Goal: Complete application form: Complete application form

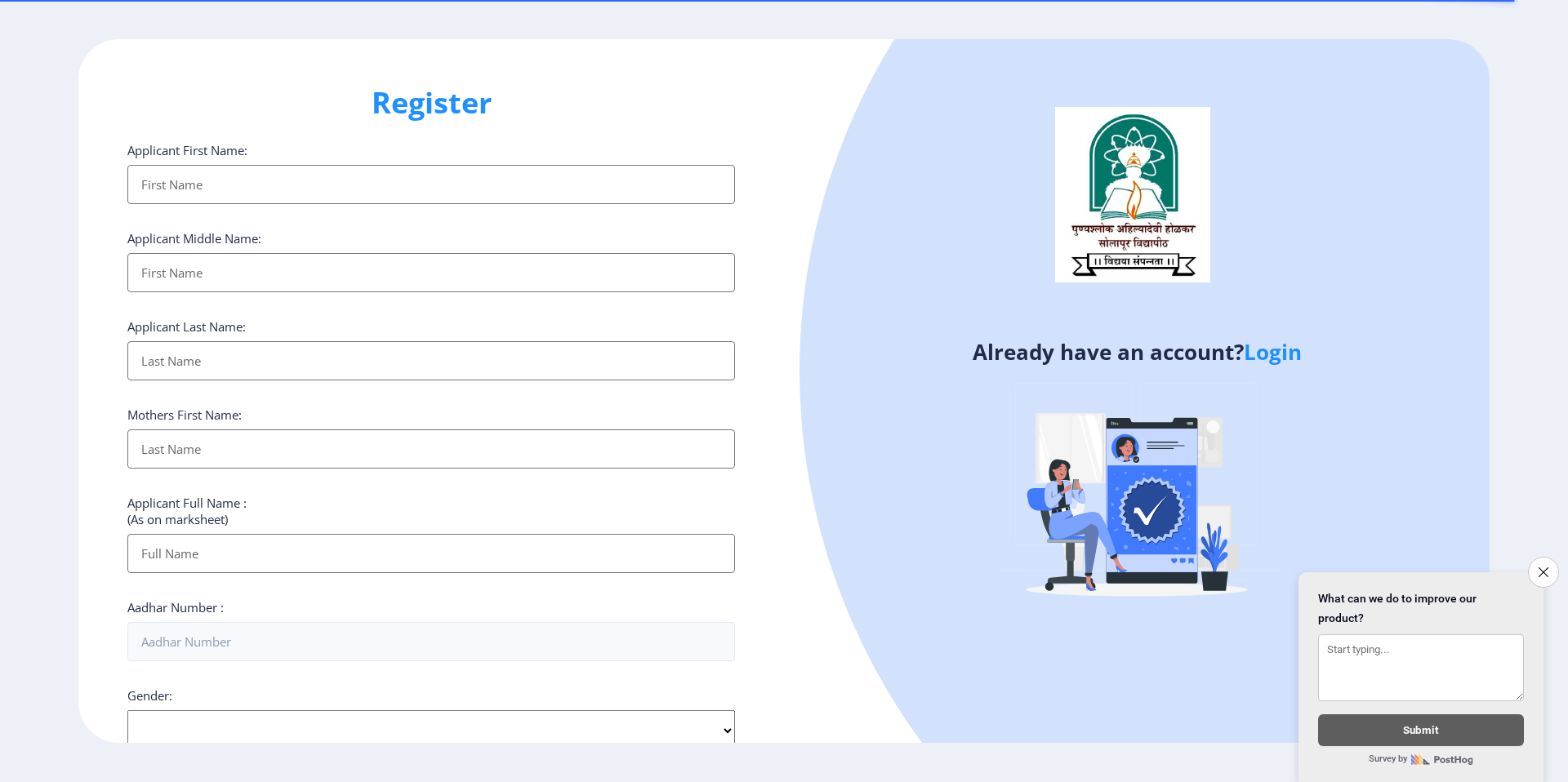
select select
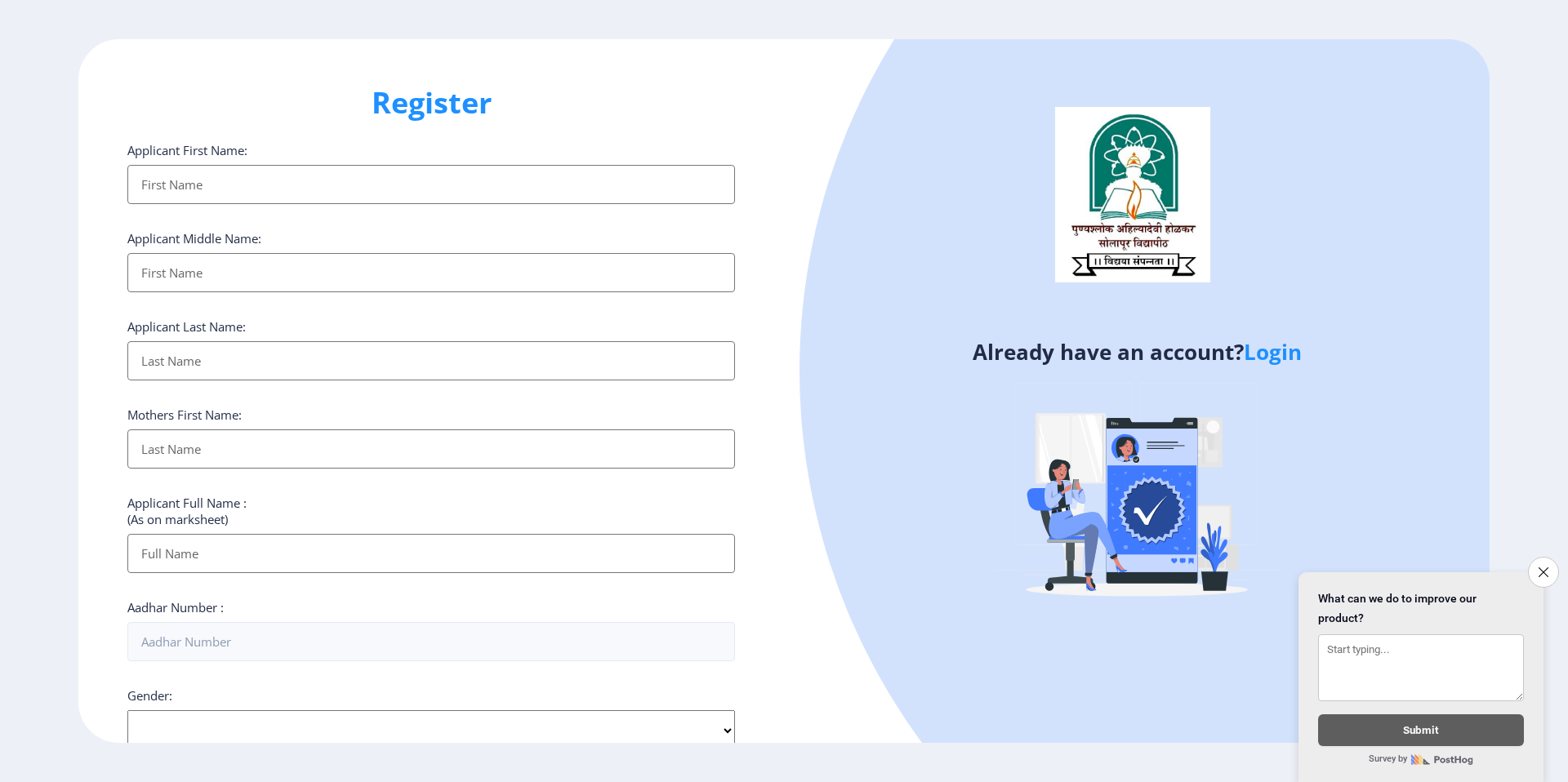
click at [566, 178] on input "Applicant First Name:" at bounding box center [431, 183] width 608 height 39
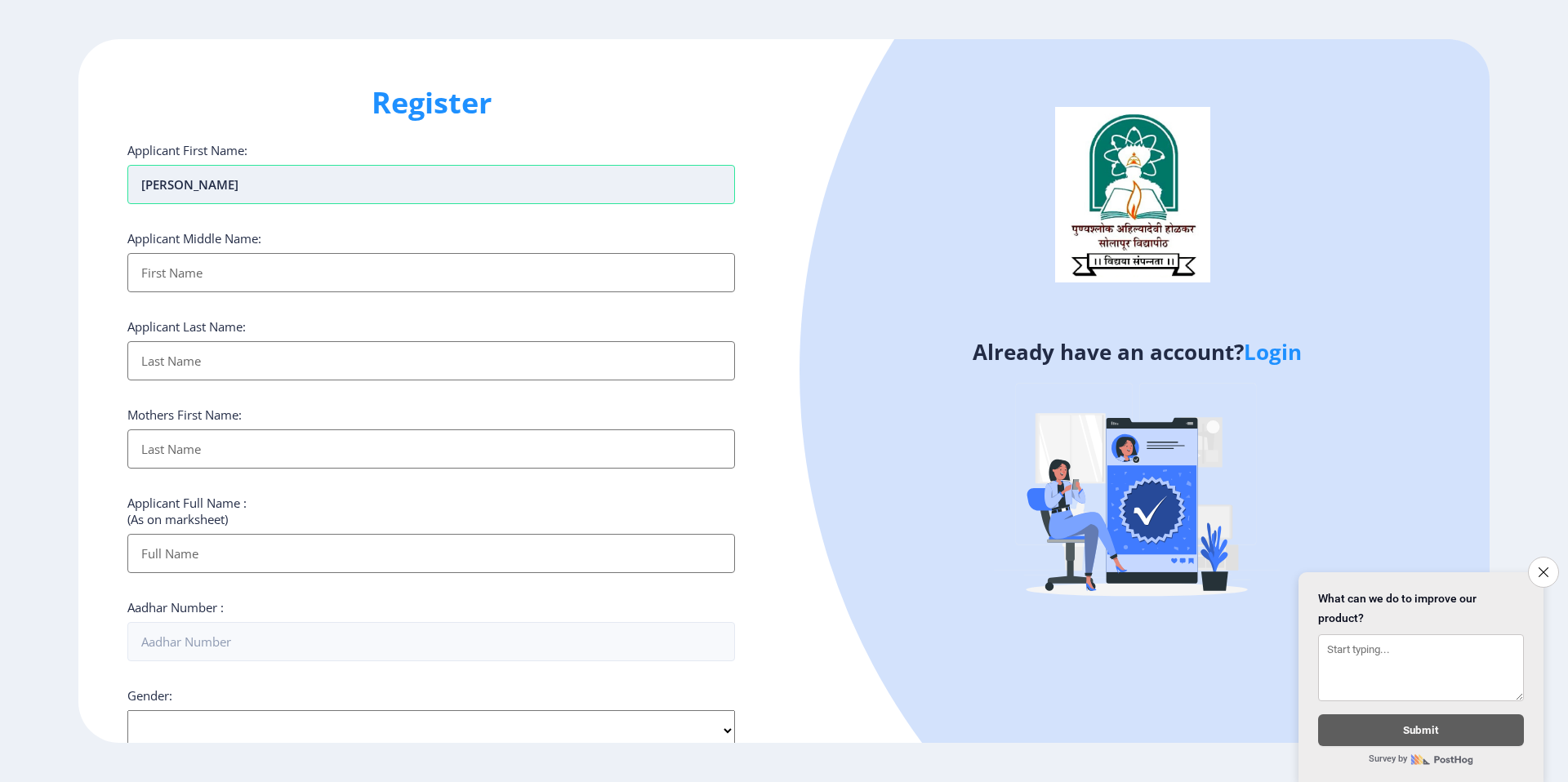
type input "[PERSON_NAME]"
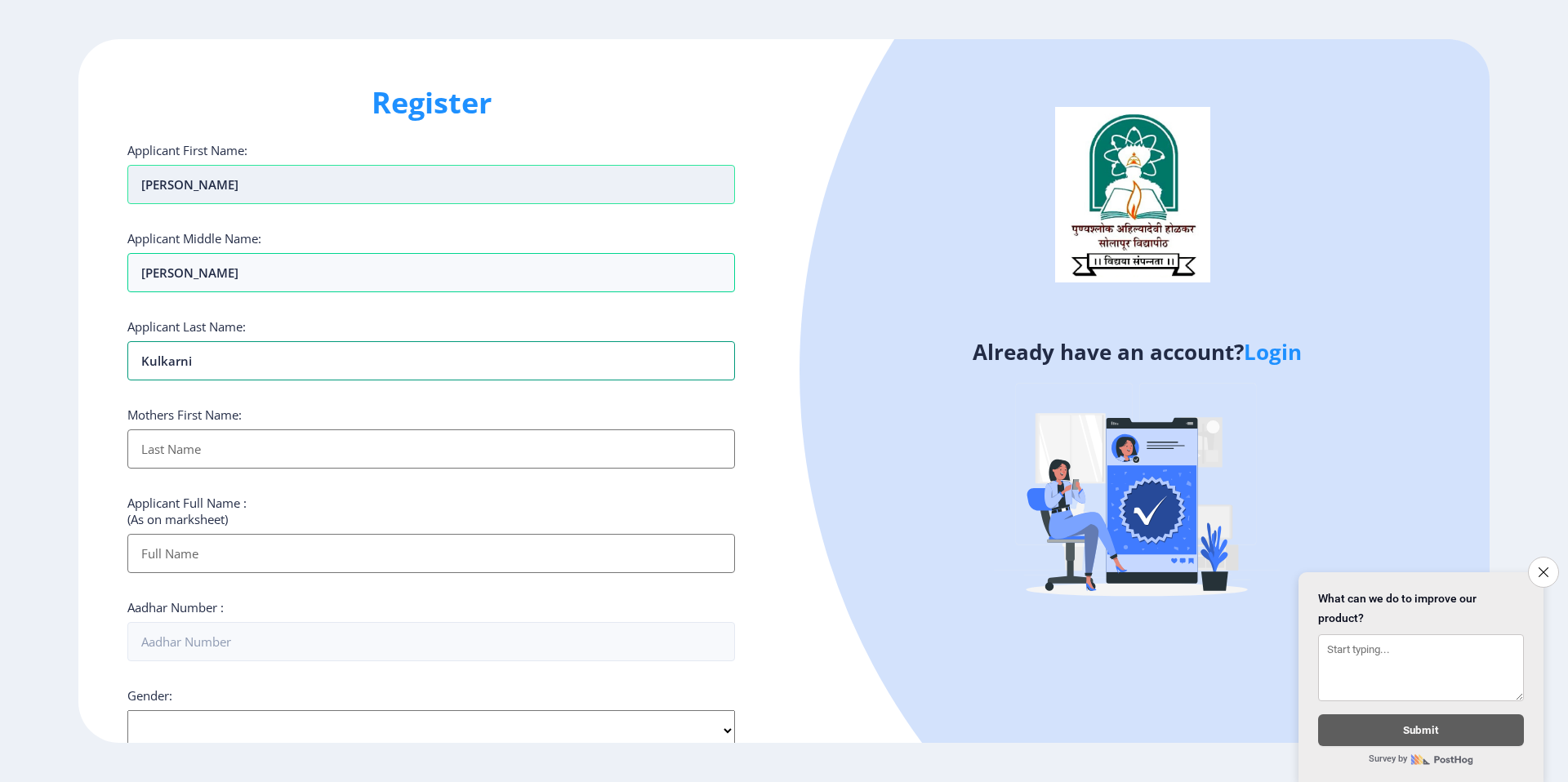
type input "Kulkarni"
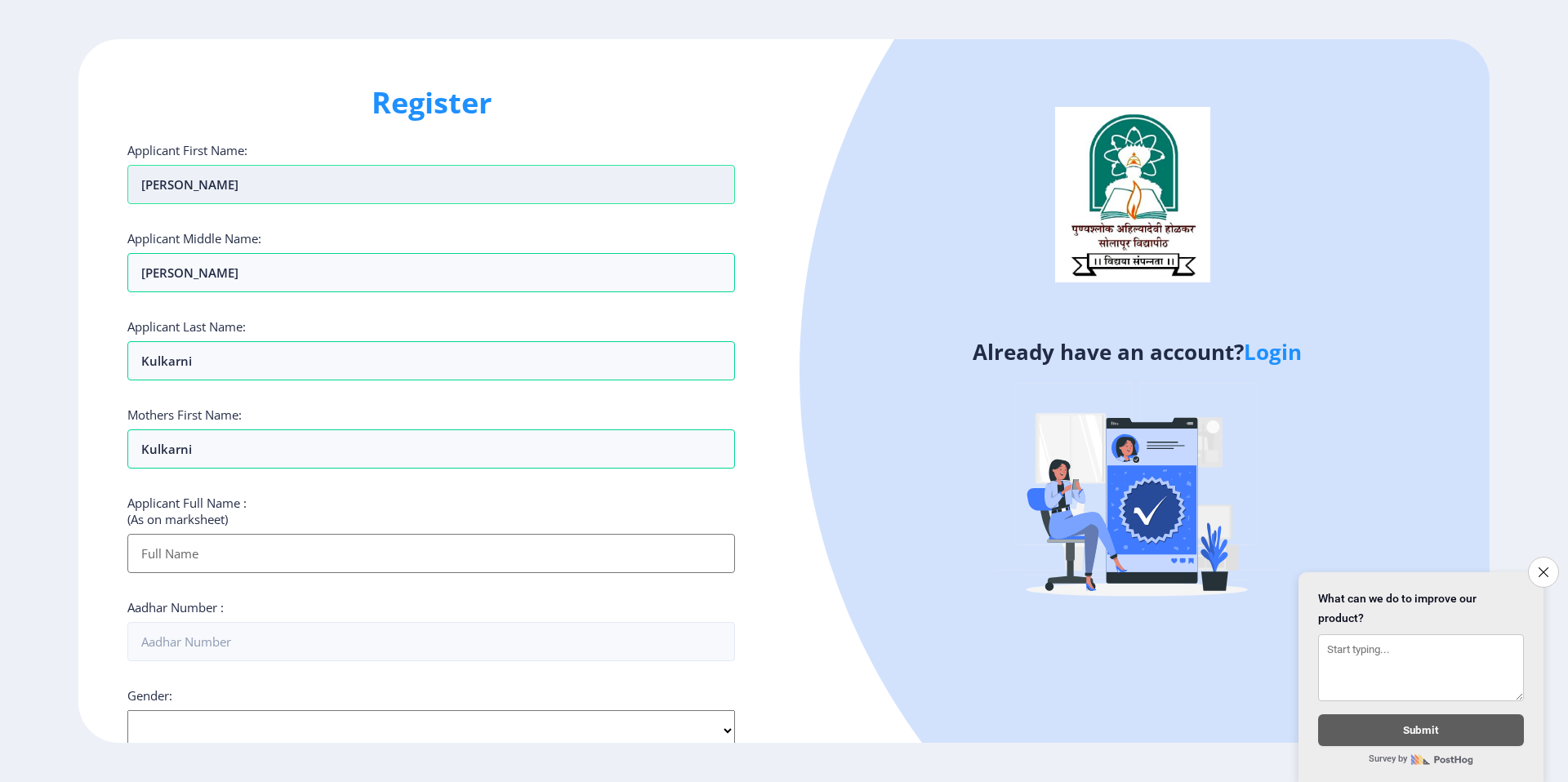
click at [226, 175] on input "[PERSON_NAME]" at bounding box center [431, 183] width 608 height 39
drag, startPoint x: 248, startPoint y: 582, endPoint x: 241, endPoint y: 575, distance: 9.9
click at [248, 582] on div "Applicant First Name: [PERSON_NAME] Applicant Middle Name: [PERSON_NAME] Applic…" at bounding box center [431, 634] width 608 height 983
click at [238, 567] on input "Applicant First Name:" at bounding box center [431, 553] width 608 height 39
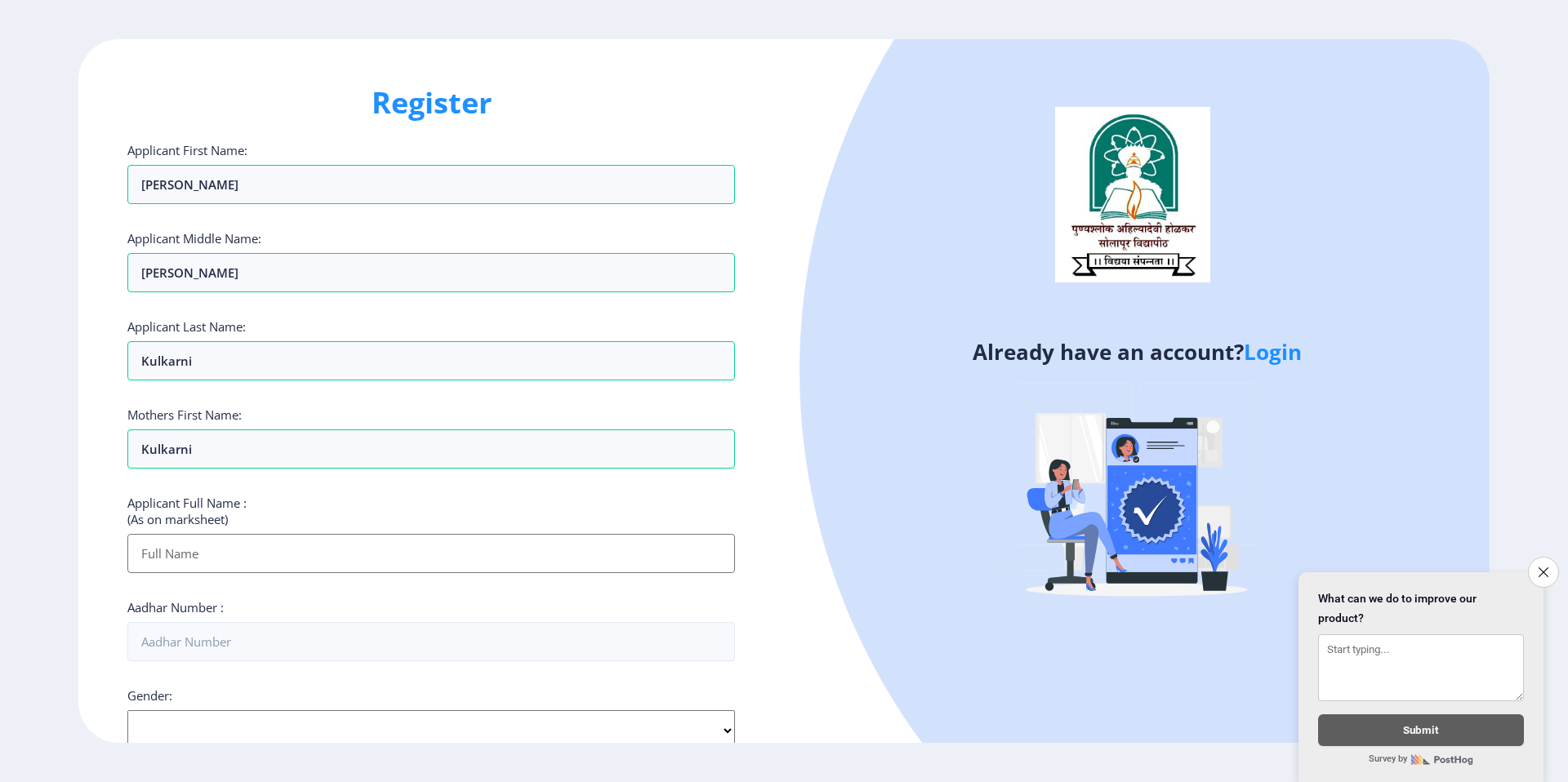
paste input "[PERSON_NAME]"
type input "[PERSON_NAME]"
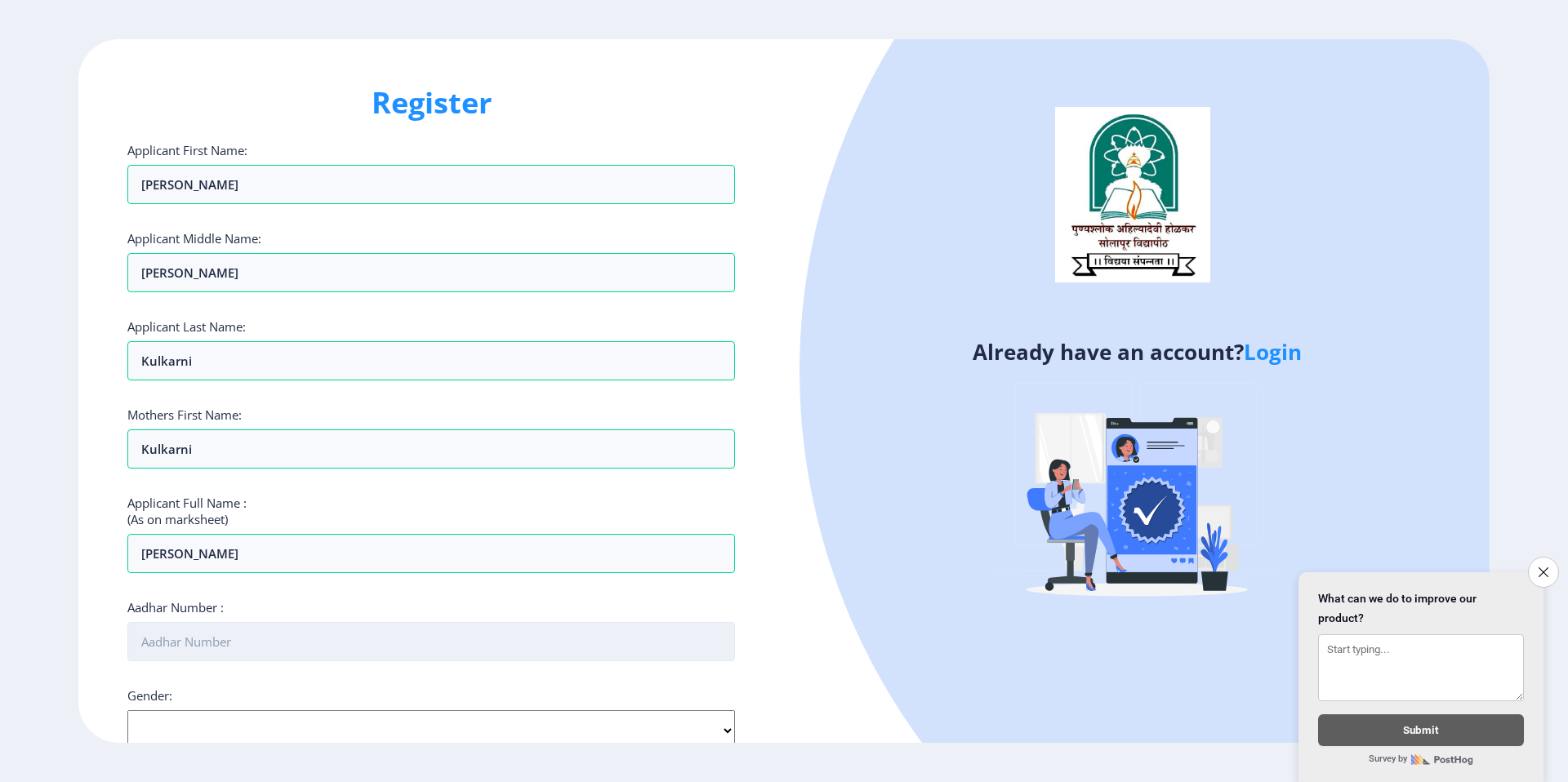
click at [371, 651] on input "Aadhar Number :" at bounding box center [431, 641] width 608 height 39
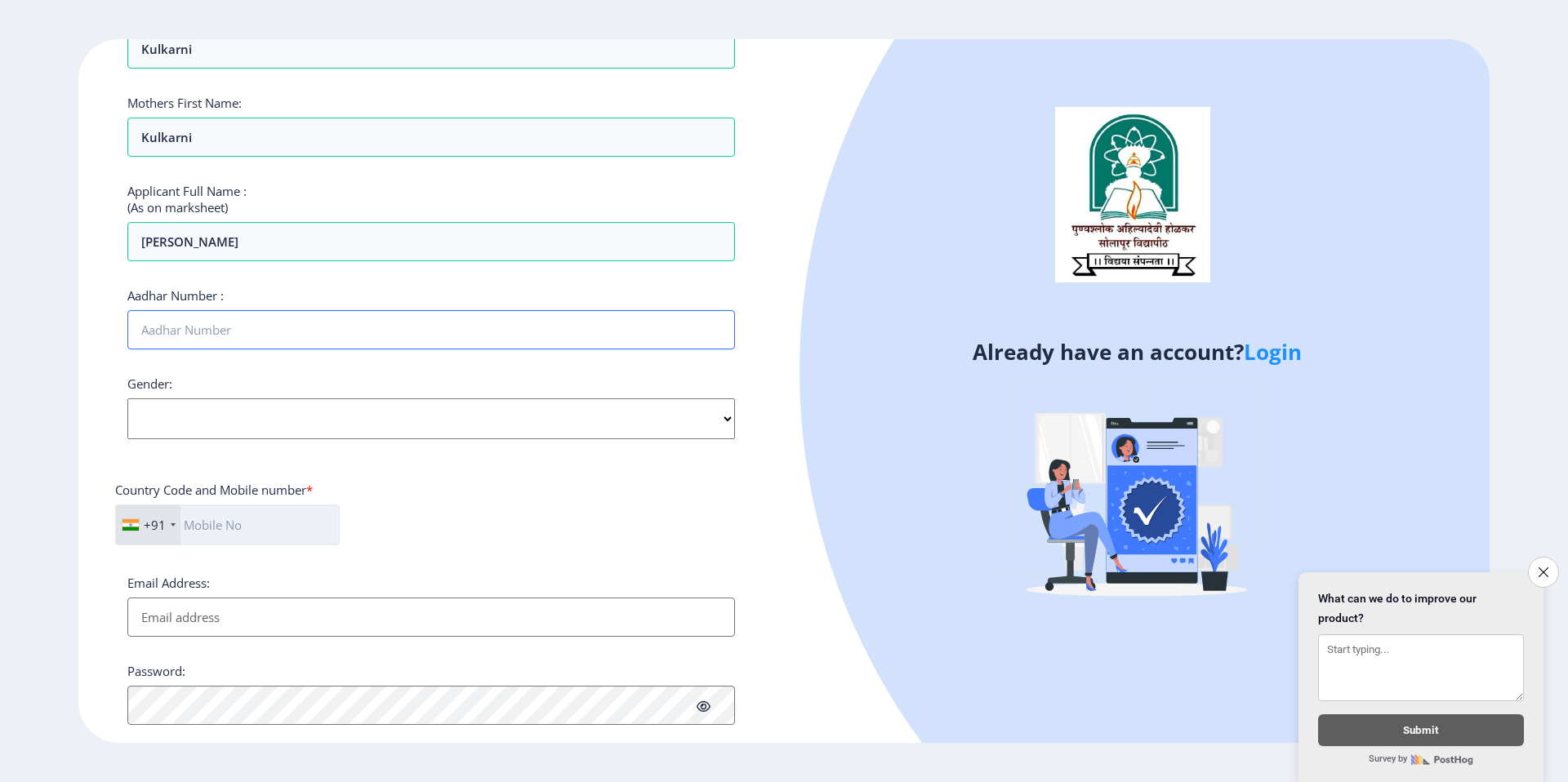
scroll to position [433, 0]
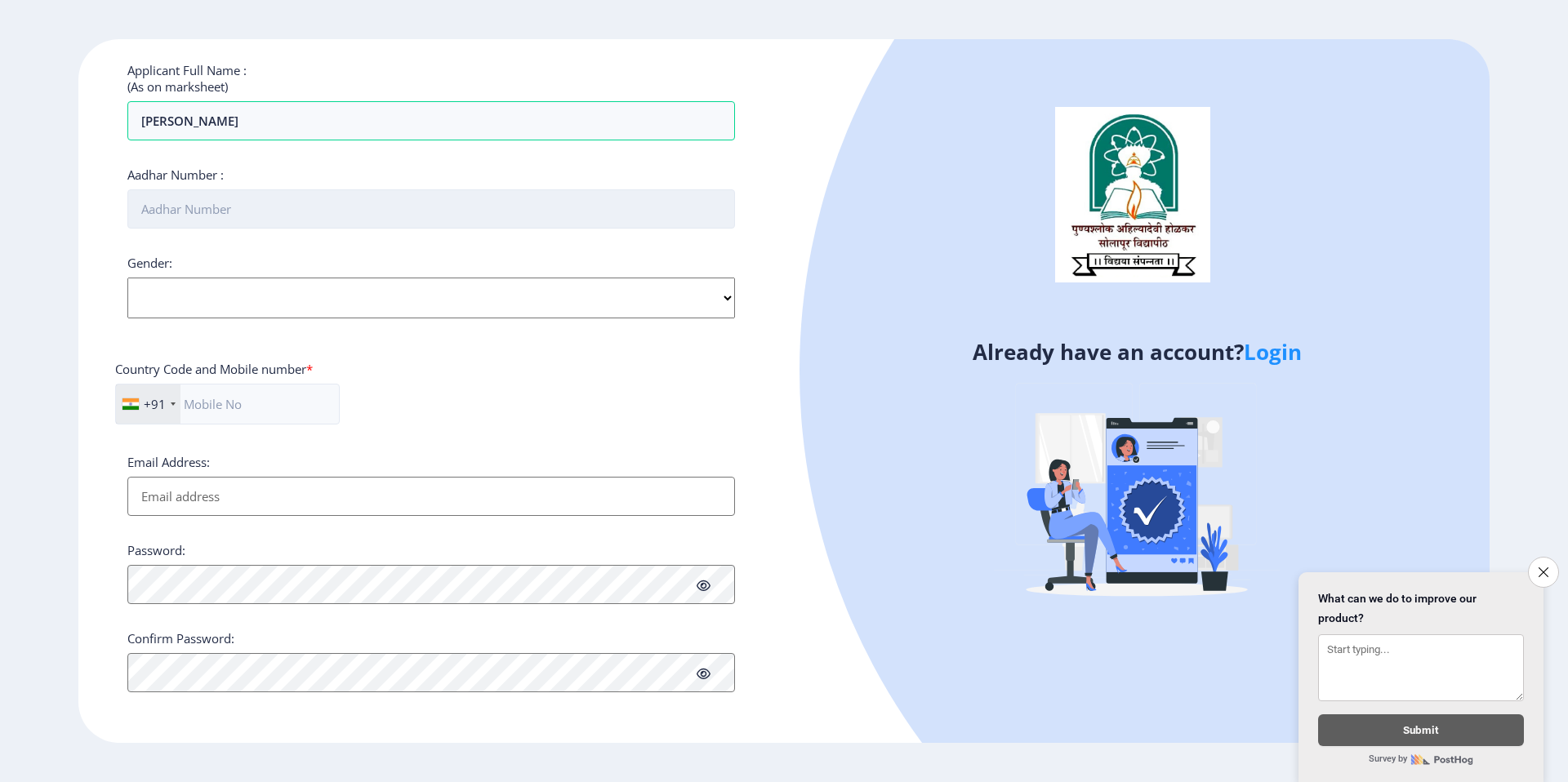
click at [209, 206] on input "Aadhar Number :" at bounding box center [431, 208] width 608 height 39
type input "998688479948"
click at [219, 294] on select "Select Gender [DEMOGRAPHIC_DATA] [DEMOGRAPHIC_DATA] Other" at bounding box center [431, 298] width 608 height 41
select select "[DEMOGRAPHIC_DATA]"
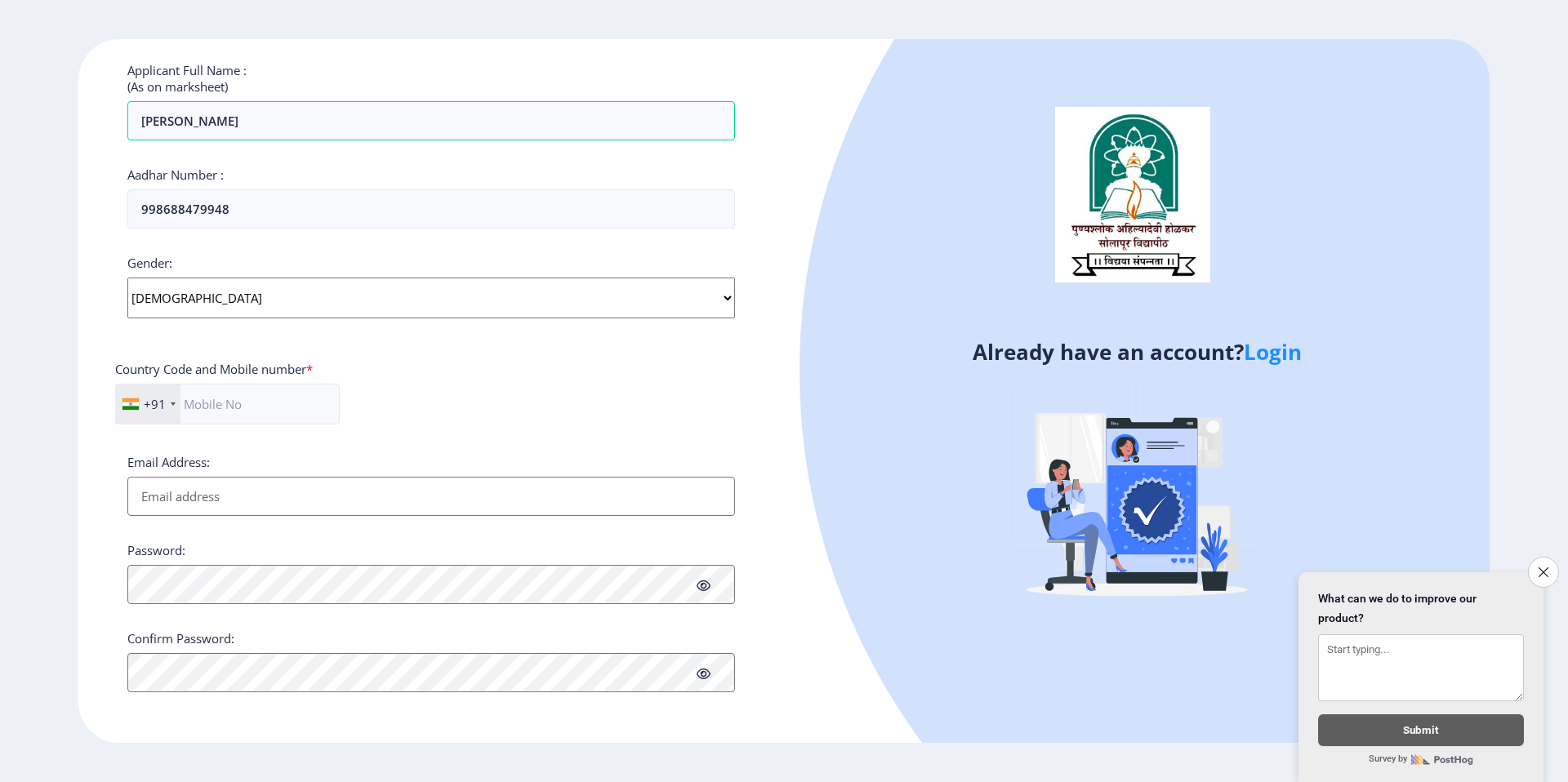
click at [128, 278] on select "Select Gender [DEMOGRAPHIC_DATA] [DEMOGRAPHIC_DATA] Other" at bounding box center [431, 298] width 608 height 41
click at [253, 392] on input "text" at bounding box center [227, 404] width 224 height 41
type input "8668429577"
click at [223, 506] on input "Email Address:" at bounding box center [431, 495] width 608 height 39
type input "[EMAIL_ADDRESS][DOMAIN_NAME]"
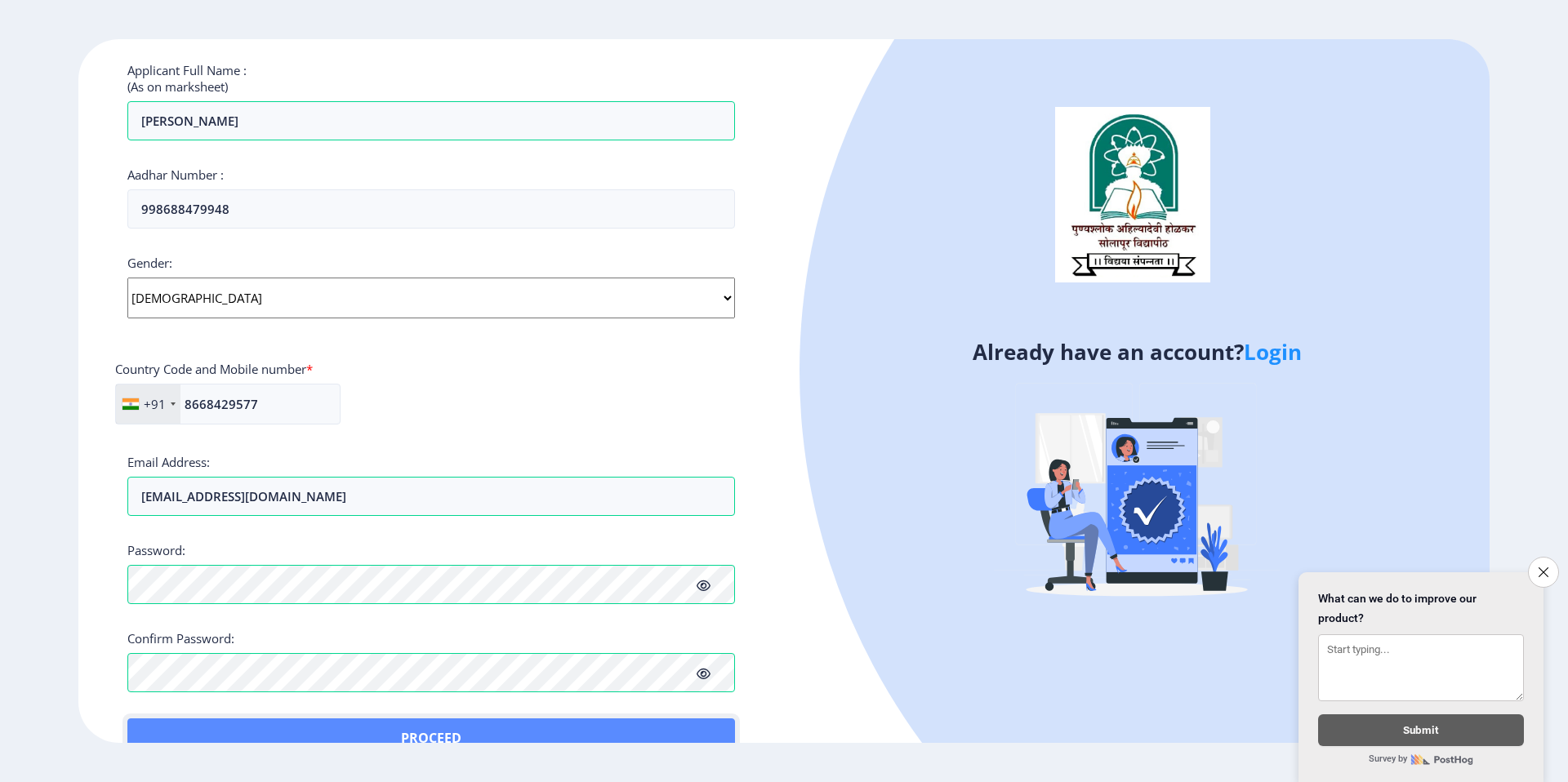
click at [165, 732] on button "Proceed" at bounding box center [431, 738] width 608 height 39
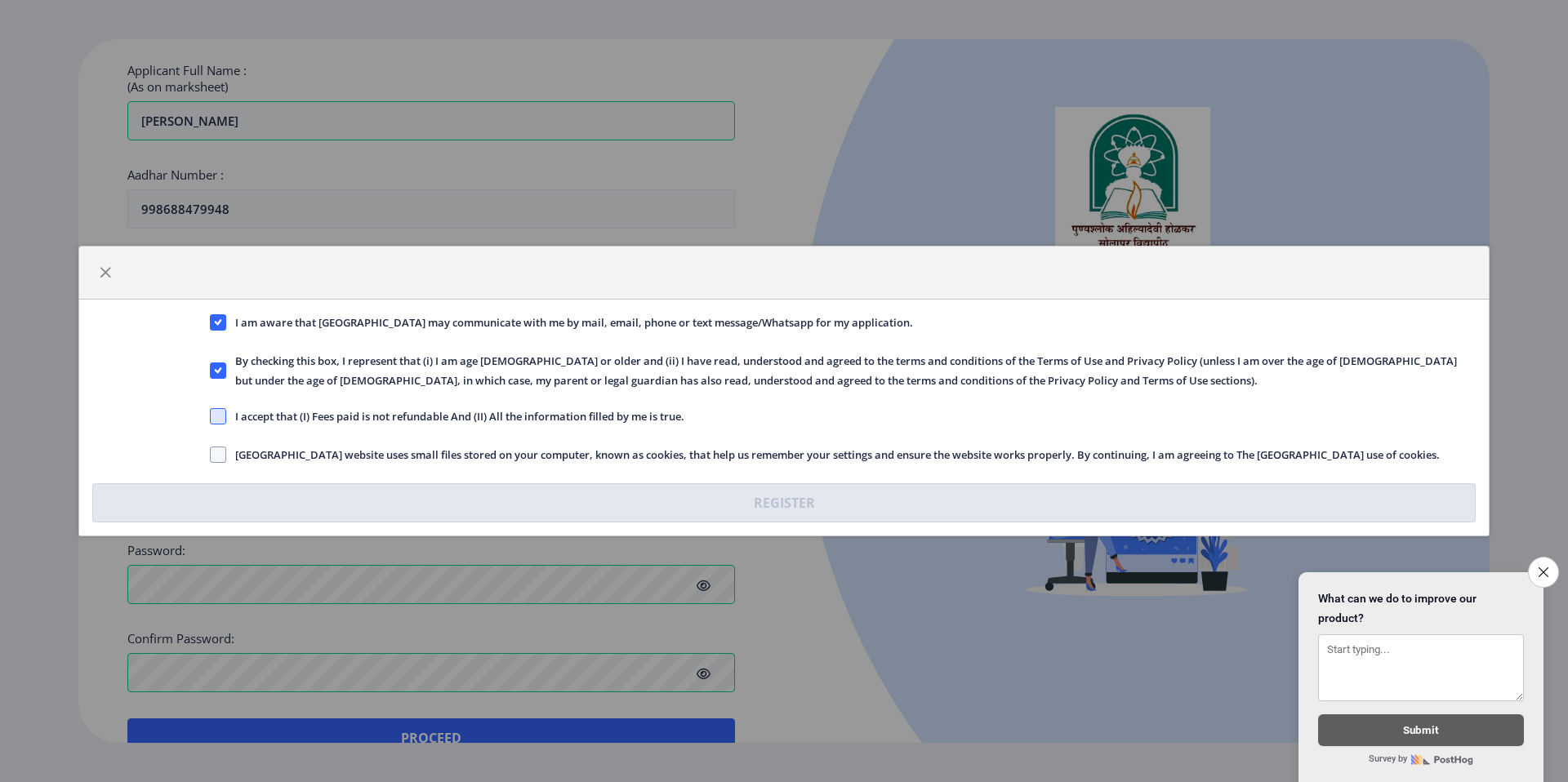
click at [219, 417] on span at bounding box center [218, 416] width 16 height 16
click at [211, 417] on input "I accept that (I) Fees paid is not refundable And (II) All the information fill…" at bounding box center [210, 416] width 1 height 1
checkbox input "true"
click at [206, 461] on div "[GEOGRAPHIC_DATA] website uses small files stored on your computer, known as co…" at bounding box center [843, 456] width 1290 height 22
click at [212, 455] on span at bounding box center [218, 454] width 16 height 16
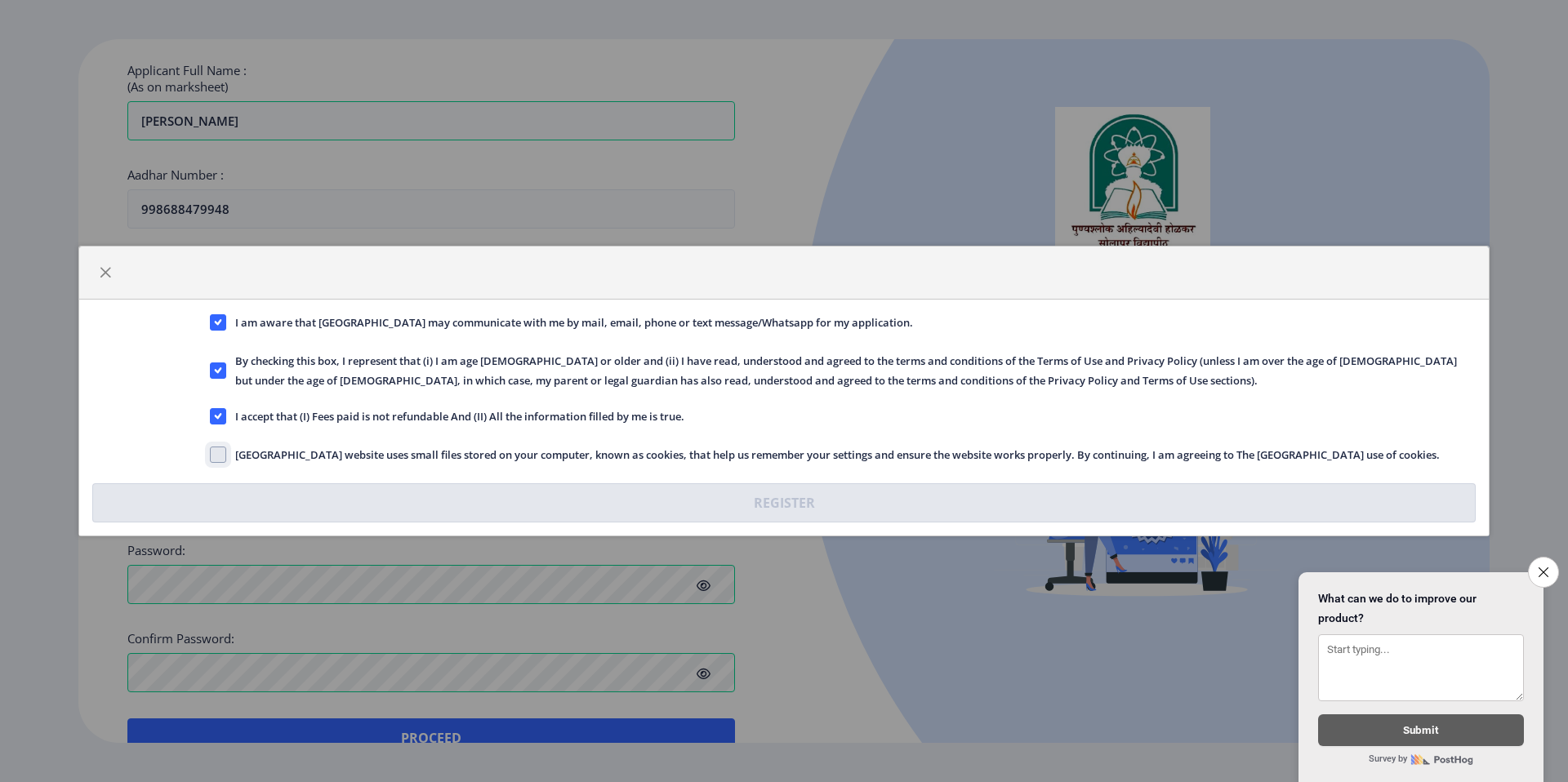
click at [211, 455] on input "[GEOGRAPHIC_DATA] website uses small files stored on your computer, known as co…" at bounding box center [210, 455] width 1 height 1
checkbox input "true"
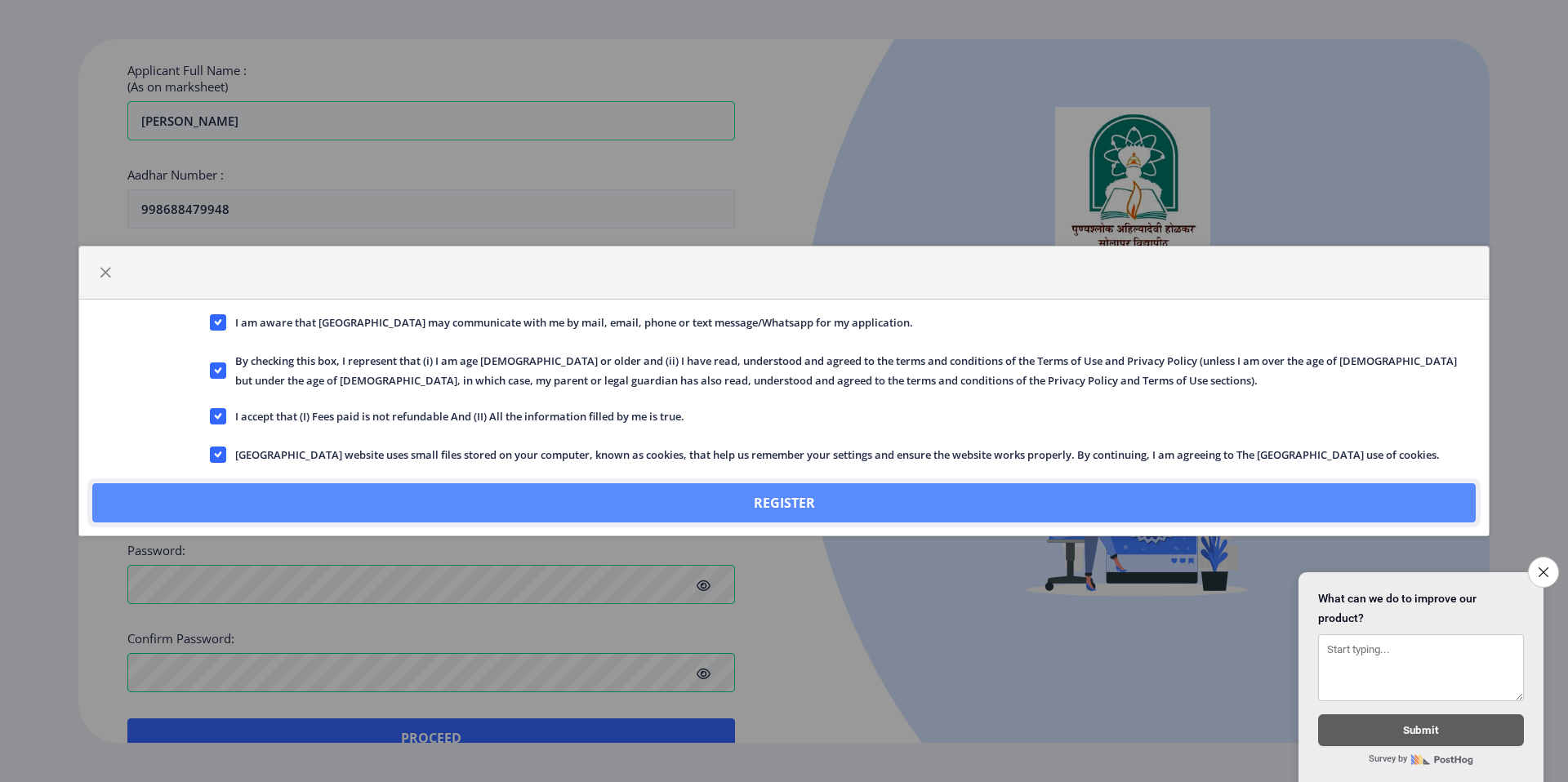
click at [745, 500] on button "Register" at bounding box center [784, 502] width 1384 height 39
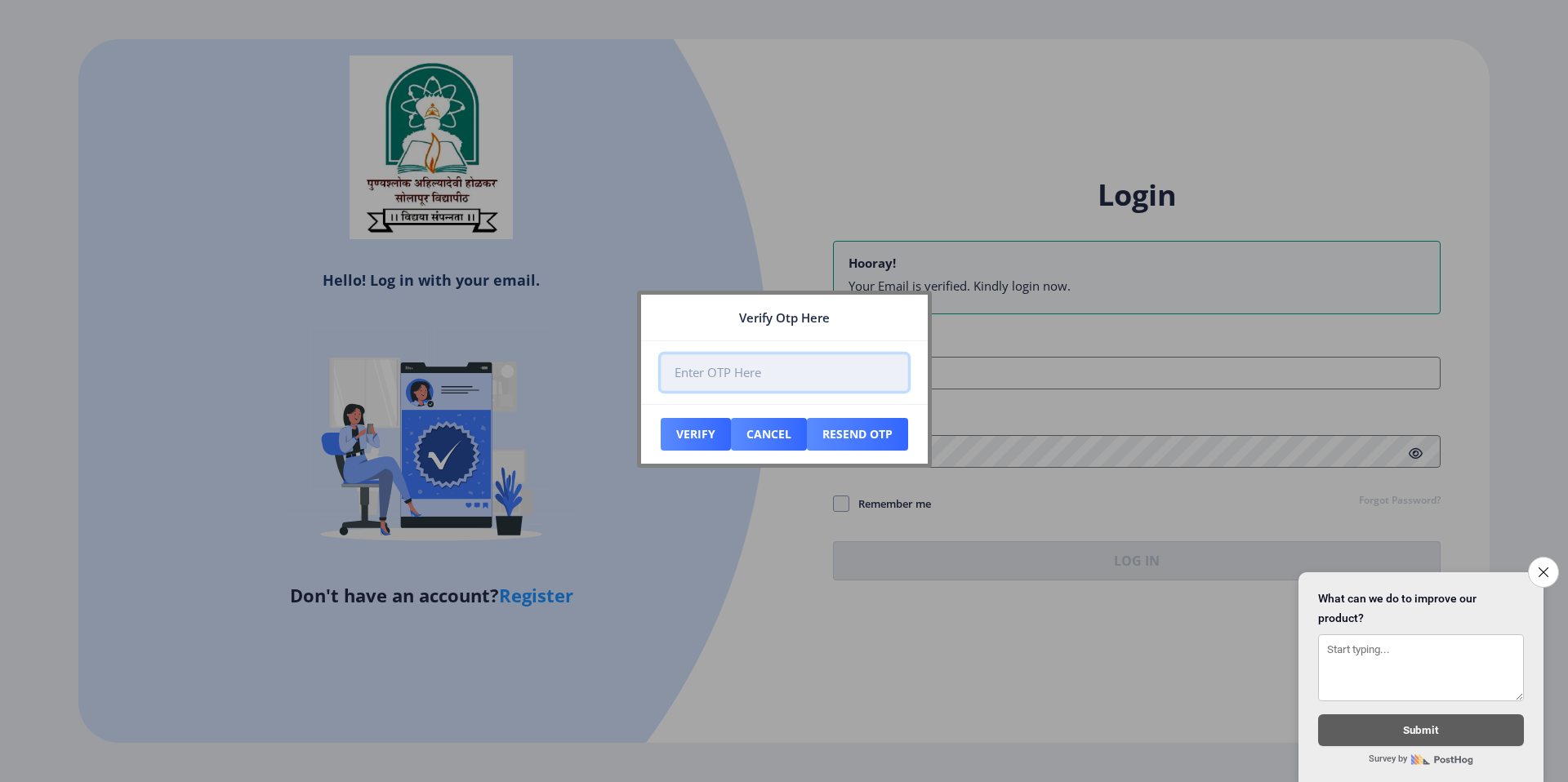
click at [762, 382] on input "number" at bounding box center [785, 373] width 248 height 37
type input "212772"
click at [695, 434] on button "Verify" at bounding box center [696, 434] width 70 height 33
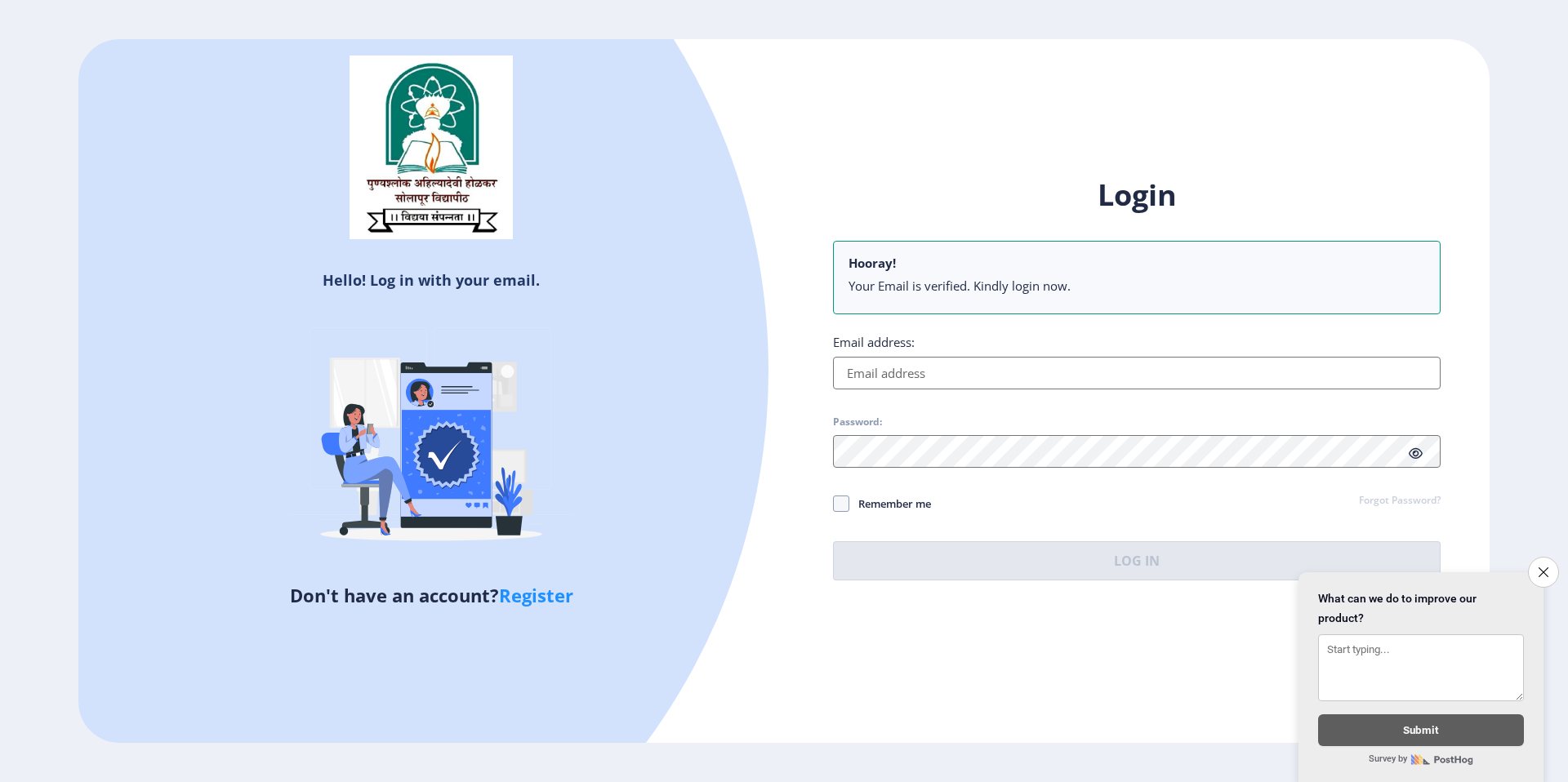
click at [877, 391] on div "Login Hooray! Your Email is verified. Kindly login now. Email address: Password…" at bounding box center [1137, 378] width 608 height 405
click at [874, 380] on input "Email address:" at bounding box center [1137, 373] width 608 height 33
type input "[EMAIL_ADDRESS][DOMAIN_NAME]"
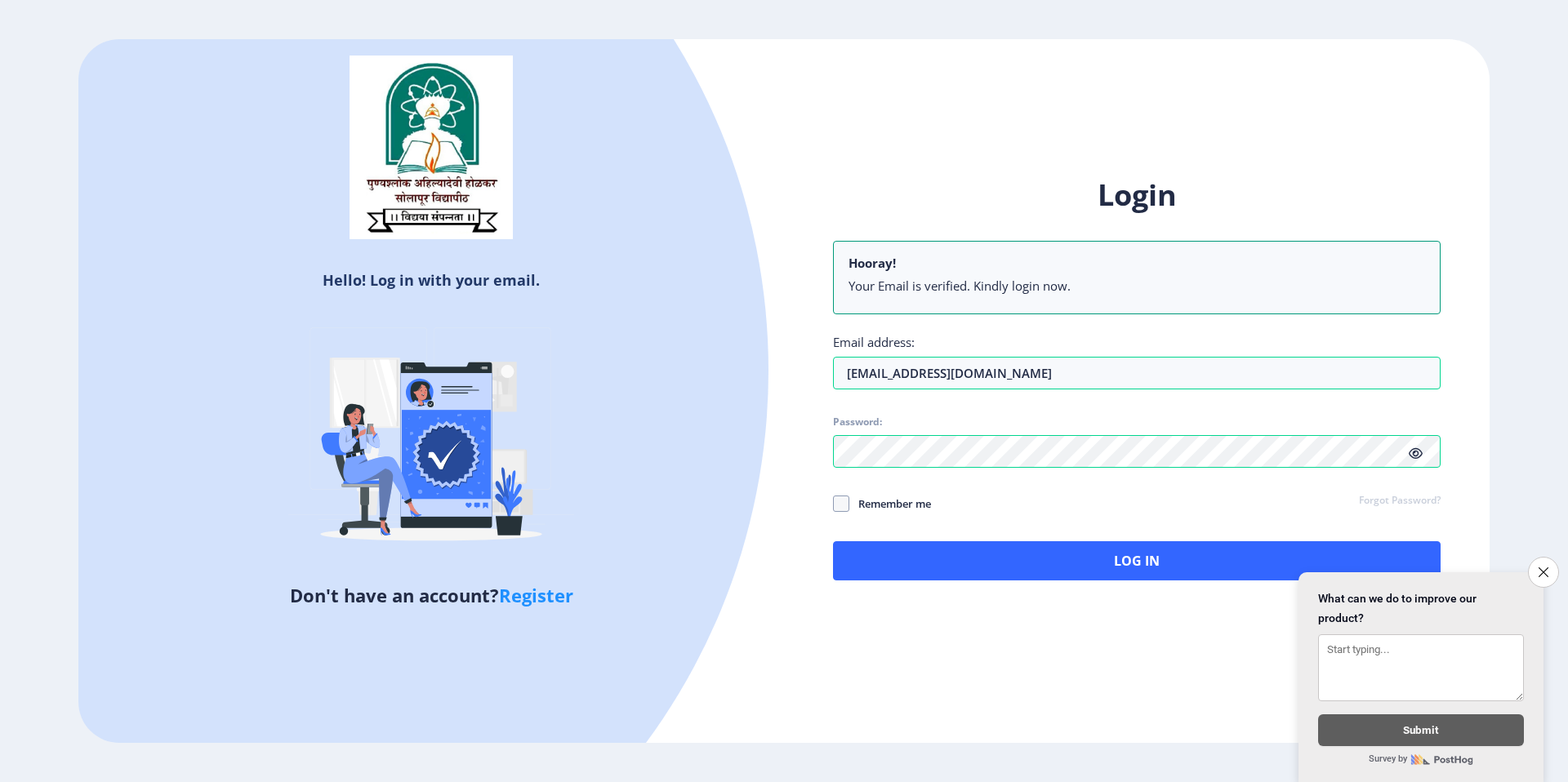
click at [1421, 459] on icon at bounding box center [1416, 453] width 14 height 12
click at [907, 503] on span "Remember me" at bounding box center [890, 503] width 81 height 20
click at [834, 504] on input "Remember me" at bounding box center [833, 504] width 1 height 1
checkbox input "true"
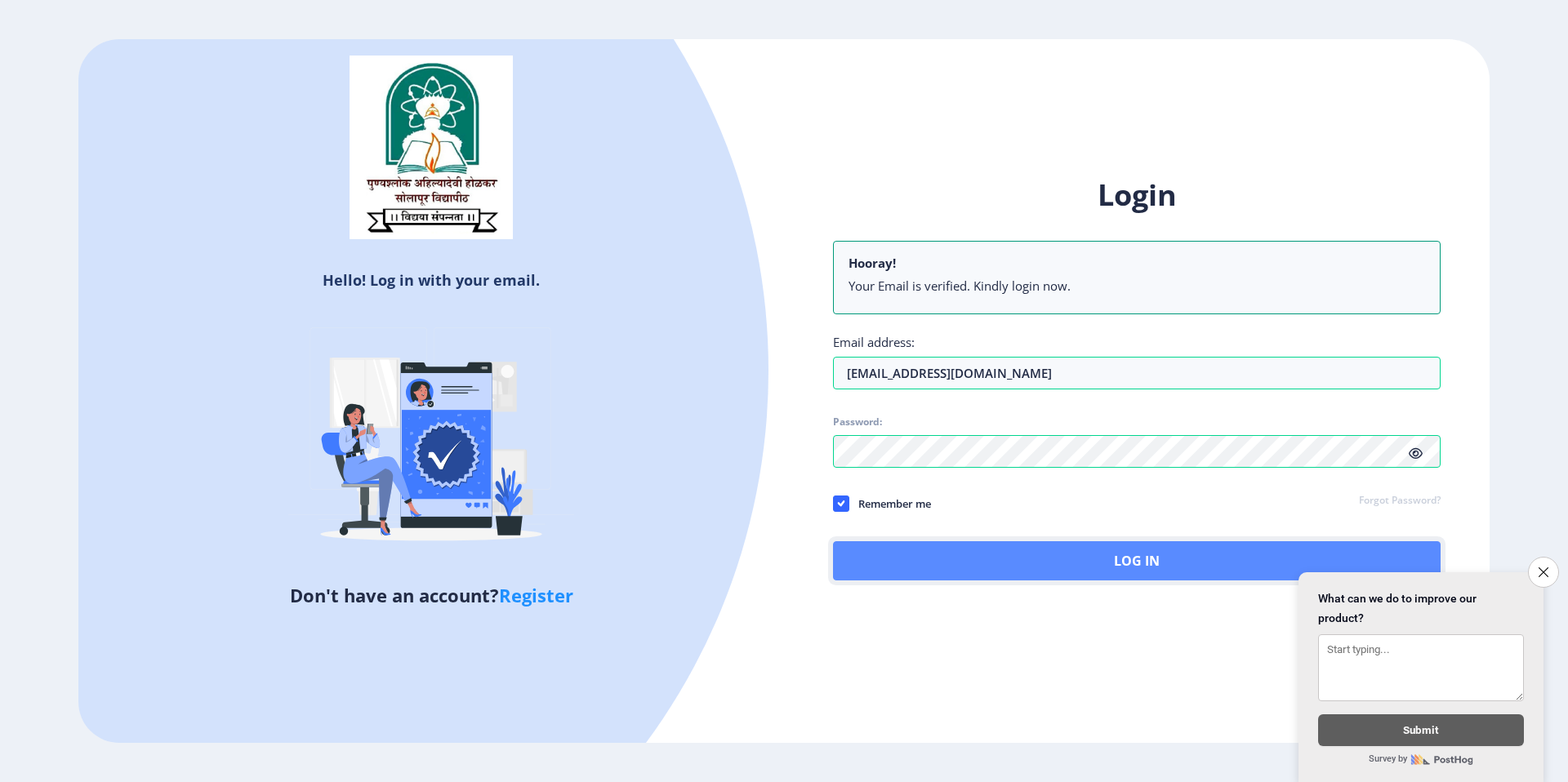
click at [1012, 555] on button "Log In" at bounding box center [1137, 561] width 608 height 39
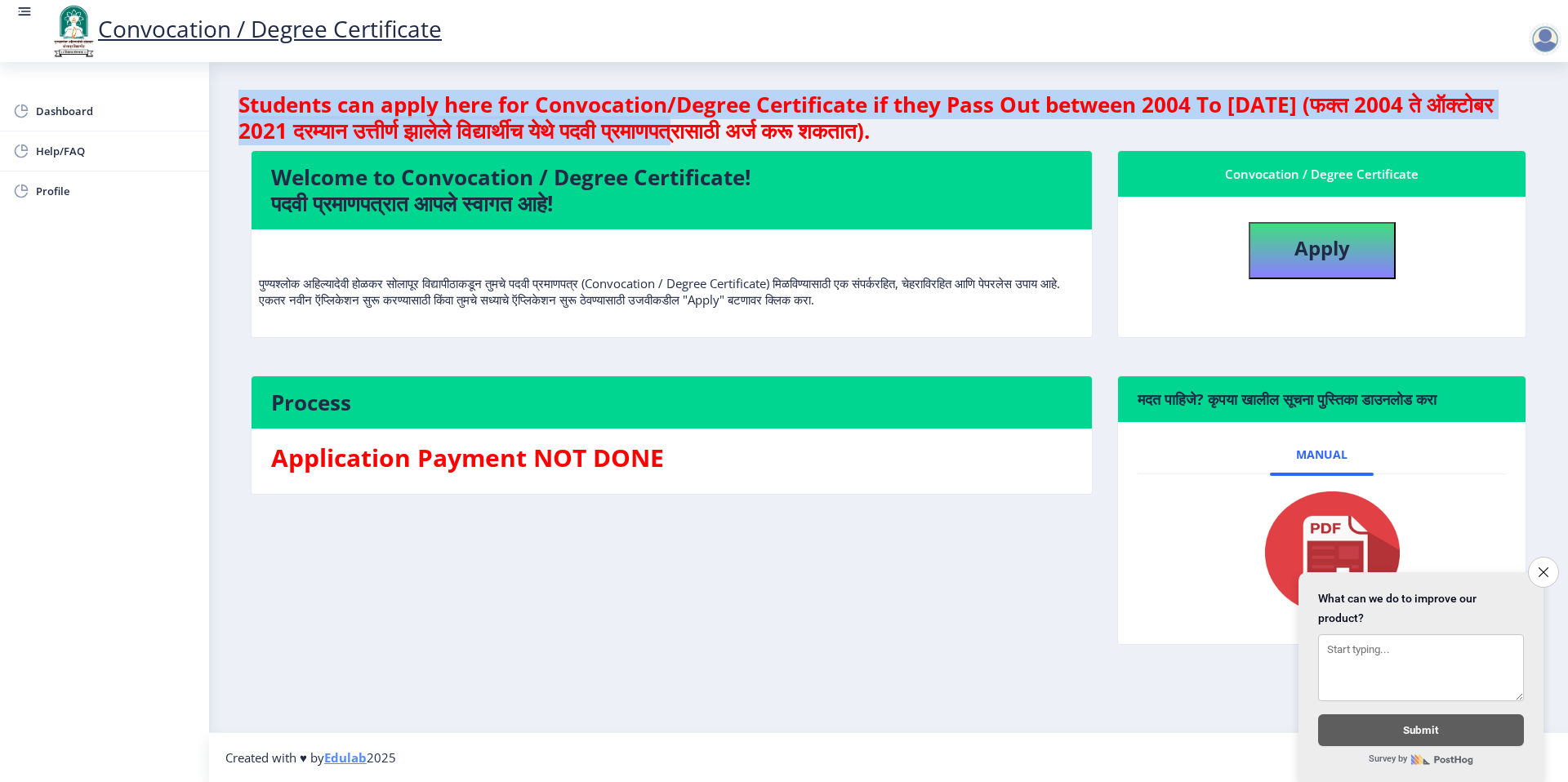
drag, startPoint x: 240, startPoint y: 94, endPoint x: 741, endPoint y: 147, distance: 503.8
click at [723, 144] on h4 "Students can apply here for Convocation/Degree Certificate if they Pass Out bet…" at bounding box center [888, 117] width 1300 height 52
click at [1547, 566] on icon "Close survey" at bounding box center [1542, 571] width 10 height 10
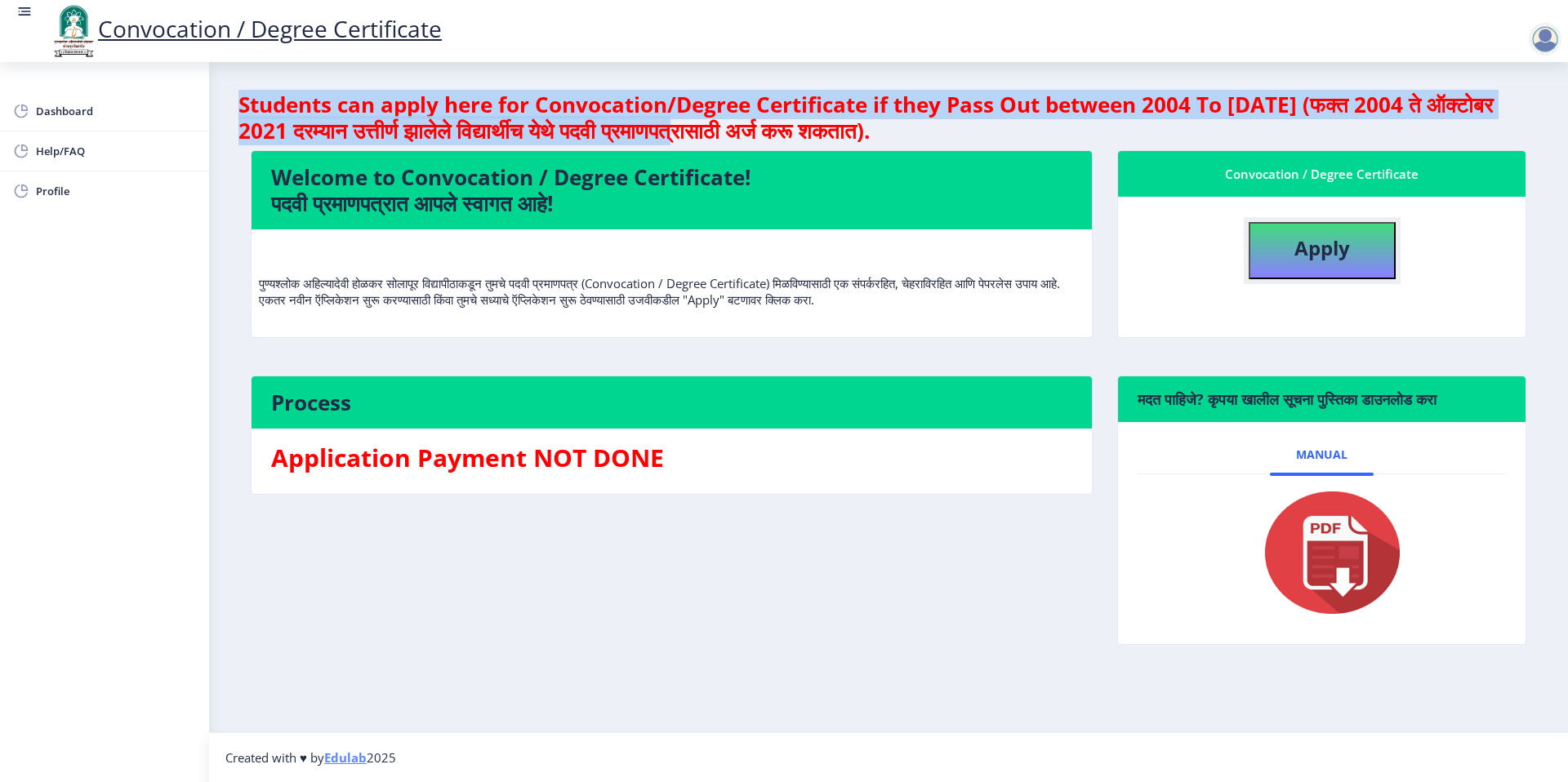
click at [1332, 260] on b "Apply" at bounding box center [1322, 248] width 56 height 26
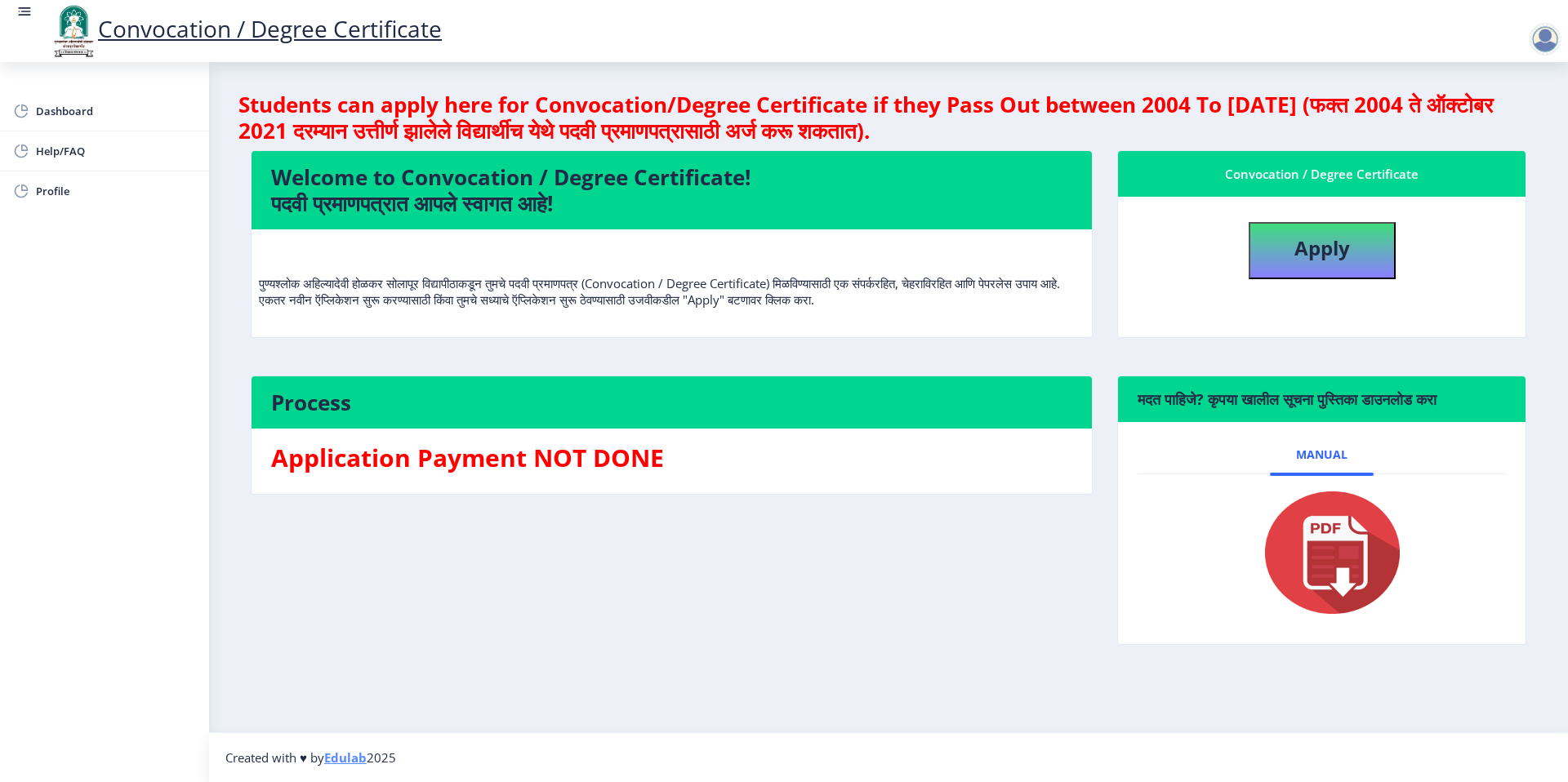
select select
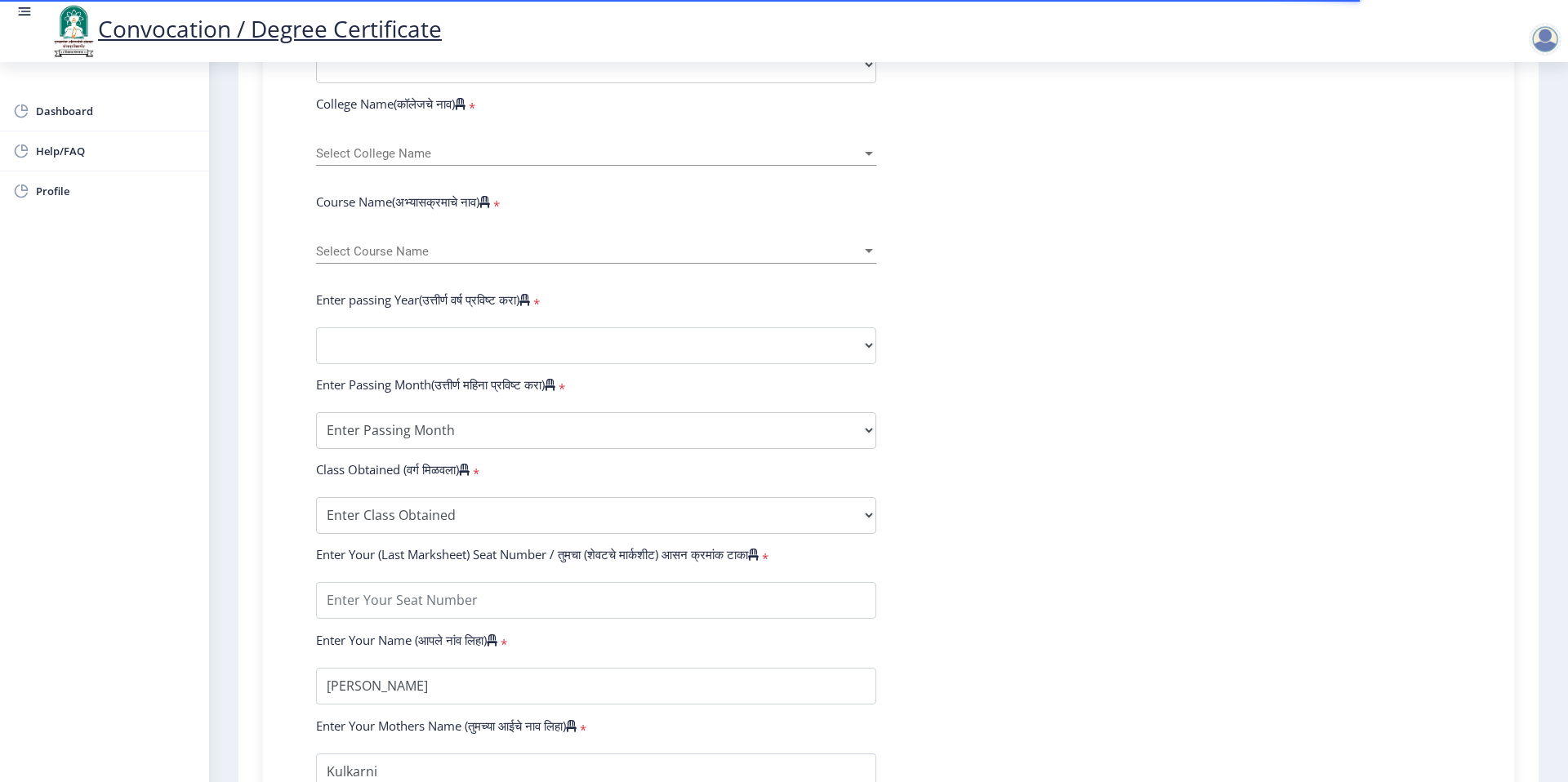
scroll to position [101, 0]
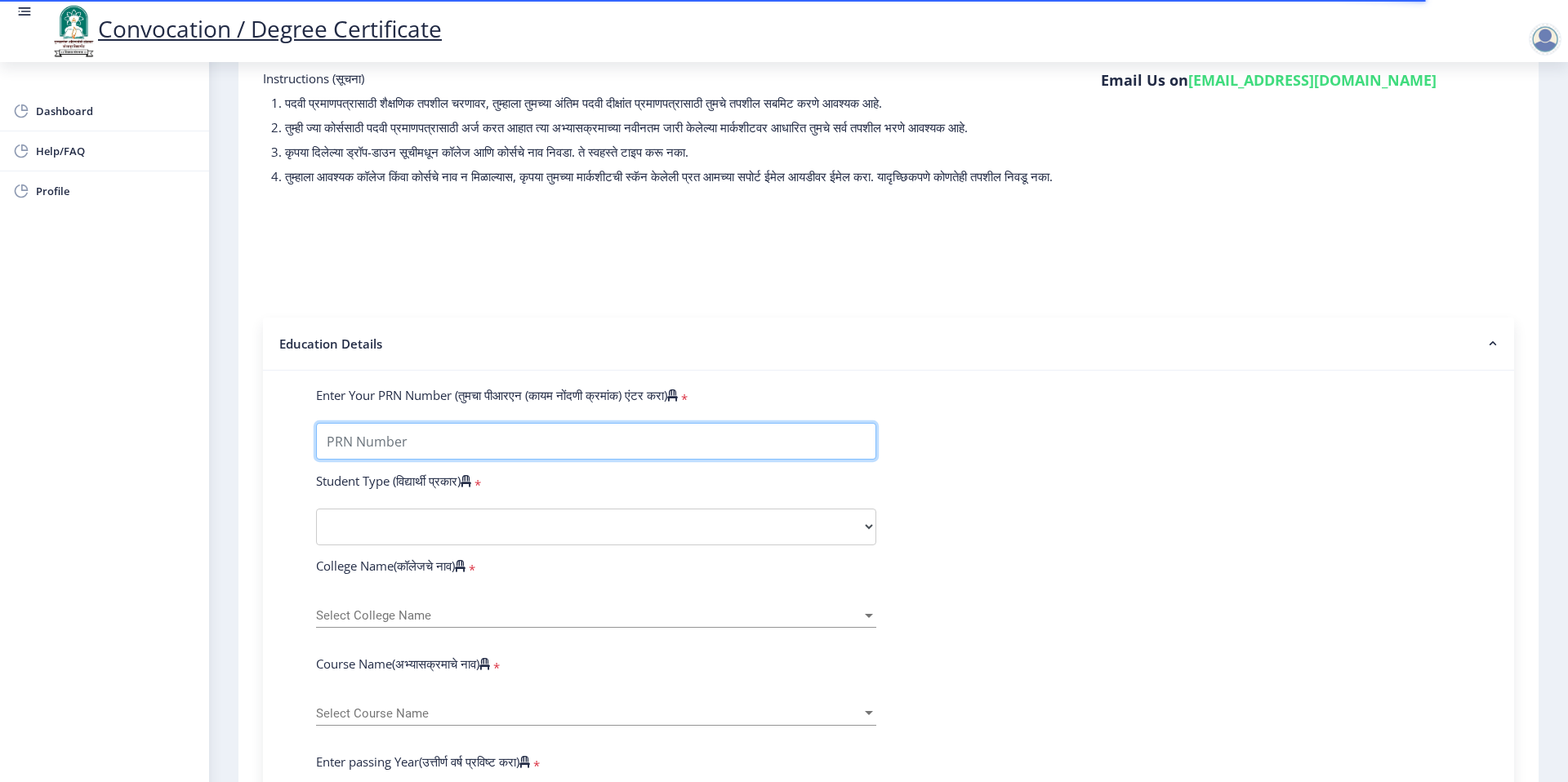
click at [691, 448] on input "Enter Your PRN Number (तुमचा पीआरएन (कायम नोंदणी क्रमांक) एंटर करा)" at bounding box center [596, 441] width 560 height 37
type input "1100007524"
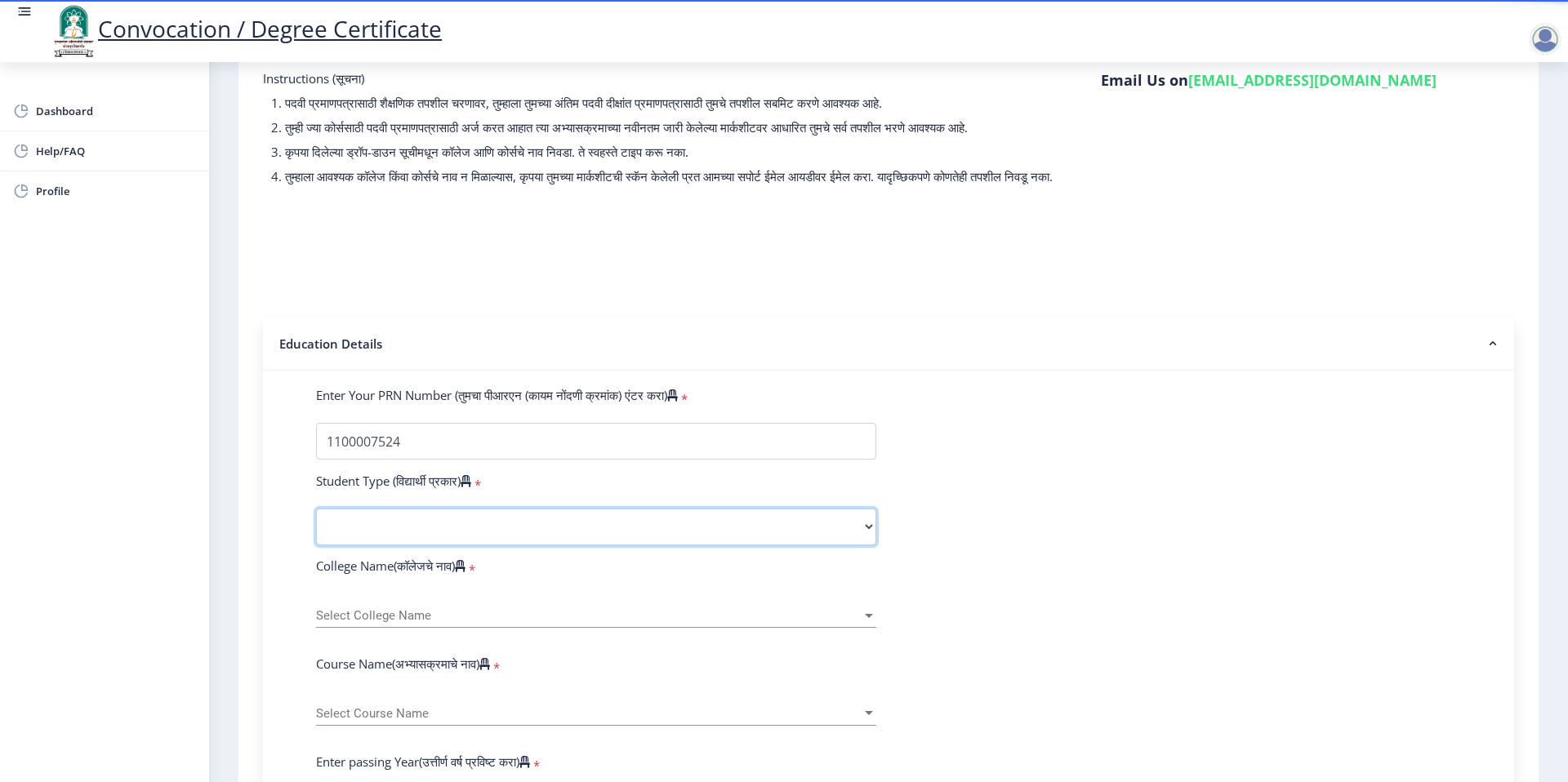
click at [662, 530] on select "Select Student Type Regular External" at bounding box center [596, 527] width 560 height 37
select select "Regular"
click at [316, 524] on select "Select Student Type Regular External" at bounding box center [596, 527] width 560 height 37
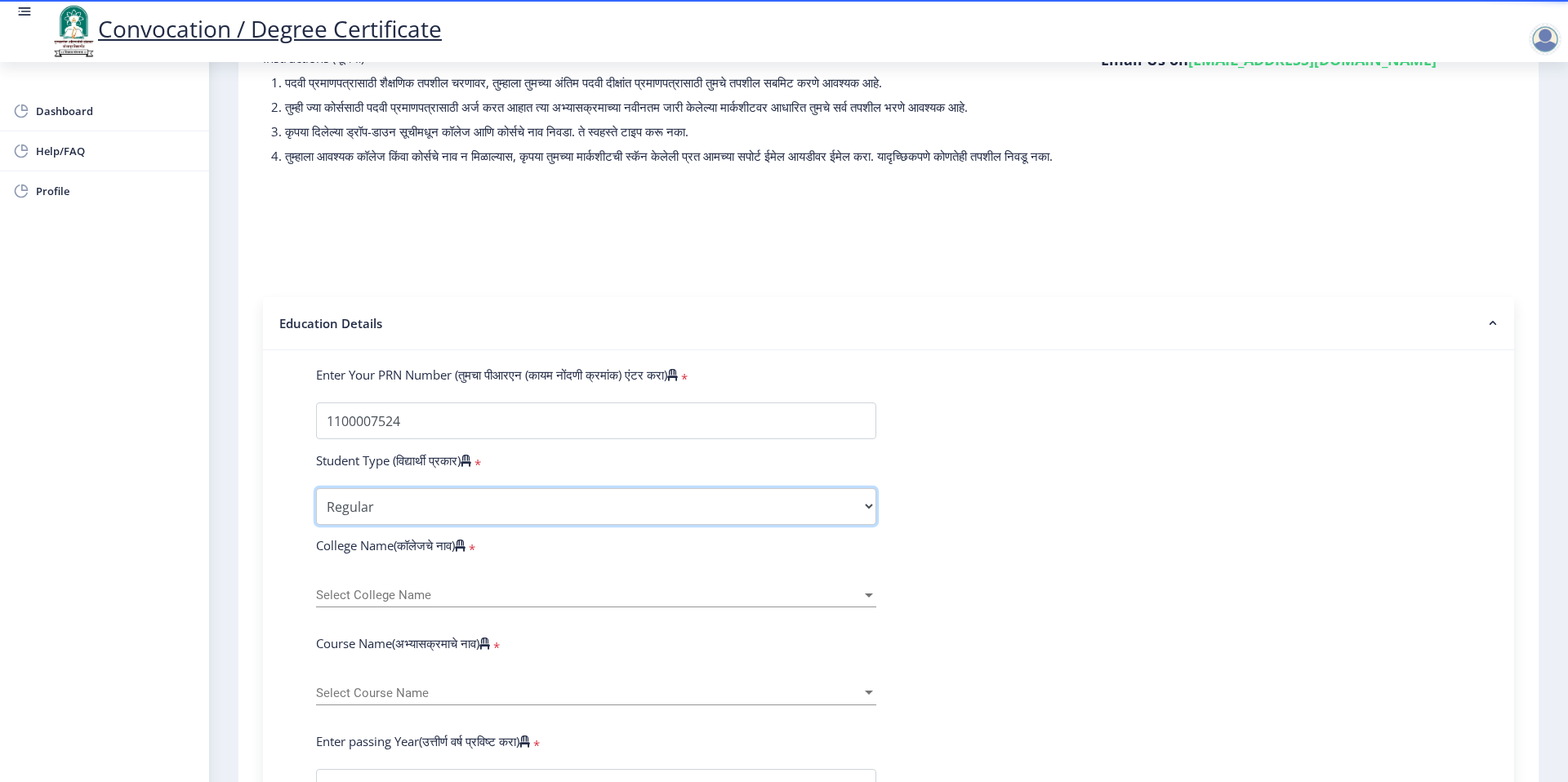
scroll to position [143, 0]
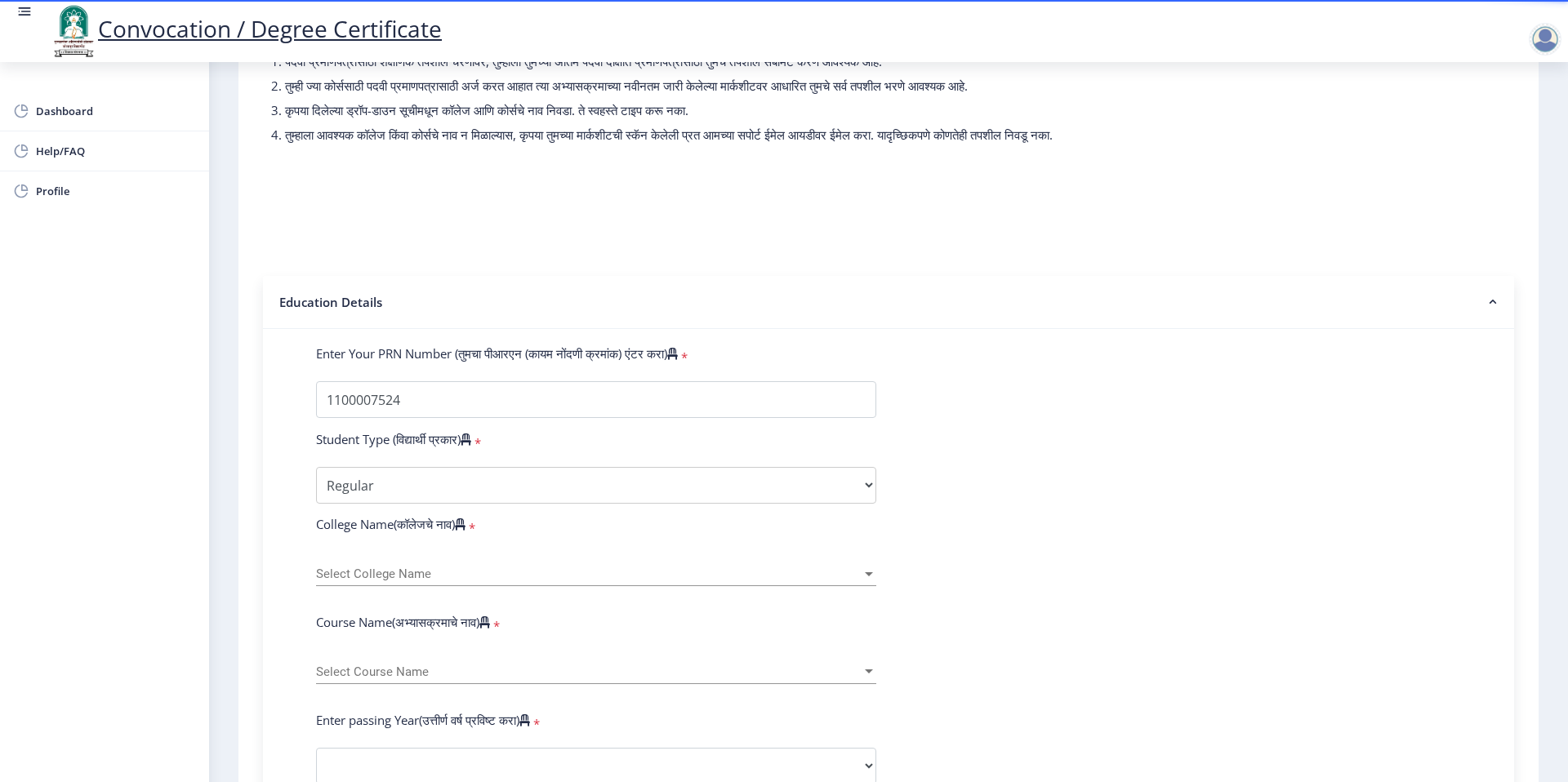
click at [858, 582] on span "Select College Name" at bounding box center [588, 574] width 546 height 14
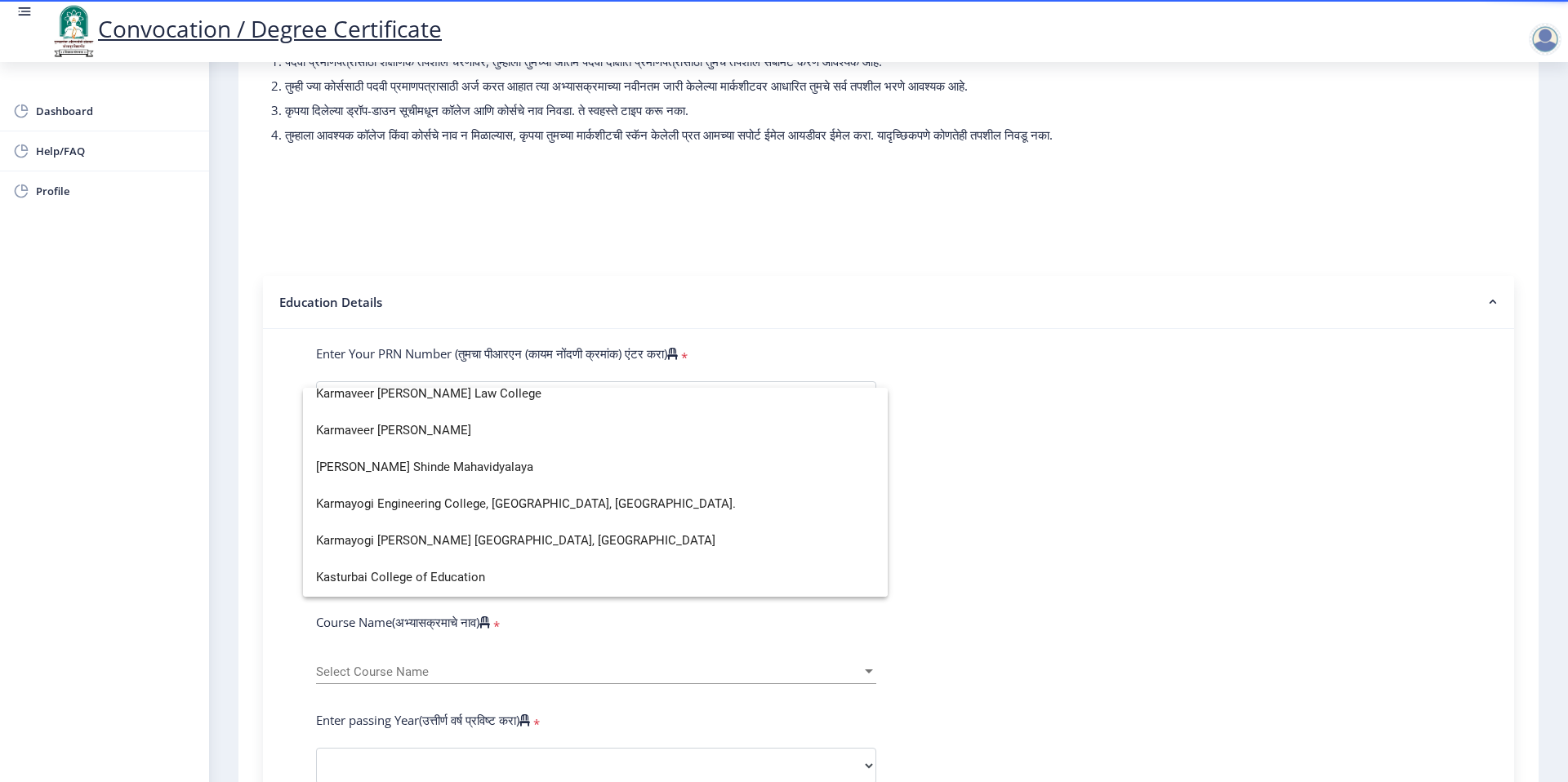
scroll to position [0, 0]
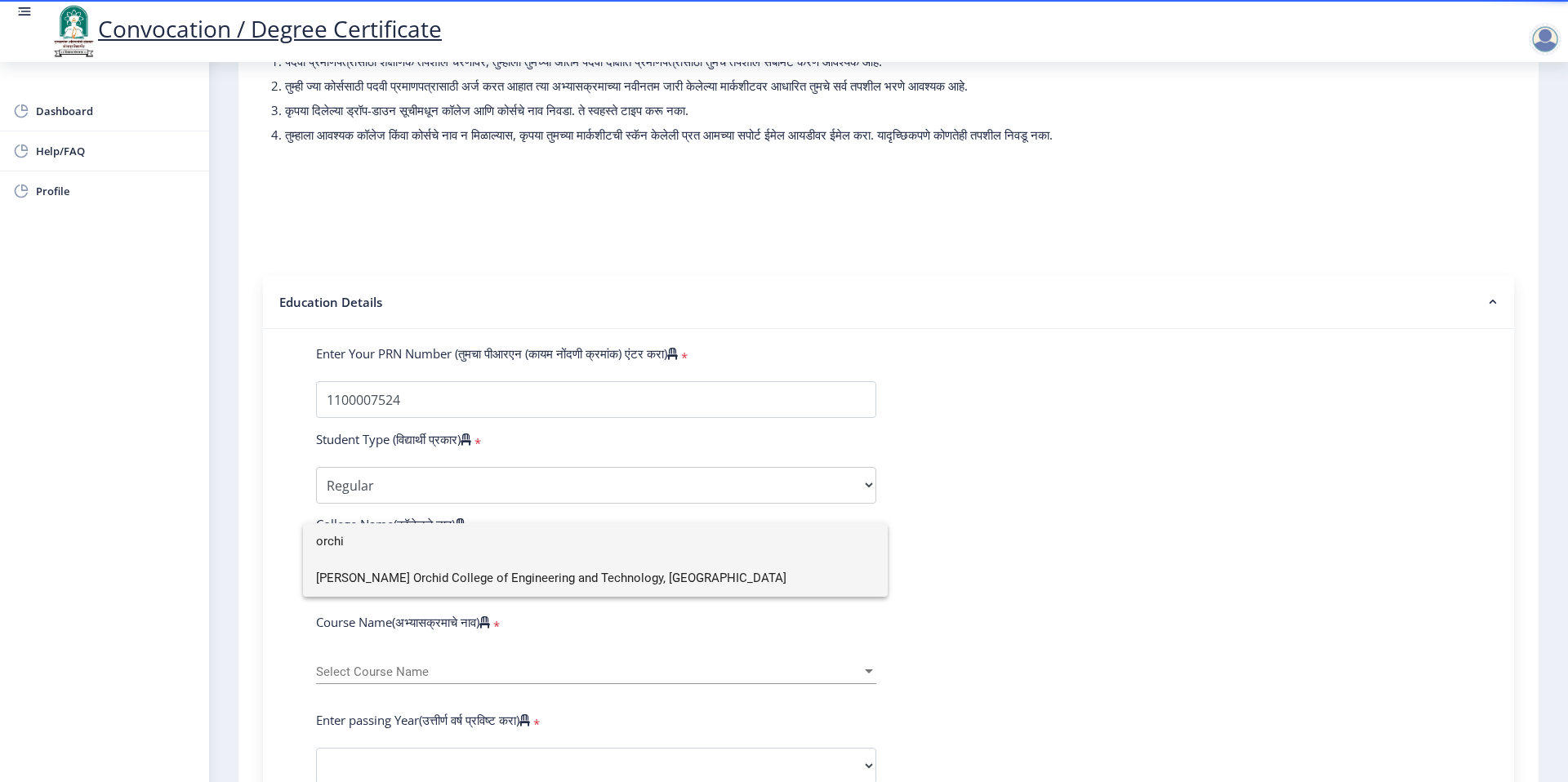
type input "orchi"
click at [348, 579] on span "[PERSON_NAME] Orchid College of Engineering and Technology, [GEOGRAPHIC_DATA]" at bounding box center [595, 578] width 559 height 37
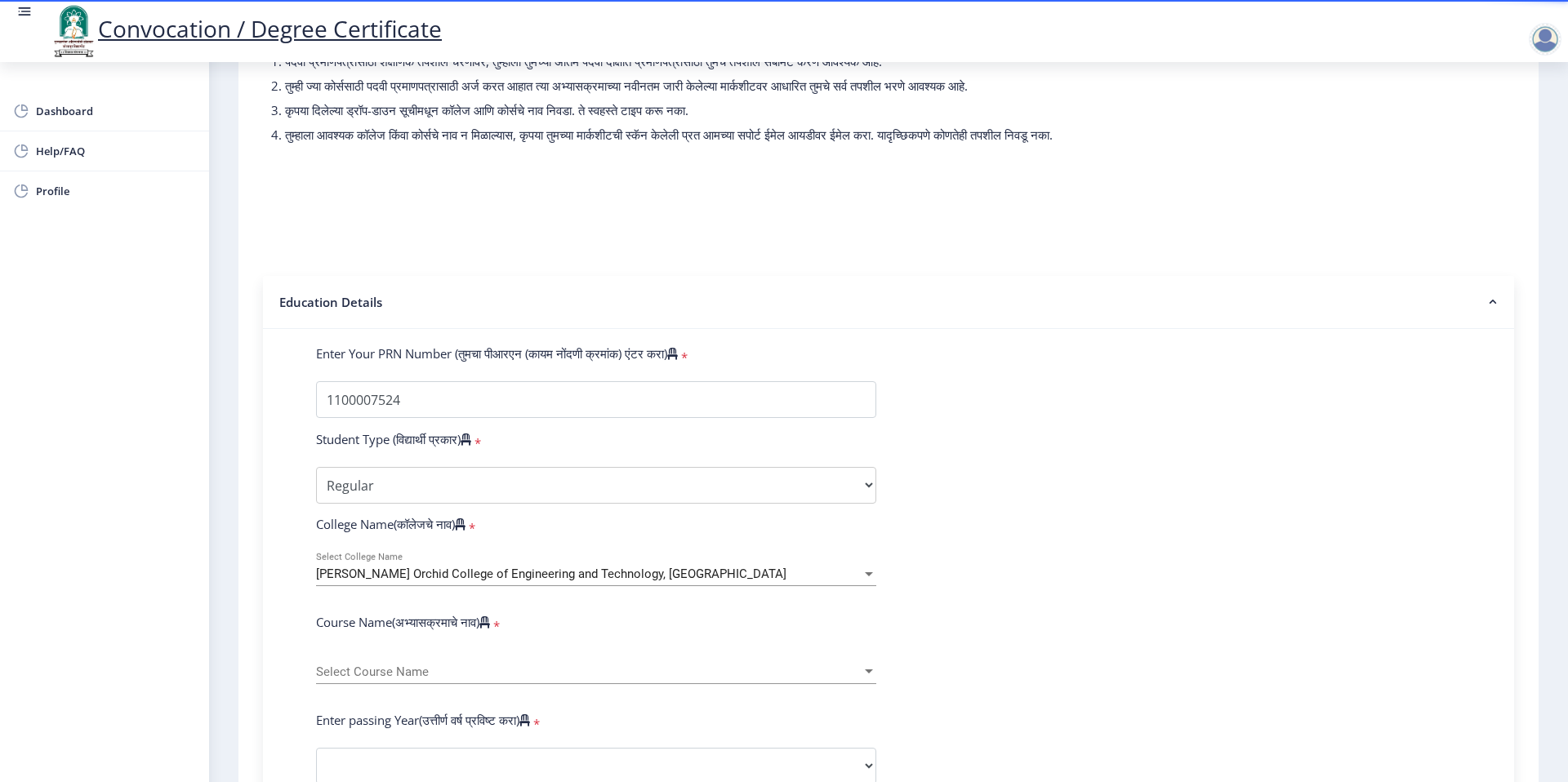
click at [1135, 571] on form "Enter Your PRN Number (तुमचा पीआरएन (कायम नोंदणी क्रमांक) एंटर करा) * Student T…" at bounding box center [888, 777] width 1170 height 865
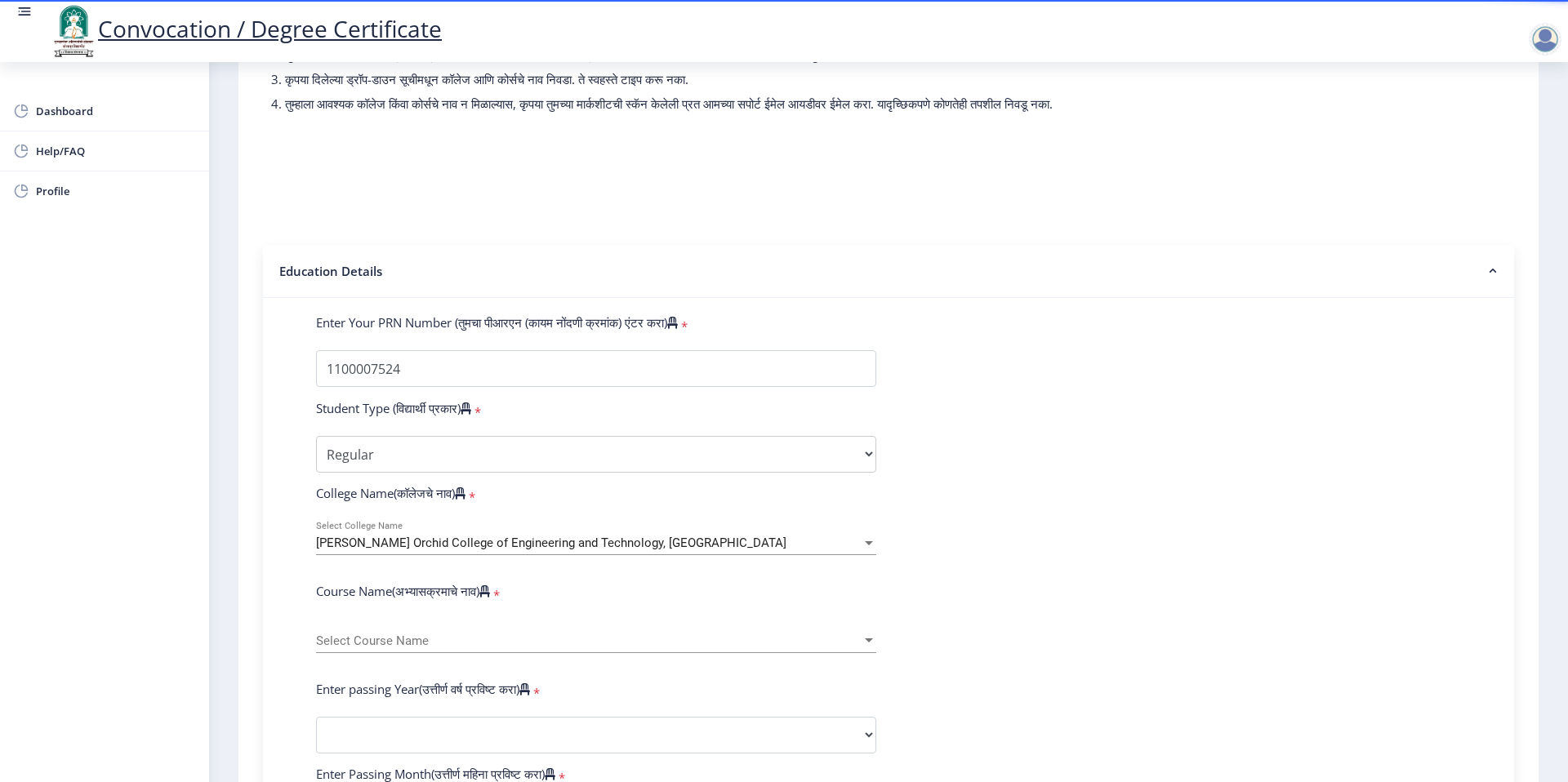
click at [689, 649] on span "Select Course Name" at bounding box center [588, 641] width 546 height 14
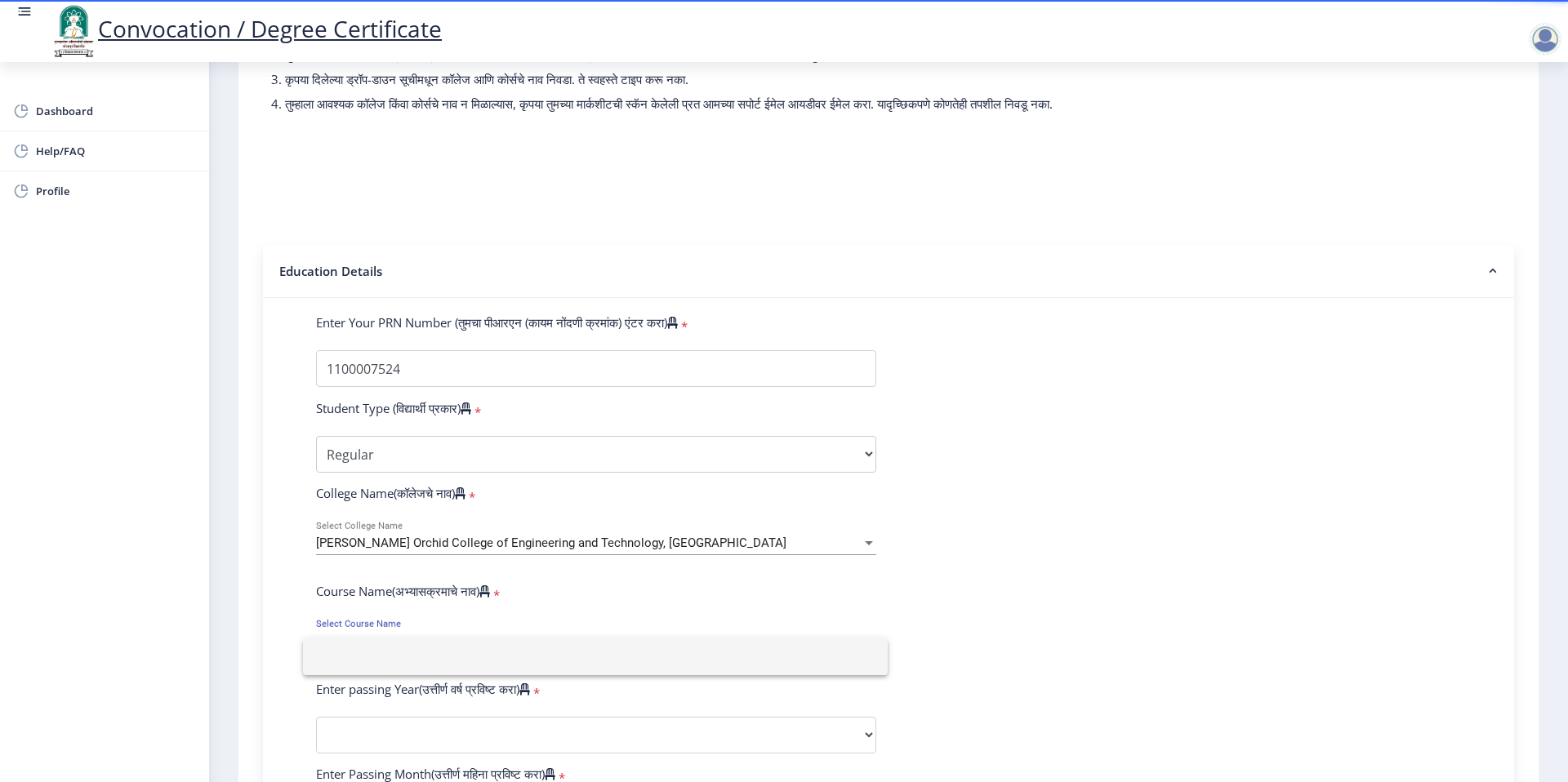
click at [1023, 608] on div at bounding box center [784, 391] width 1568 height 782
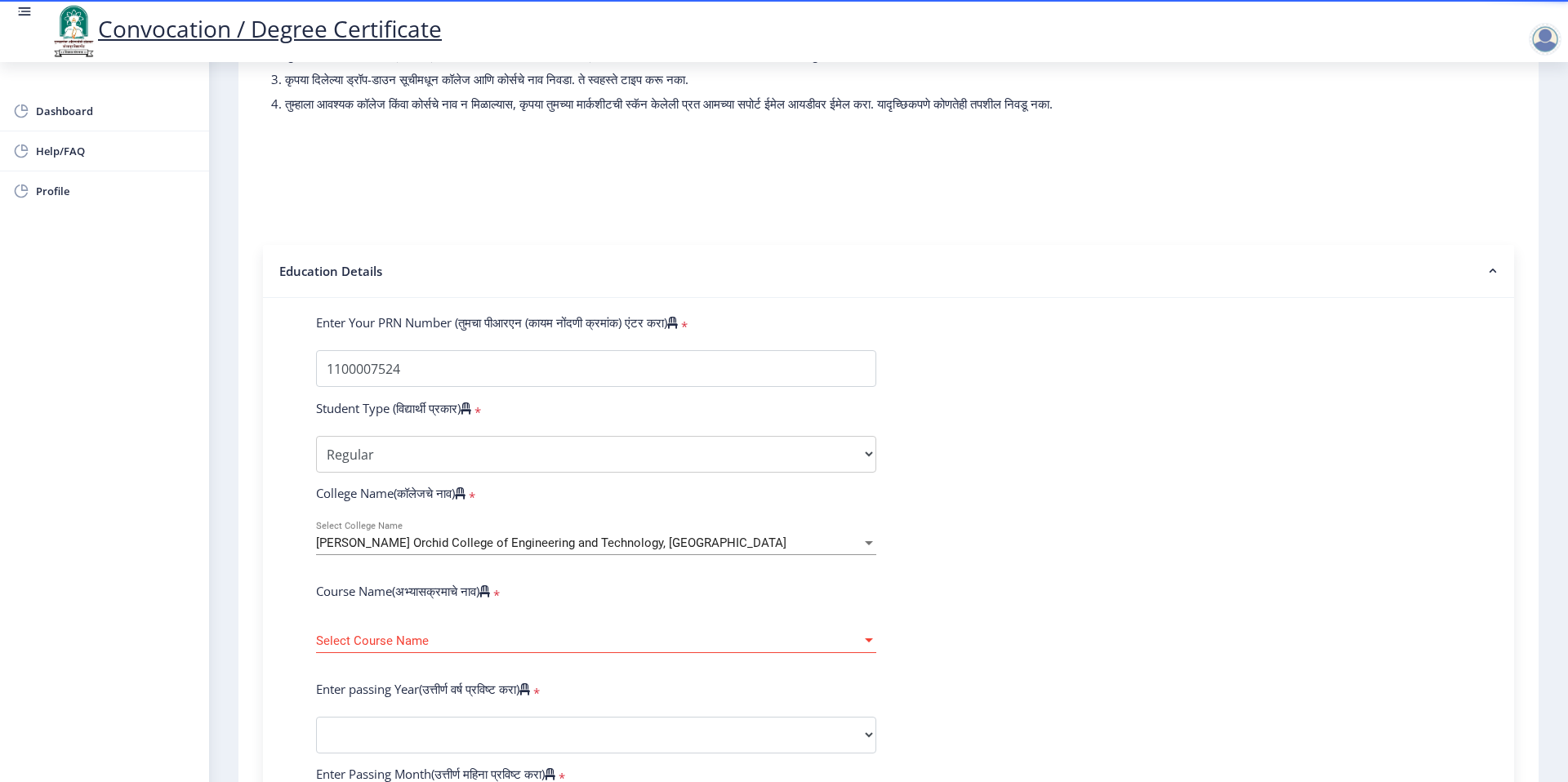
click at [862, 649] on div at bounding box center [869, 641] width 15 height 14
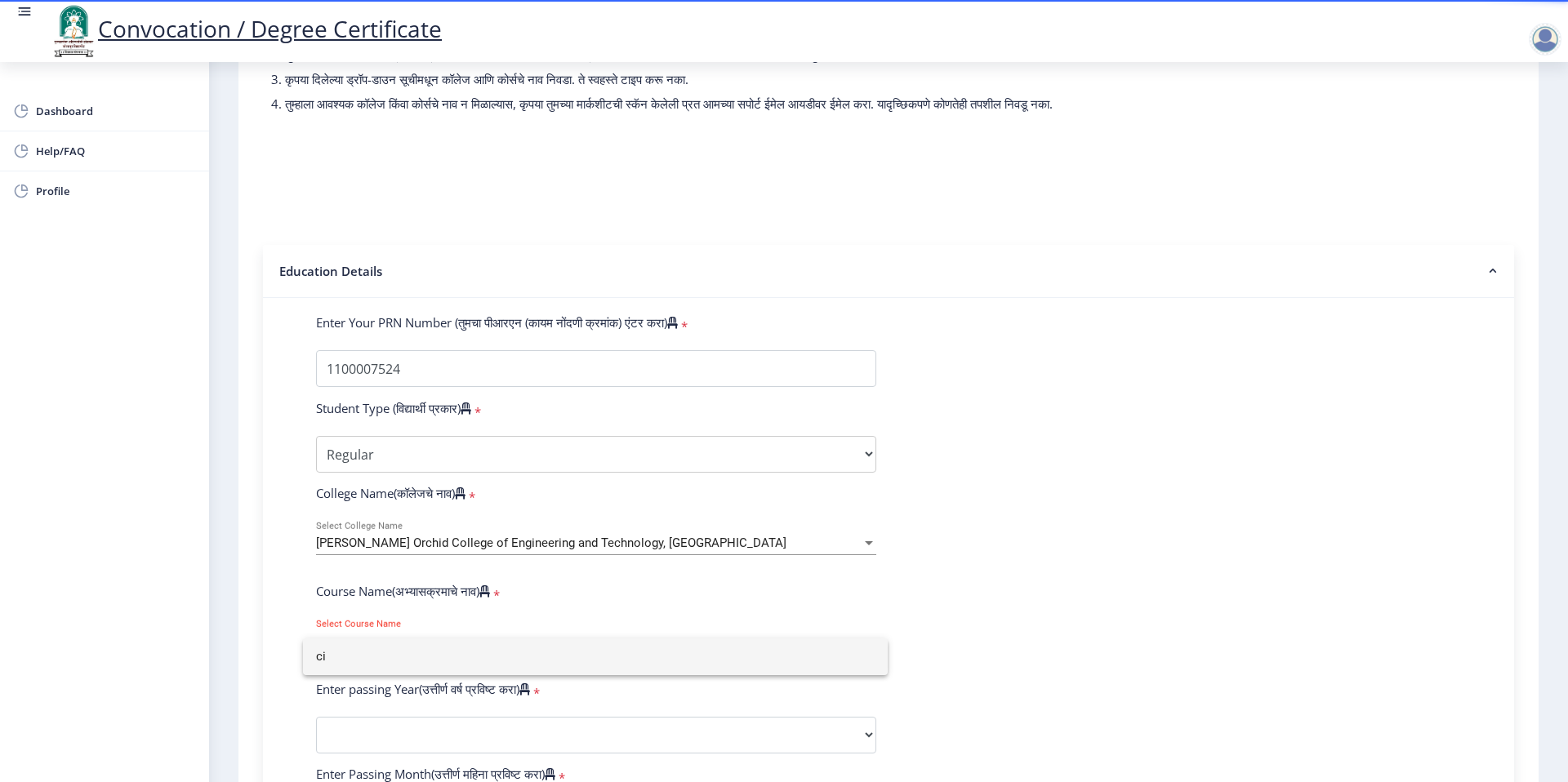
type input "ci"
click at [1240, 524] on div at bounding box center [784, 391] width 1568 height 782
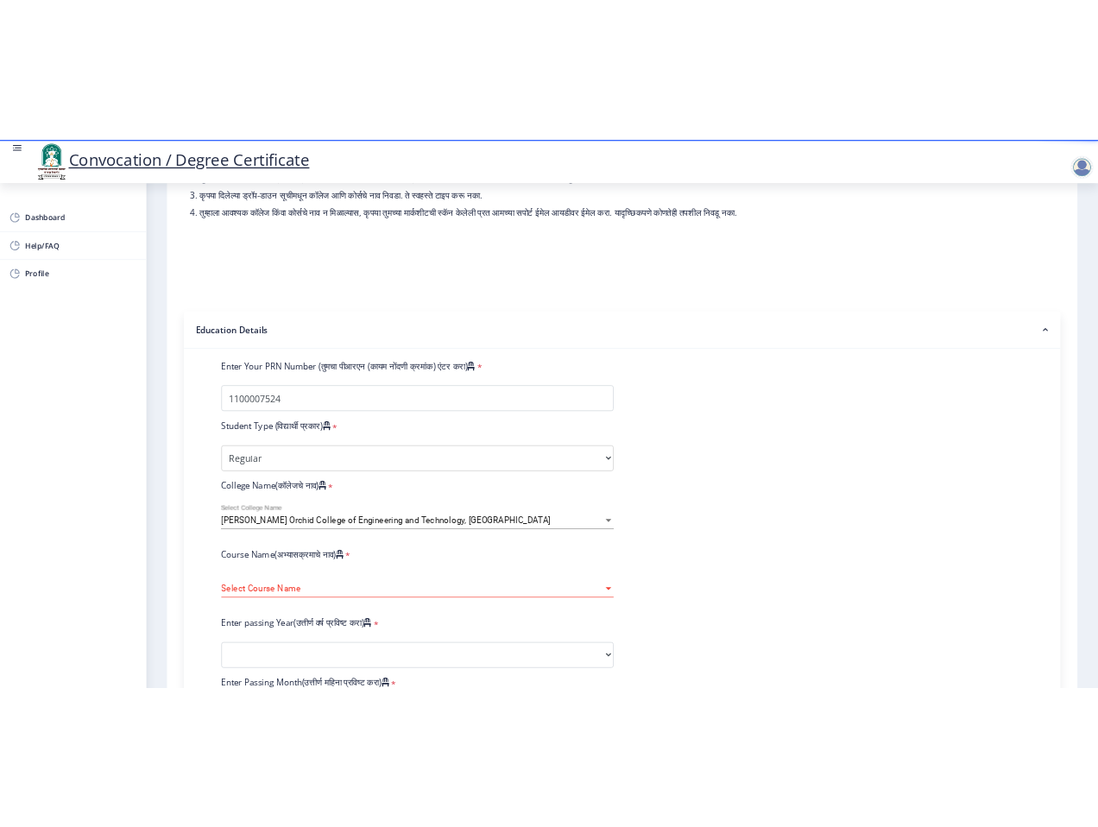
scroll to position [466, 0]
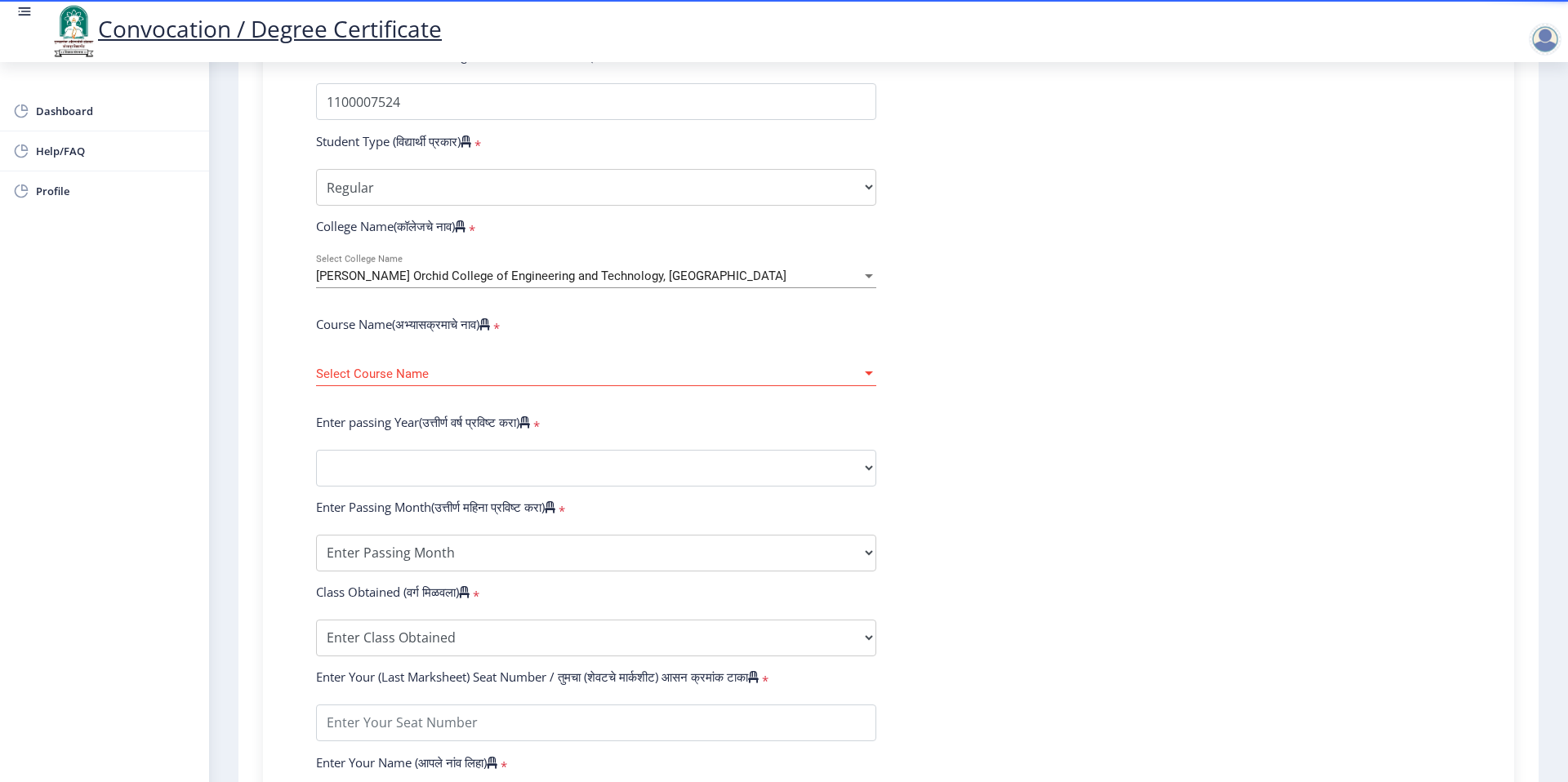
click at [678, 381] on span "Select Course Name" at bounding box center [588, 374] width 546 height 14
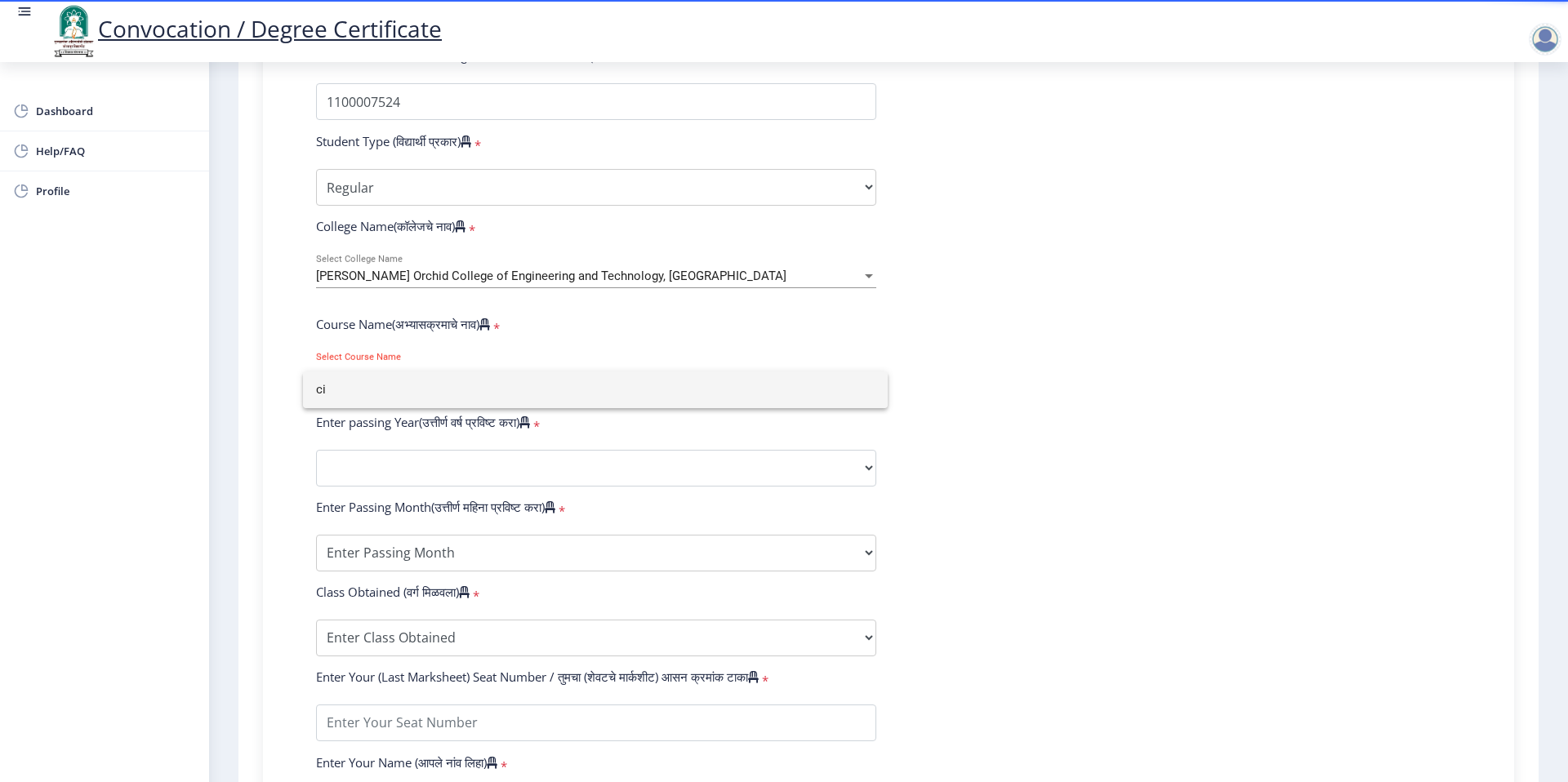
click at [1117, 410] on div at bounding box center [784, 391] width 1568 height 782
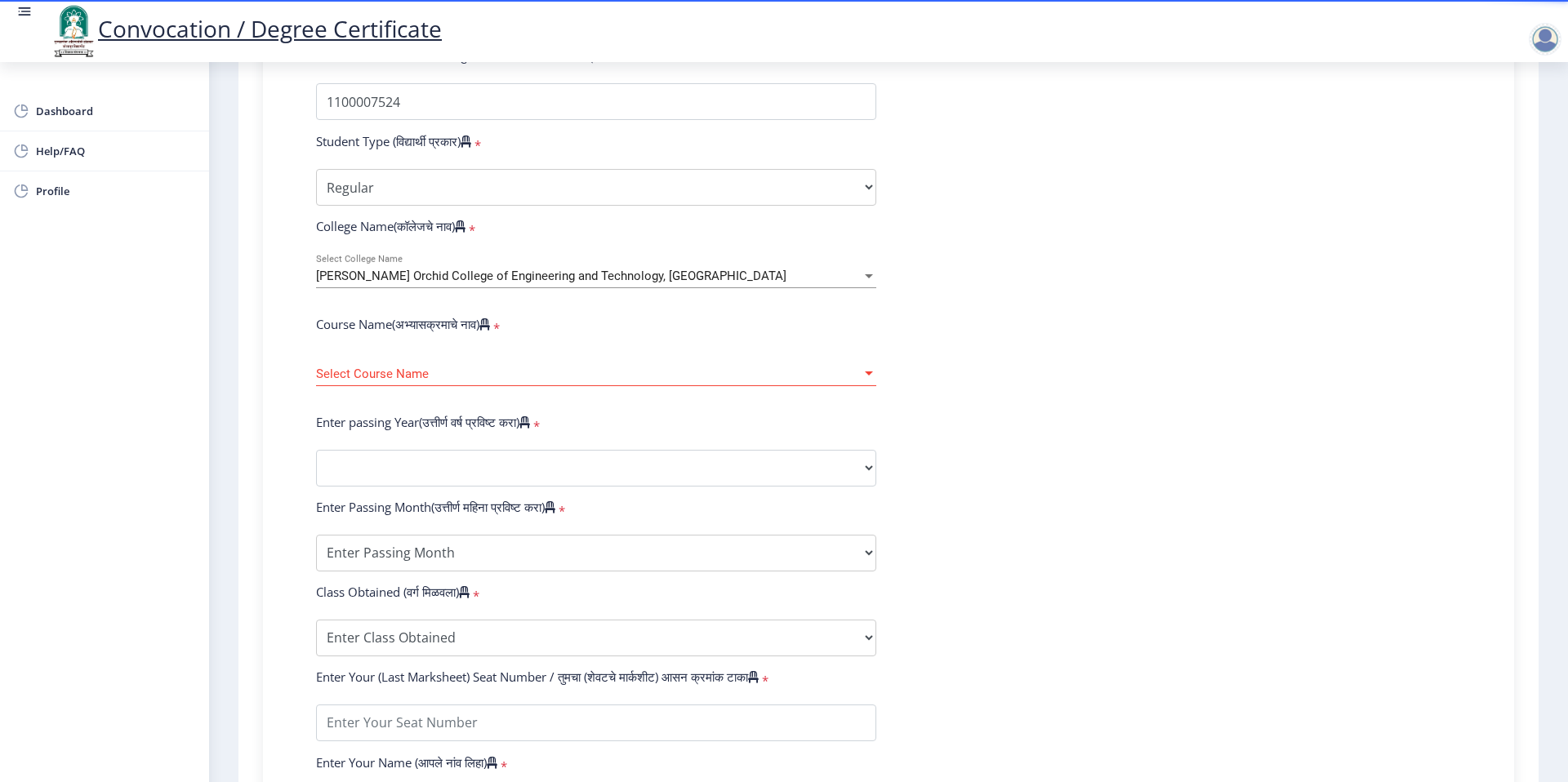
click at [859, 377] on div "Select Course Name Select Course Name" at bounding box center [596, 369] width 560 height 34
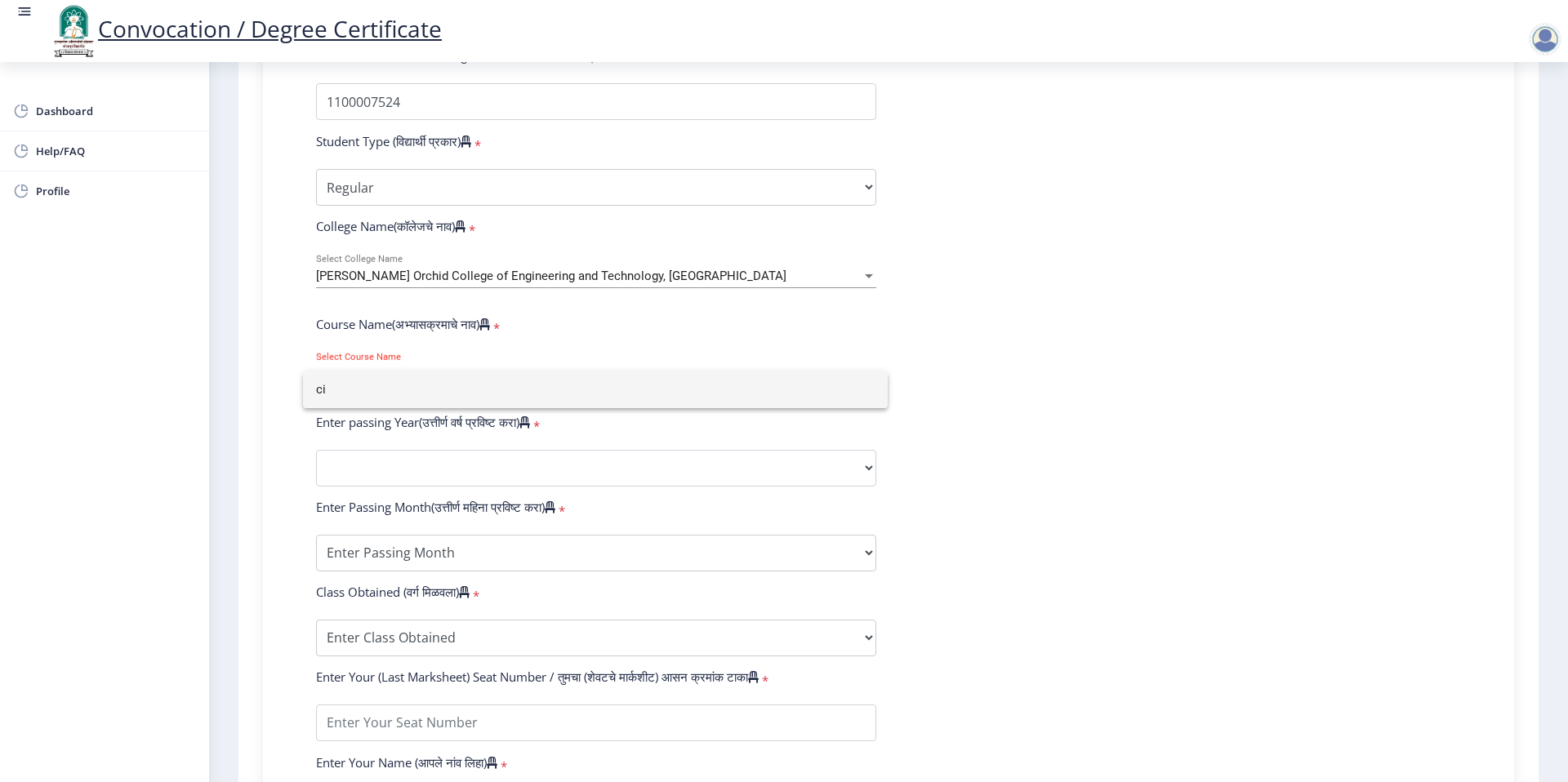
type input "c"
click at [1096, 347] on div at bounding box center [784, 391] width 1568 height 782
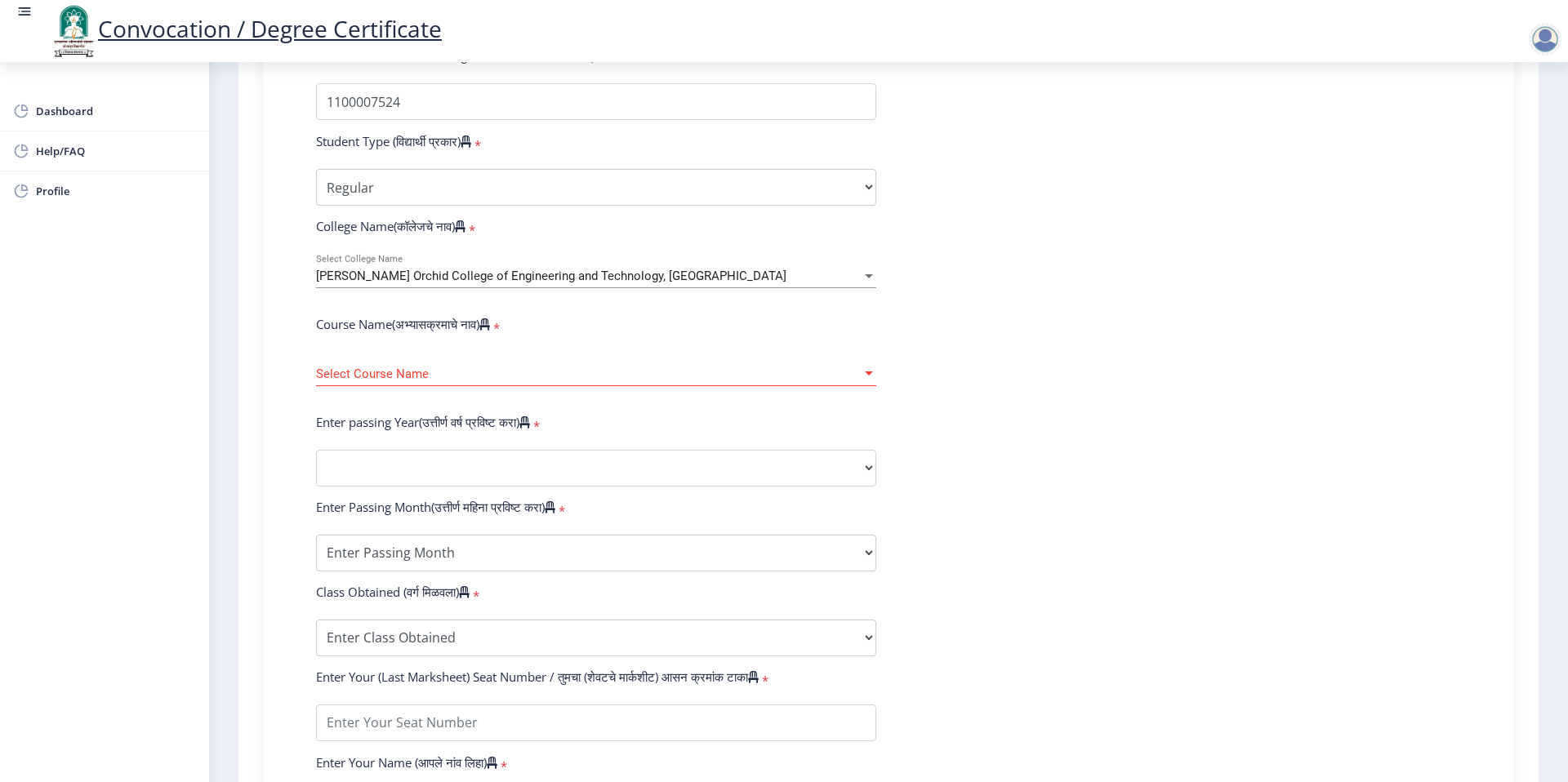
click at [758, 433] on div "Enter passing Year(उत्तीर्ण वर्ष प्रविष्ट करा) *" at bounding box center [596, 426] width 584 height 23
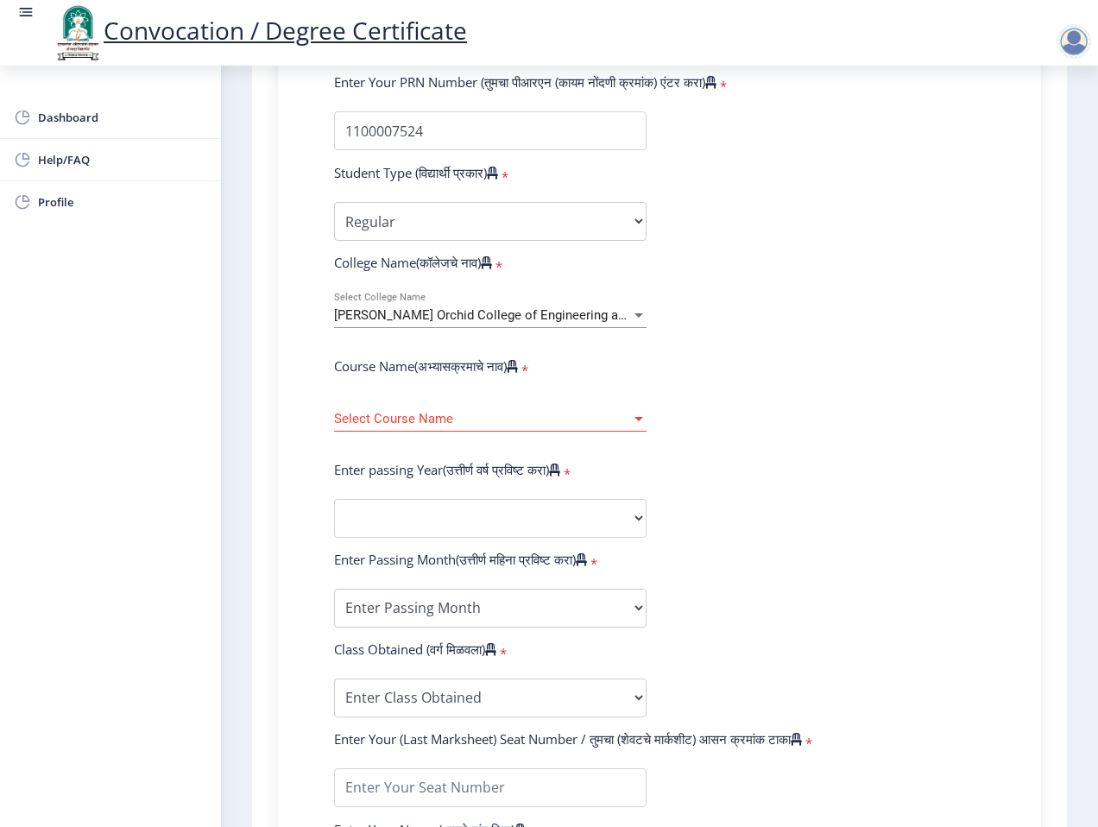
click at [587, 320] on span "[PERSON_NAME] Orchid College of Engineering and Technology, [GEOGRAPHIC_DATA]" at bounding box center [582, 315] width 497 height 16
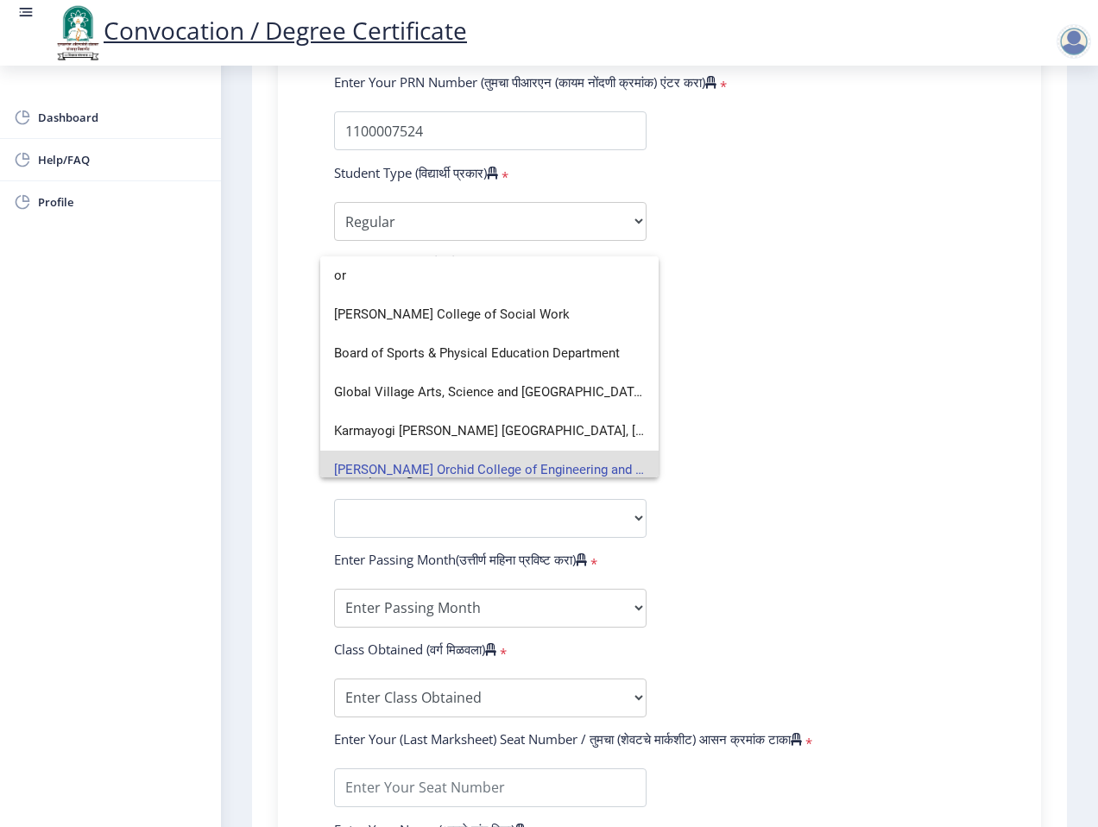
type input "o"
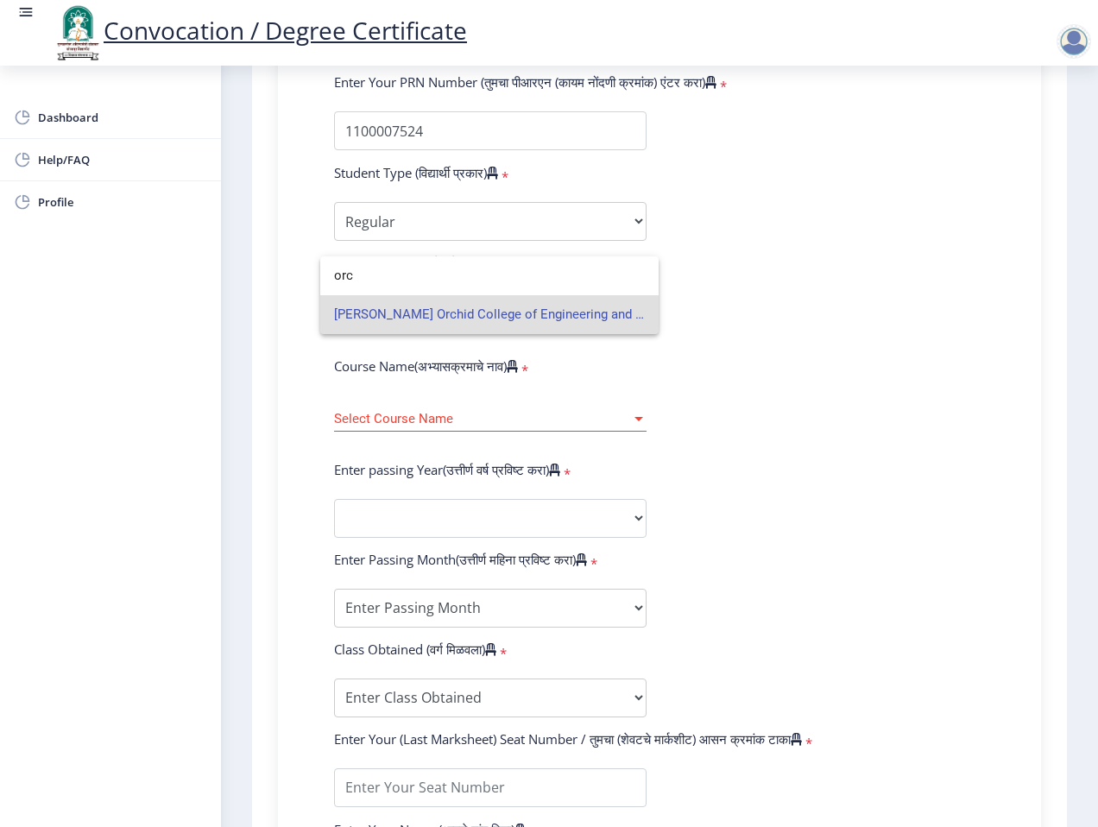
type input "orc"
click at [507, 313] on span "[PERSON_NAME] Orchid College of Engineering and Technology, [GEOGRAPHIC_DATA]" at bounding box center [489, 314] width 311 height 39
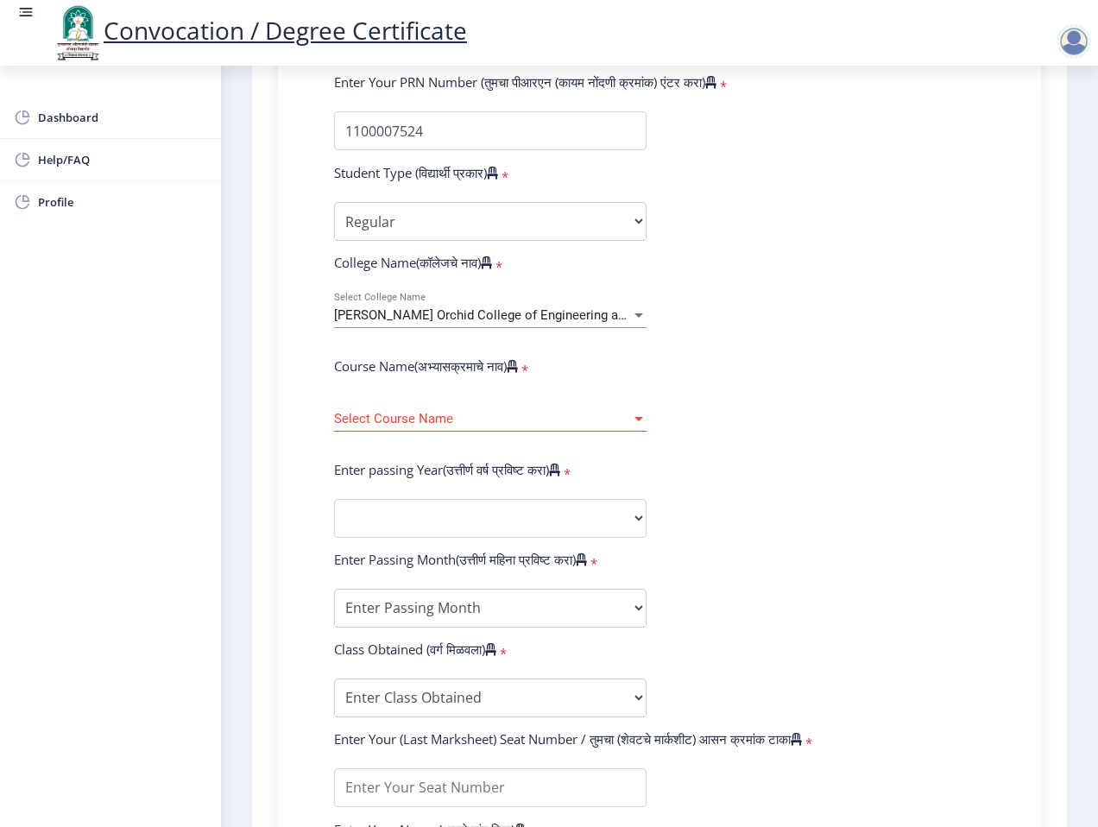
click at [762, 315] on form "Enter Your PRN Number (तुमचा पीआरएन (कायम नोंदणी क्रमांक) एंटर करा) * Student T…" at bounding box center [659, 530] width 677 height 915
click at [643, 419] on div at bounding box center [639, 419] width 16 height 15
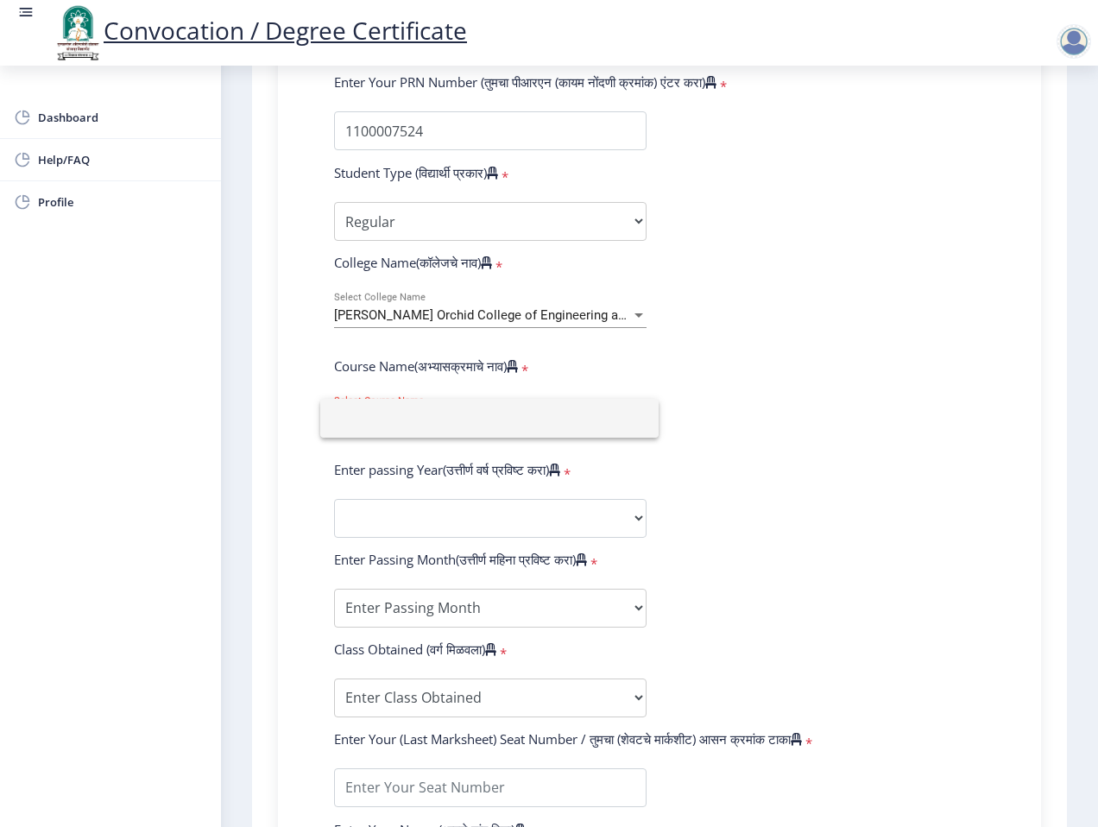
click at [729, 388] on div at bounding box center [549, 413] width 1098 height 827
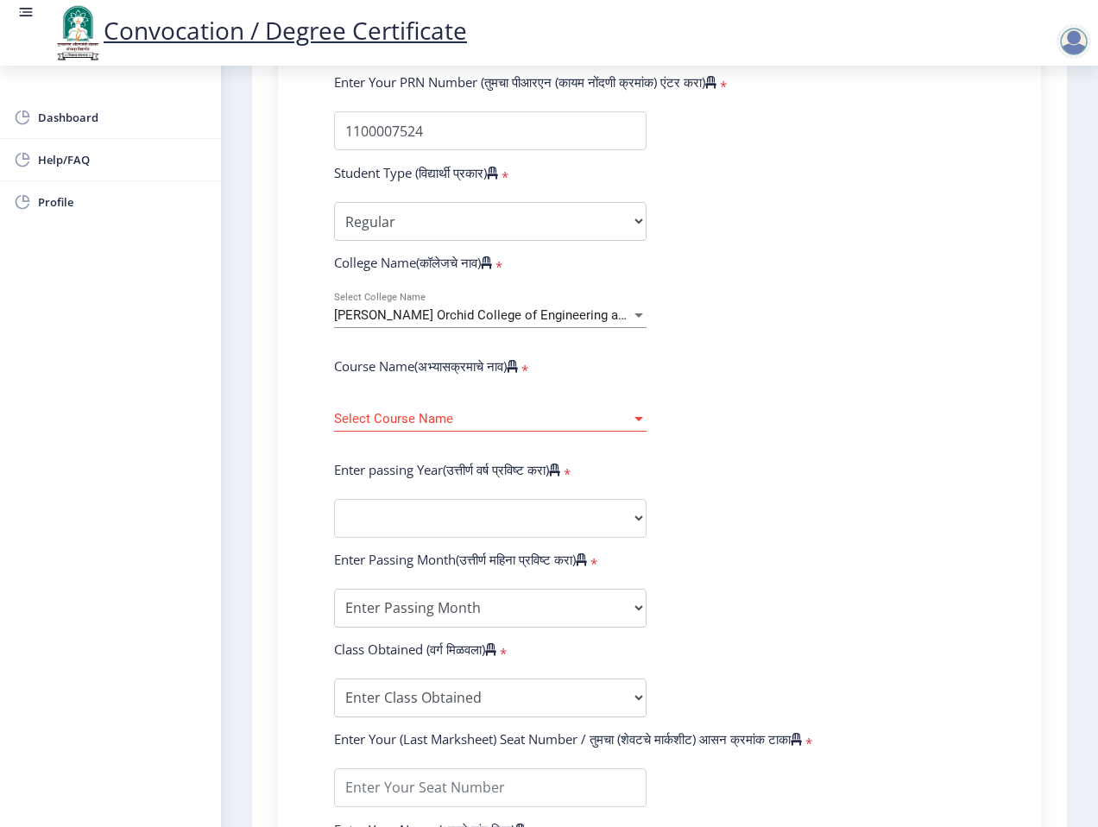
click at [737, 340] on form "Enter Your PRN Number (तुमचा पीआरएन (कायम नोंदणी क्रमांक) एंटर करा) * Student T…" at bounding box center [659, 530] width 677 height 915
click at [636, 515] on select "2025 2024 2023 2022 2021 2020 2019 2018 2017 2016 2015 2014 2013 2012 2011 2010…" at bounding box center [490, 518] width 313 height 39
select select "2016"
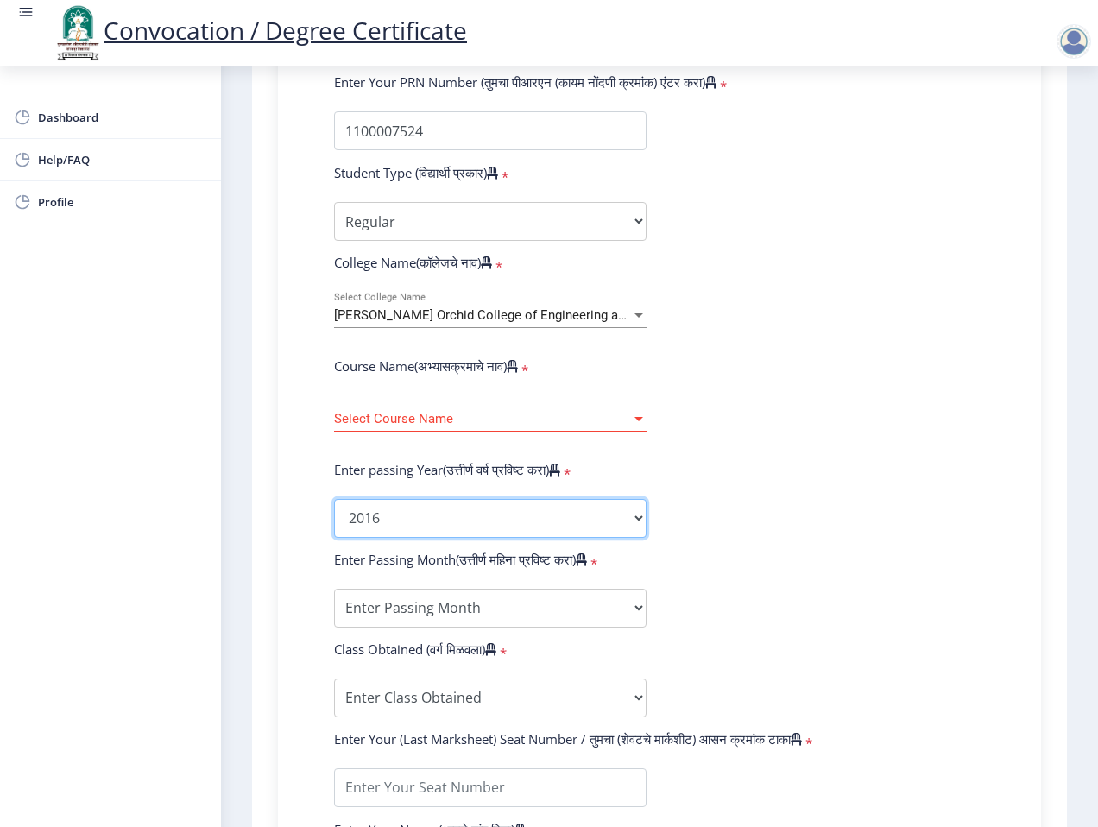
click at [334, 499] on select "2025 2024 2023 2022 2021 2020 2019 2018 2017 2016 2015 2014 2013 2012 2011 2010…" at bounding box center [490, 518] width 313 height 39
click at [891, 407] on form "Enter Your PRN Number (तुमचा पीआरएन (कायम नोंदणी क्रमांक) एंटर करा) * Student T…" at bounding box center [659, 530] width 677 height 915
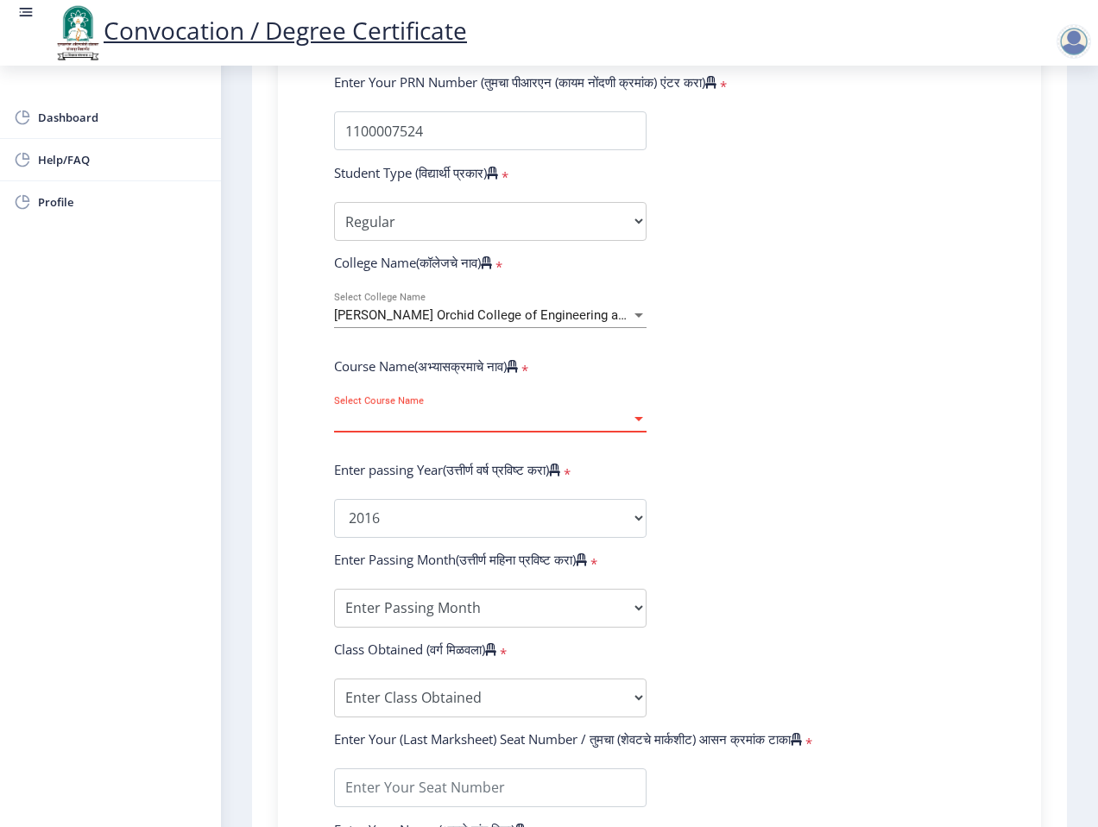
click at [578, 421] on span "Select Course Name" at bounding box center [482, 419] width 297 height 15
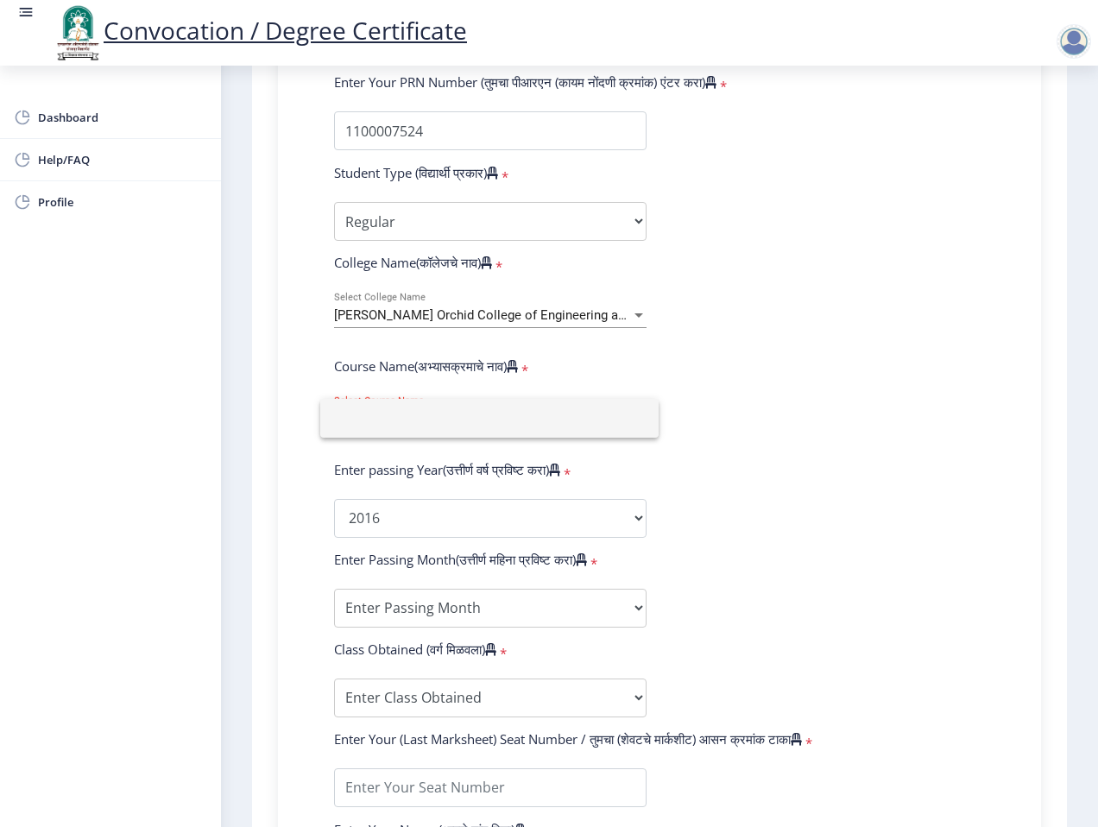
click at [903, 345] on div at bounding box center [549, 413] width 1098 height 827
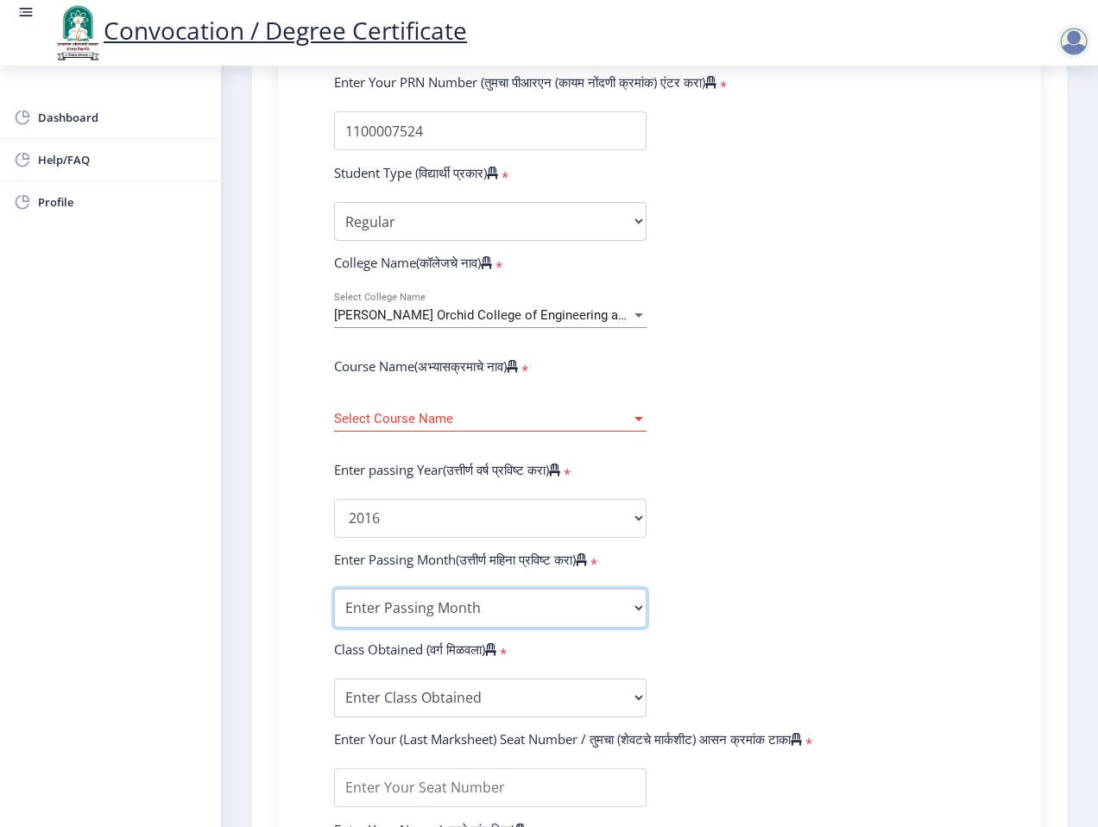
click at [626, 605] on select "Enter Passing Month March April May October November December" at bounding box center [490, 608] width 313 height 39
click at [614, 415] on span "Select Course Name" at bounding box center [482, 419] width 297 height 15
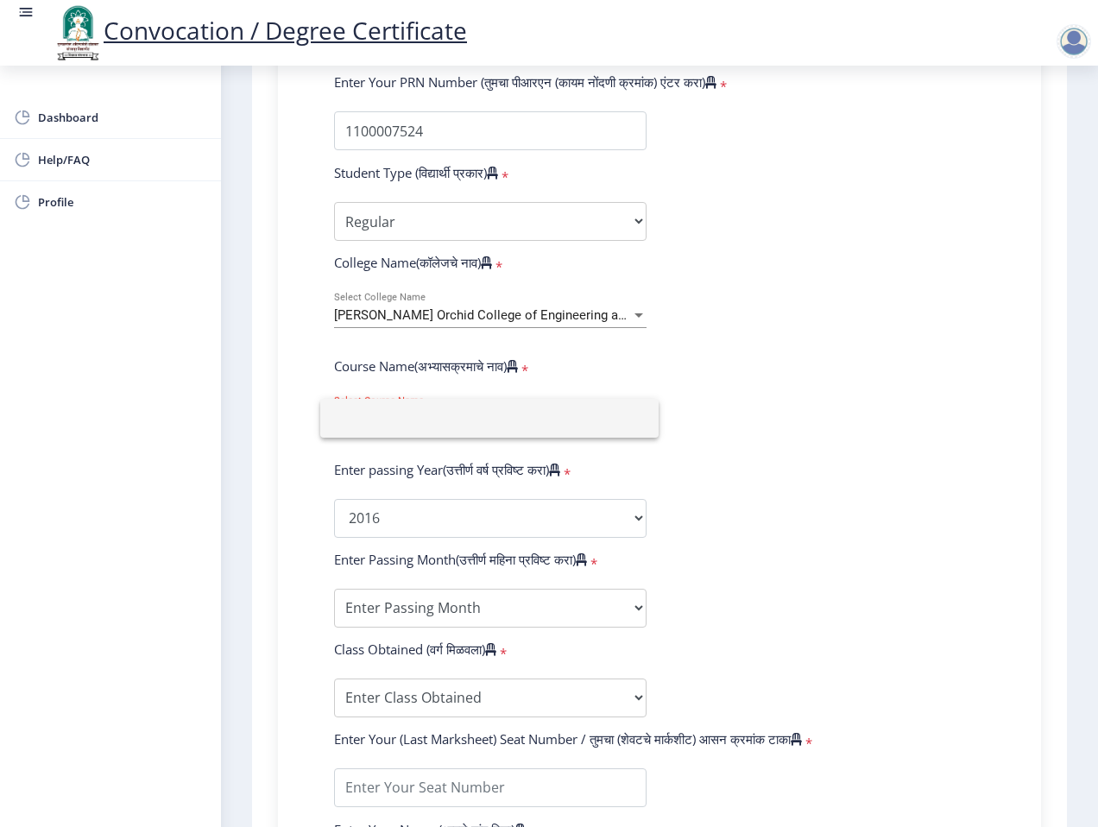
click at [821, 398] on div at bounding box center [549, 413] width 1098 height 827
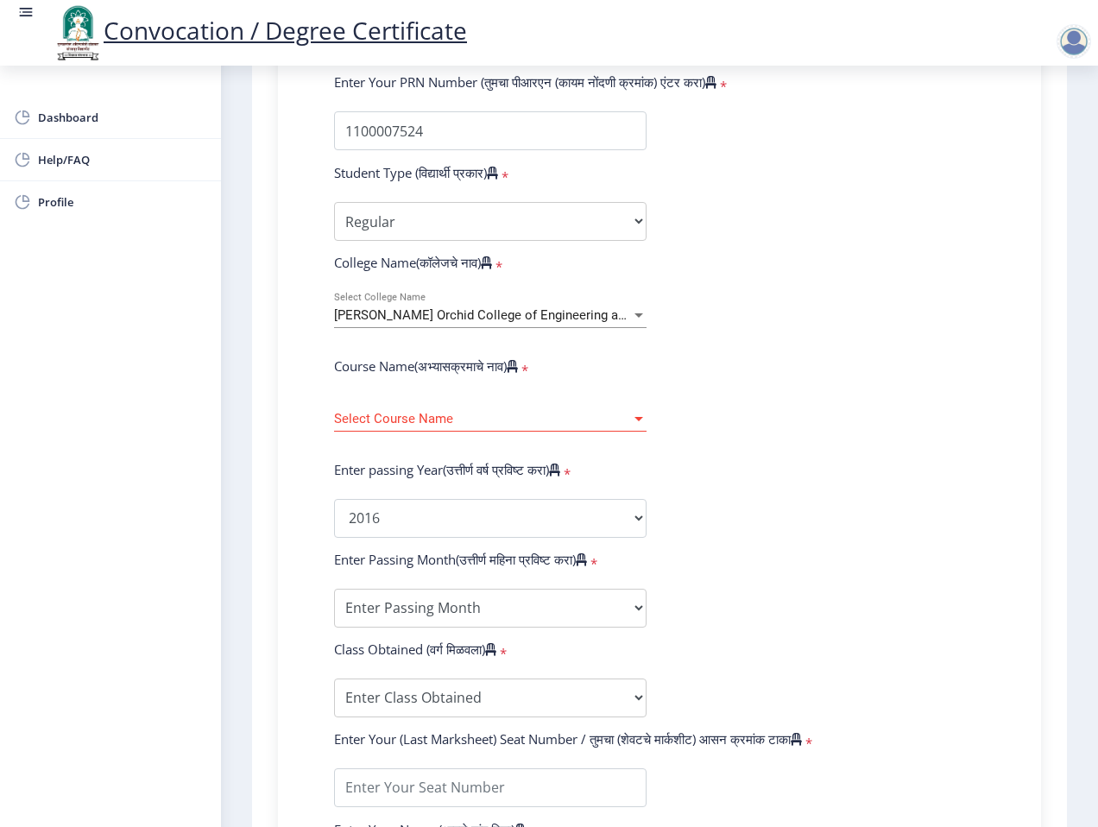
click at [783, 431] on form "Enter Your PRN Number (तुमचा पीआरएन (कायम नोंदणी क्रमांक) एंटर करा) * Student T…" at bounding box center [659, 530] width 677 height 915
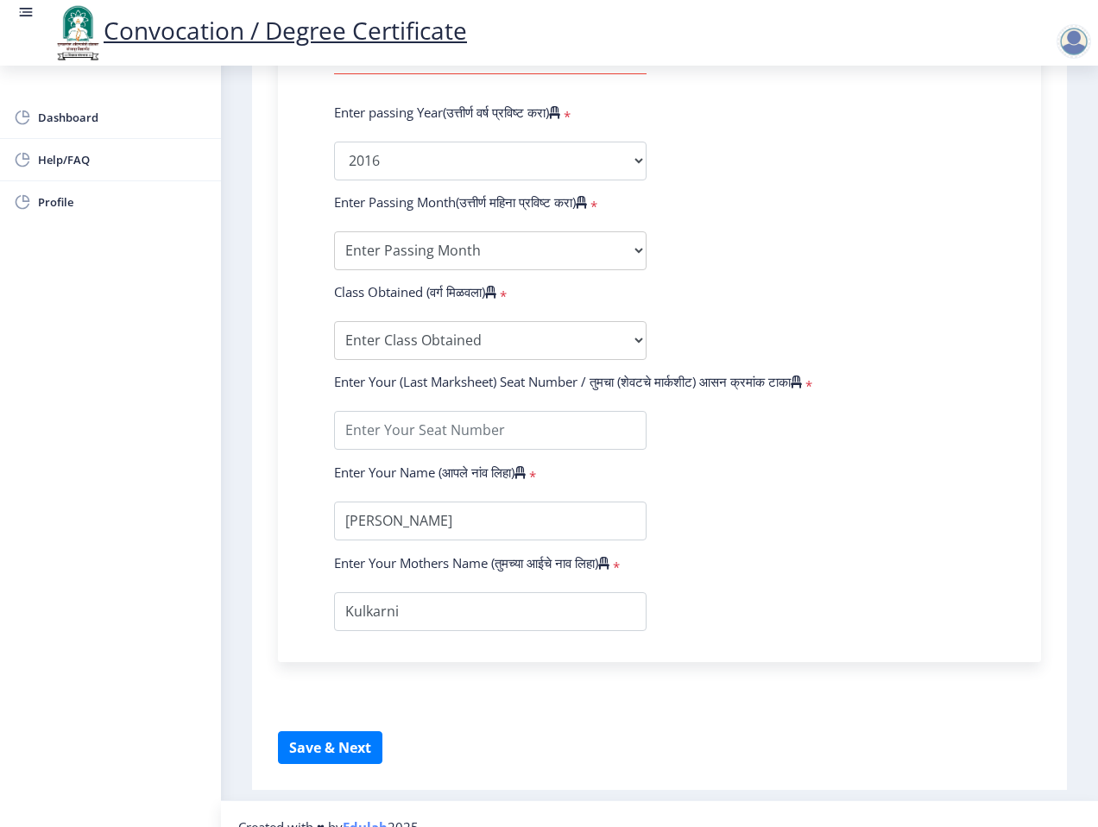
scroll to position [849, 0]
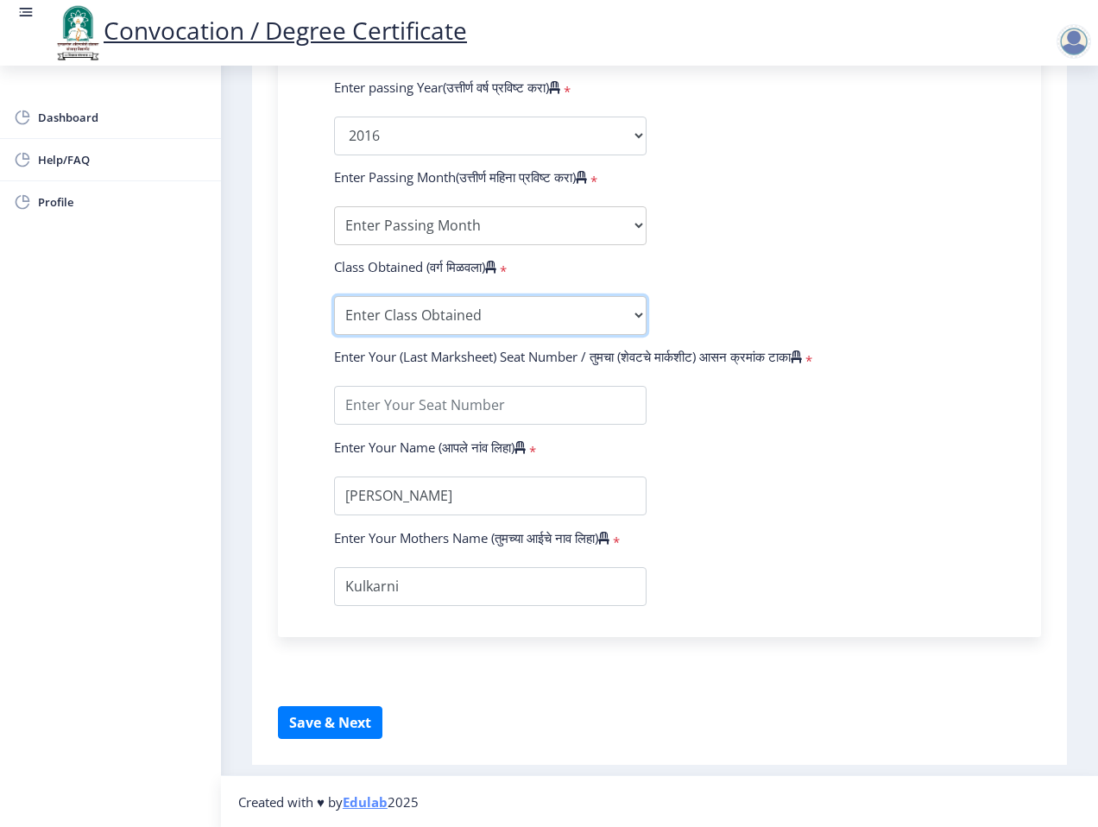
click at [622, 314] on select "Enter Class Obtained FIRST CLASS WITH DISTINCTION FIRST CLASS HIGHER SECOND CLA…" at bounding box center [490, 315] width 313 height 39
select select "FIRST CLASS WITH DISTINCTION"
click at [334, 296] on select "Enter Class Obtained FIRST CLASS WITH DISTINCTION FIRST CLASS HIGHER SECOND CLA…" at bounding box center [490, 315] width 313 height 39
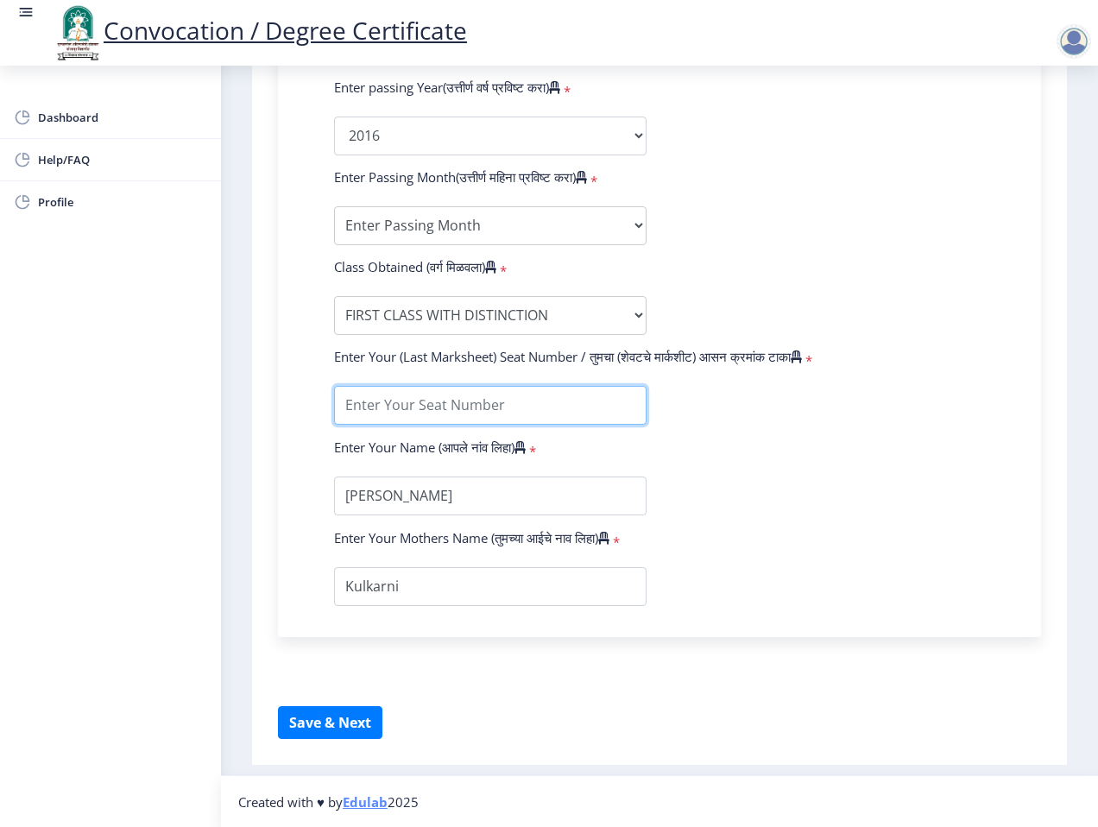
click at [555, 396] on input "textarea" at bounding box center [490, 405] width 313 height 39
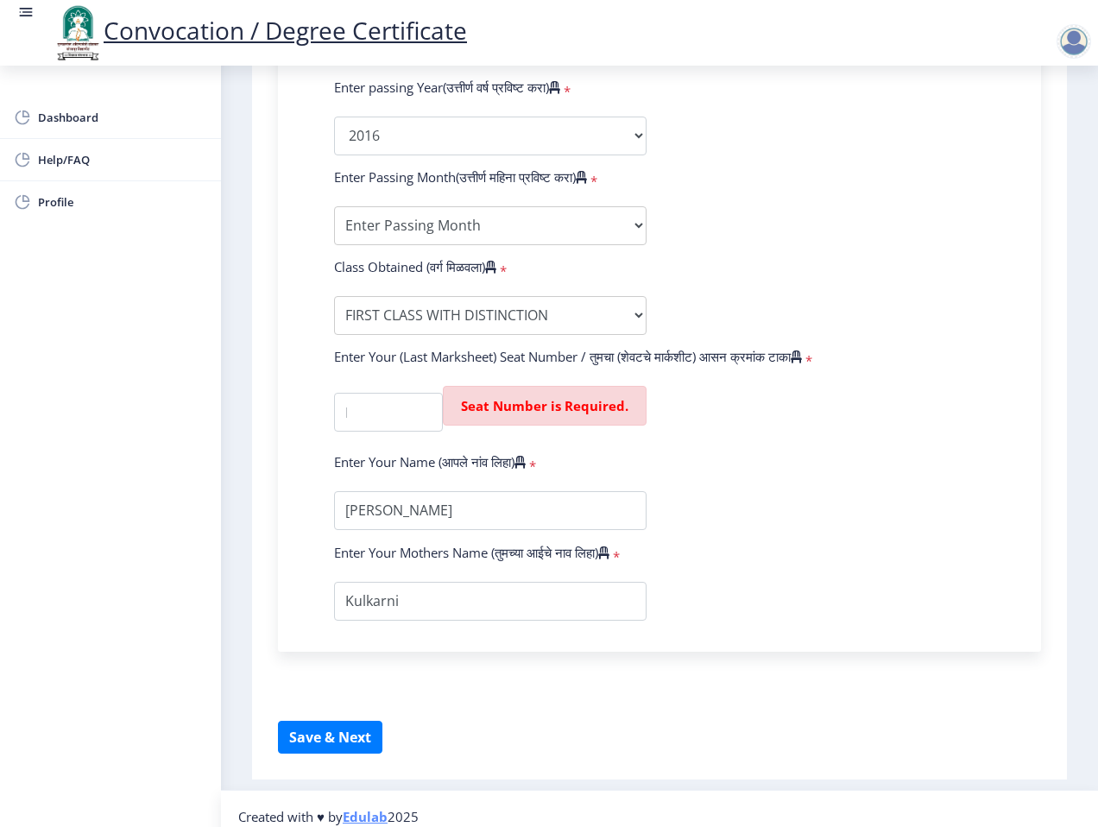
click at [745, 422] on form "Enter Your PRN Number (तुमचा पीआरएन (कायम नोंदणी क्रमांक) एंटर करा) * Student T…" at bounding box center [659, 156] width 677 height 930
click at [375, 386] on div "Seat Number is Required." at bounding box center [490, 413] width 339 height 54
click at [371, 440] on form "Enter Your PRN Number (तुमचा पीआरएन (कायम नोंदणी क्रमांक) एंटर करा) * Student T…" at bounding box center [659, 156] width 677 height 930
click at [376, 422] on input "textarea" at bounding box center [388, 412] width 109 height 39
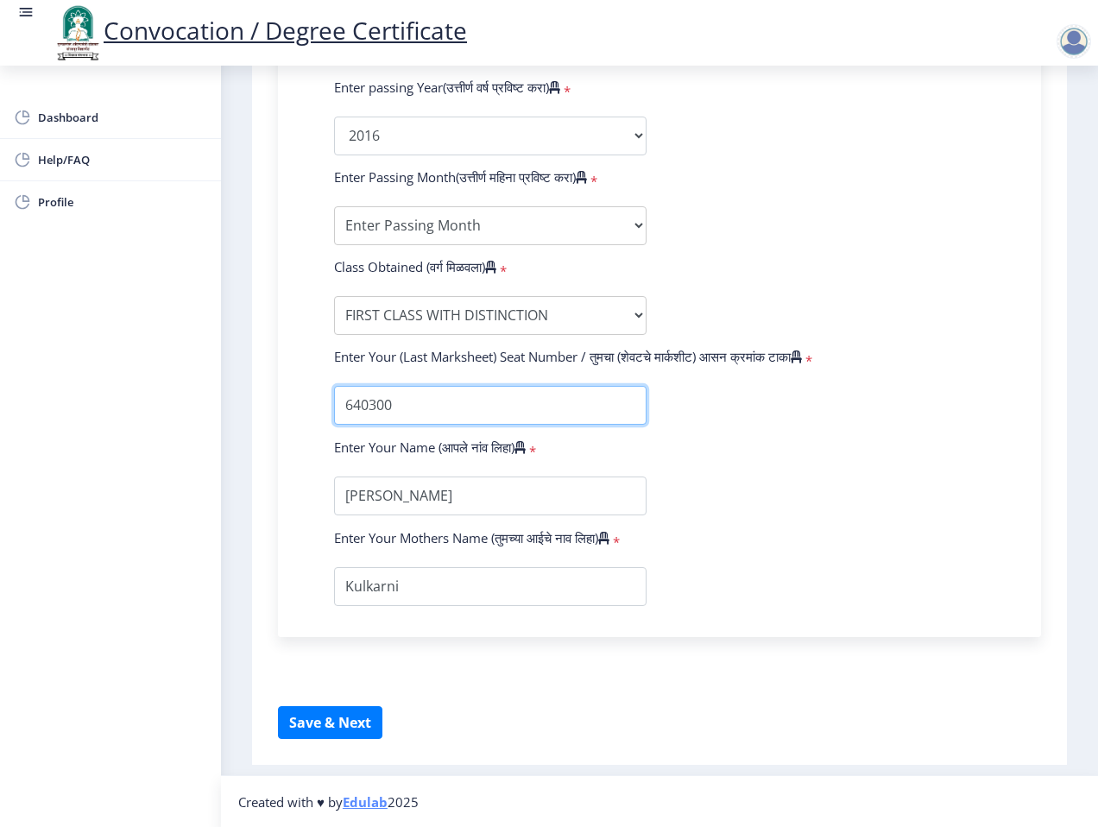
type input "640300"
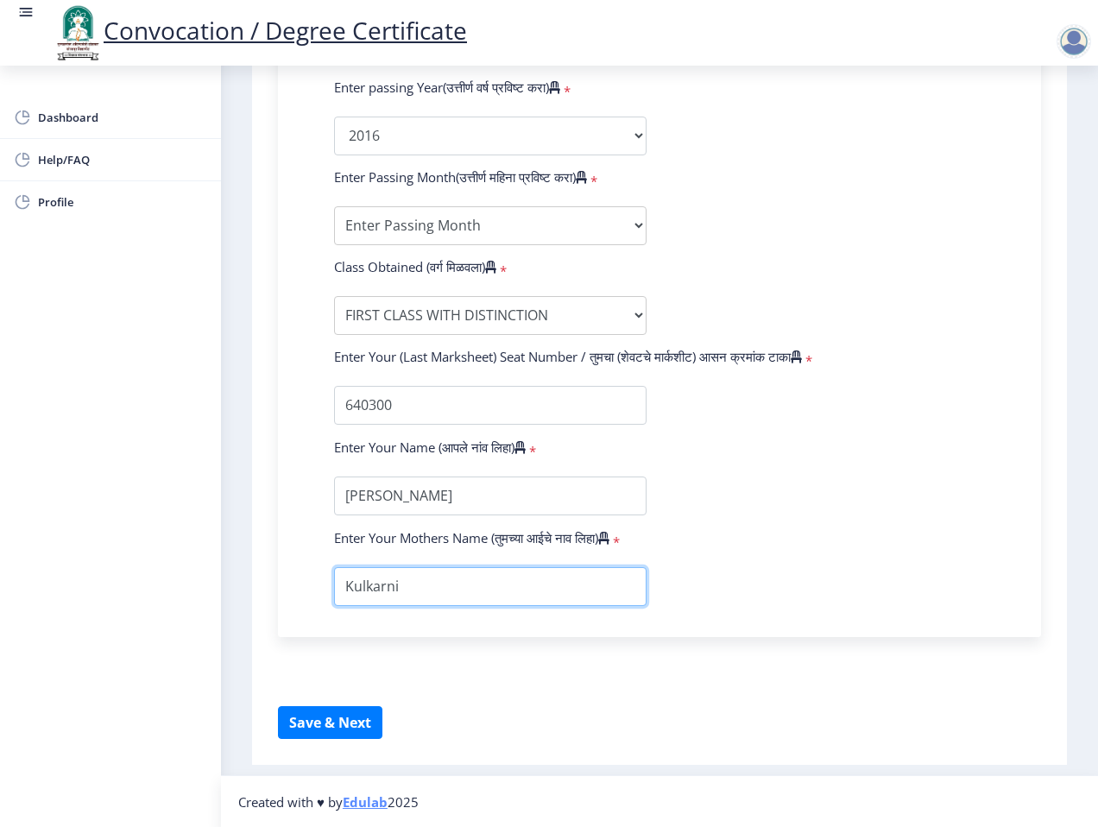
click at [430, 597] on input "textarea" at bounding box center [490, 586] width 313 height 39
click at [346, 586] on input "textarea" at bounding box center [490, 586] width 313 height 39
type input "[PERSON_NAME] [PERSON_NAME]"
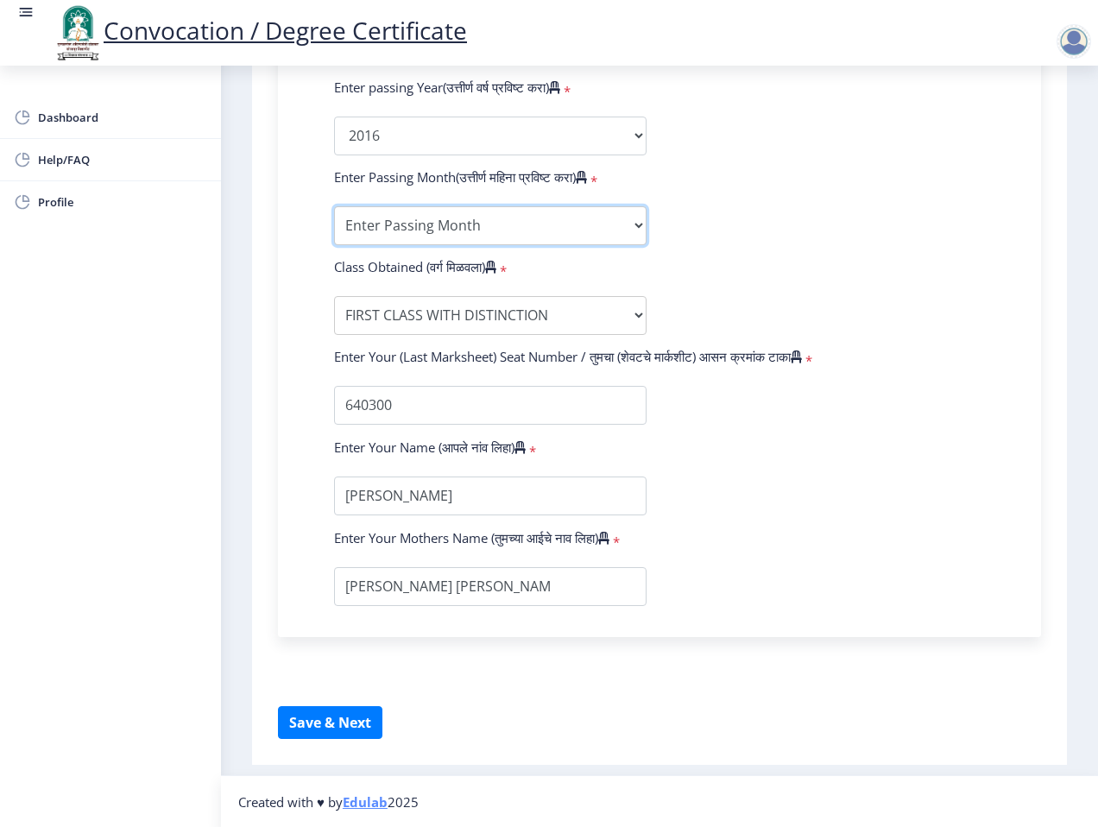
click at [431, 209] on select "Enter Passing Month March April May October November December" at bounding box center [490, 225] width 313 height 39
click at [456, 206] on select "Enter Passing Month March April May October November December" at bounding box center [490, 225] width 313 height 39
select select "May"
click at [334, 206] on select "Enter Passing Month March April May October November December" at bounding box center [490, 225] width 313 height 39
click at [605, 225] on select "Enter Passing Month March April May October November December" at bounding box center [490, 225] width 313 height 39
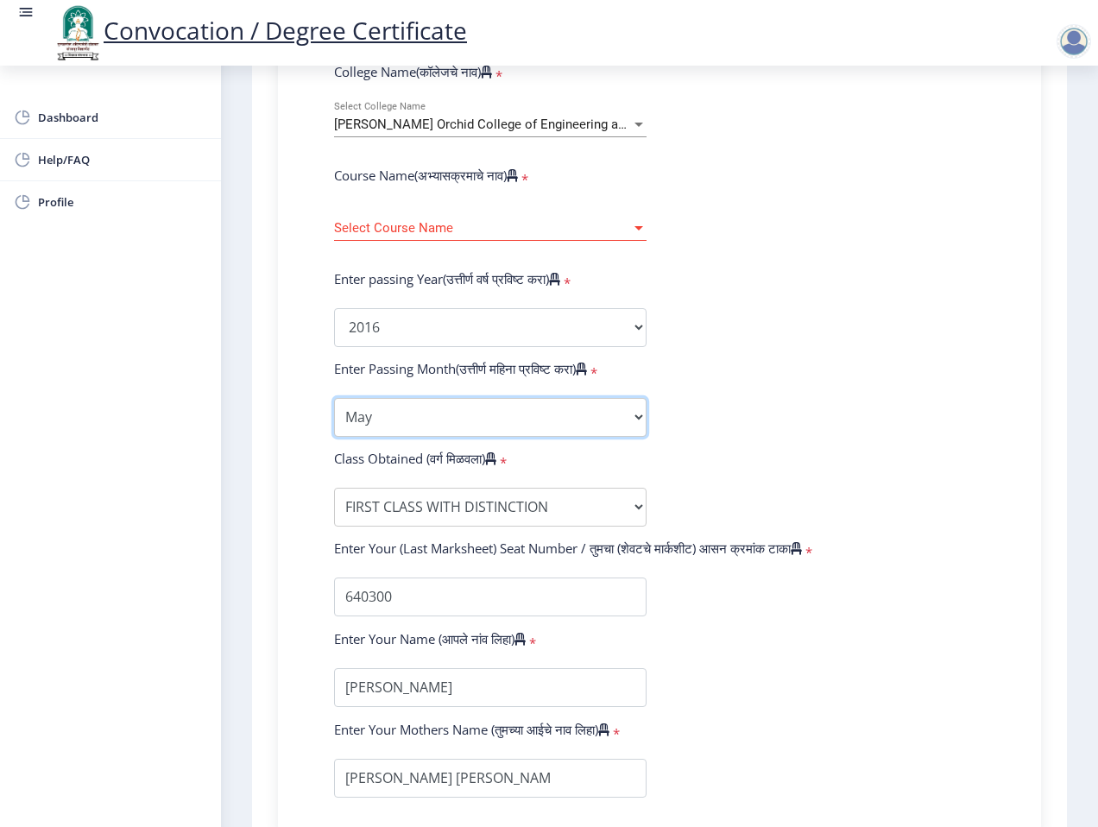
scroll to position [534, 0]
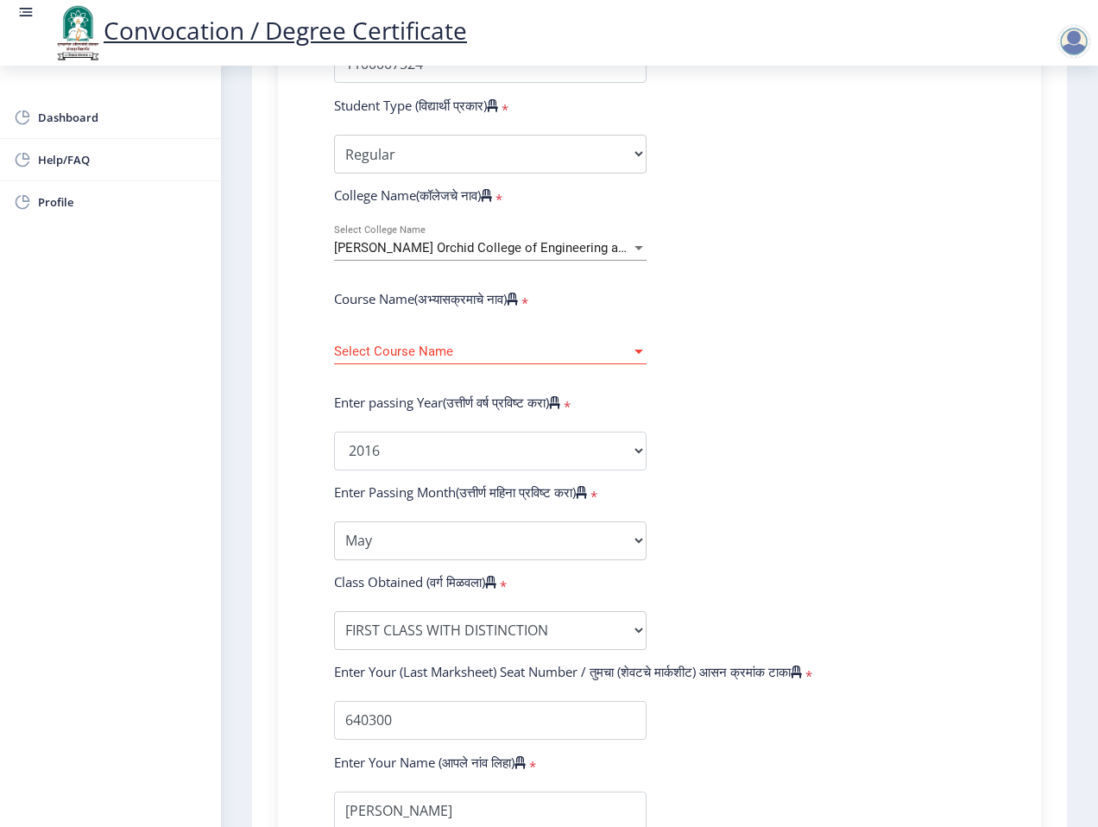
click at [621, 347] on span "Select Course Name" at bounding box center [482, 352] width 297 height 15
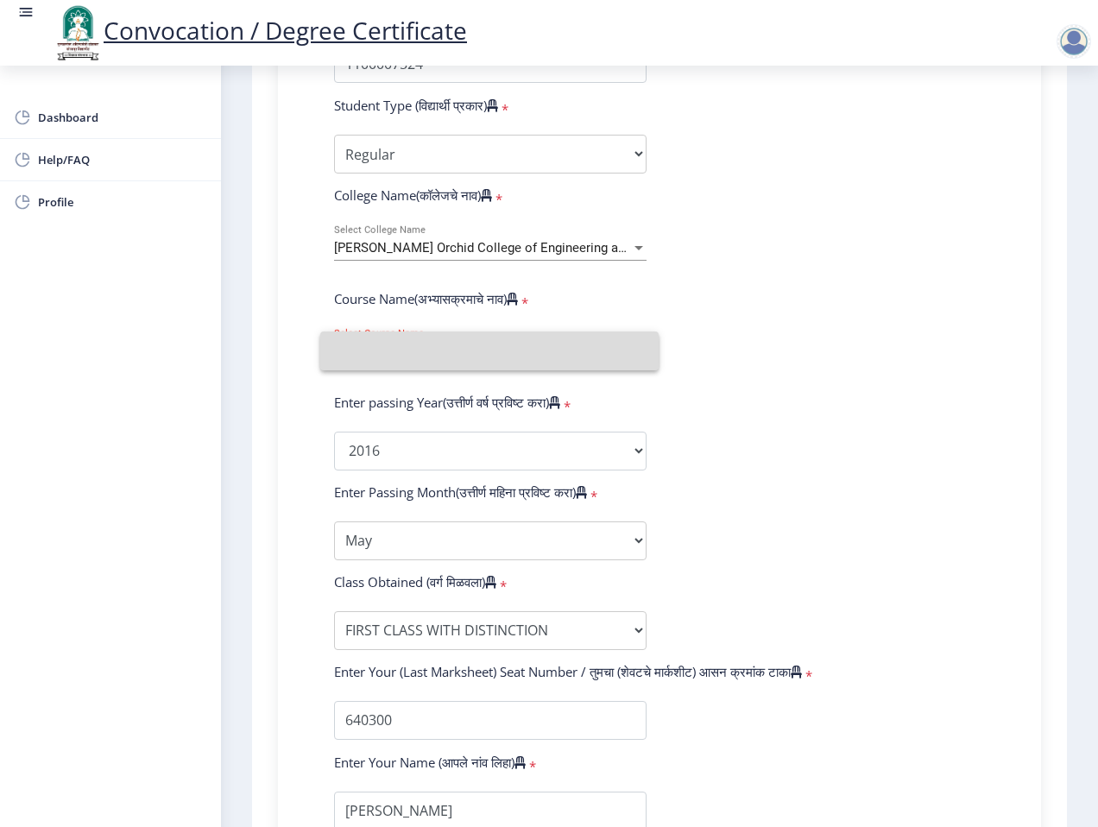
click at [579, 354] on input at bounding box center [489, 351] width 311 height 39
click at [579, 354] on span "Select Course Name" at bounding box center [482, 352] width 297 height 15
click at [579, 354] on input at bounding box center [475, 351] width 283 height 39
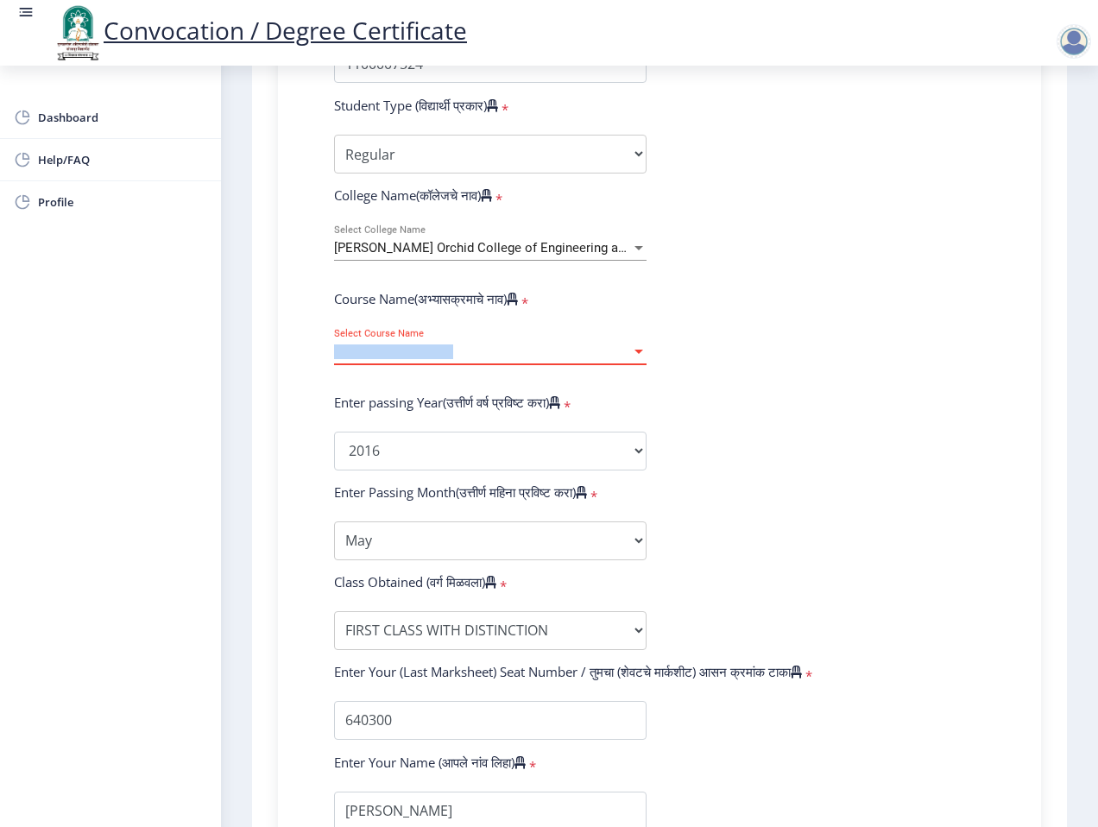
click at [579, 354] on span "Select Course Name" at bounding box center [482, 352] width 297 height 15
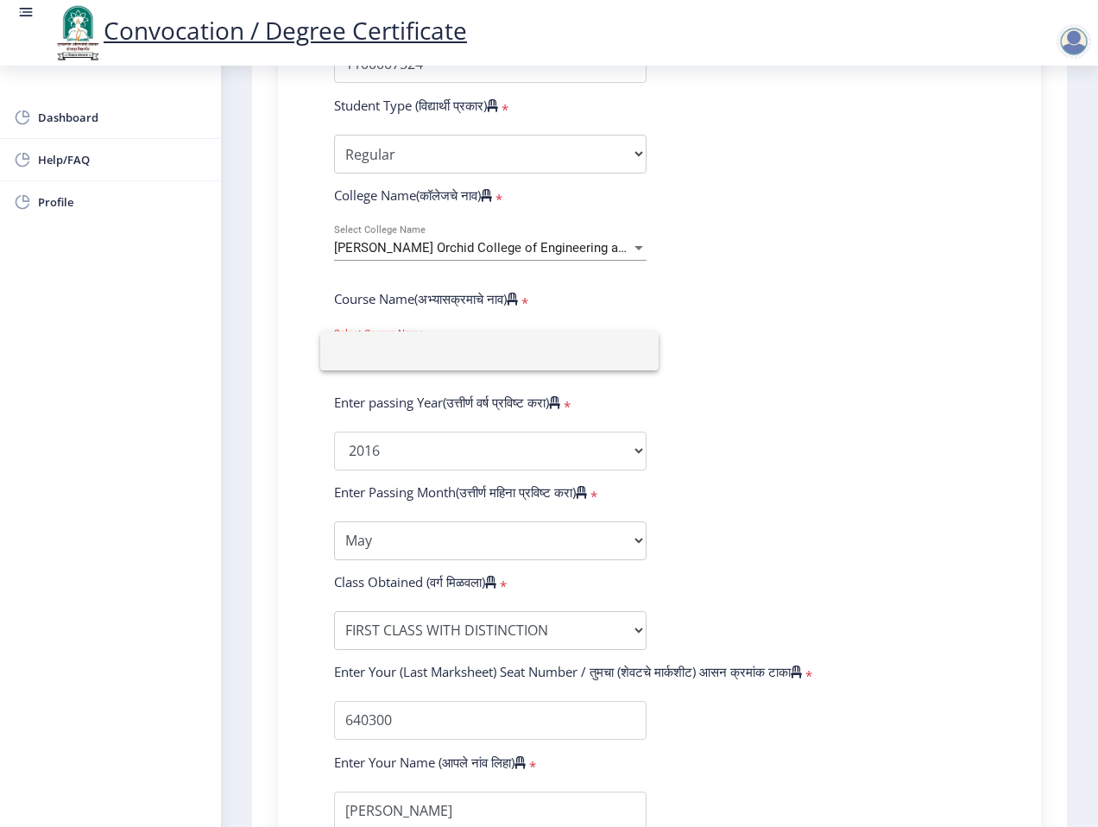
click at [710, 326] on div at bounding box center [549, 413] width 1098 height 827
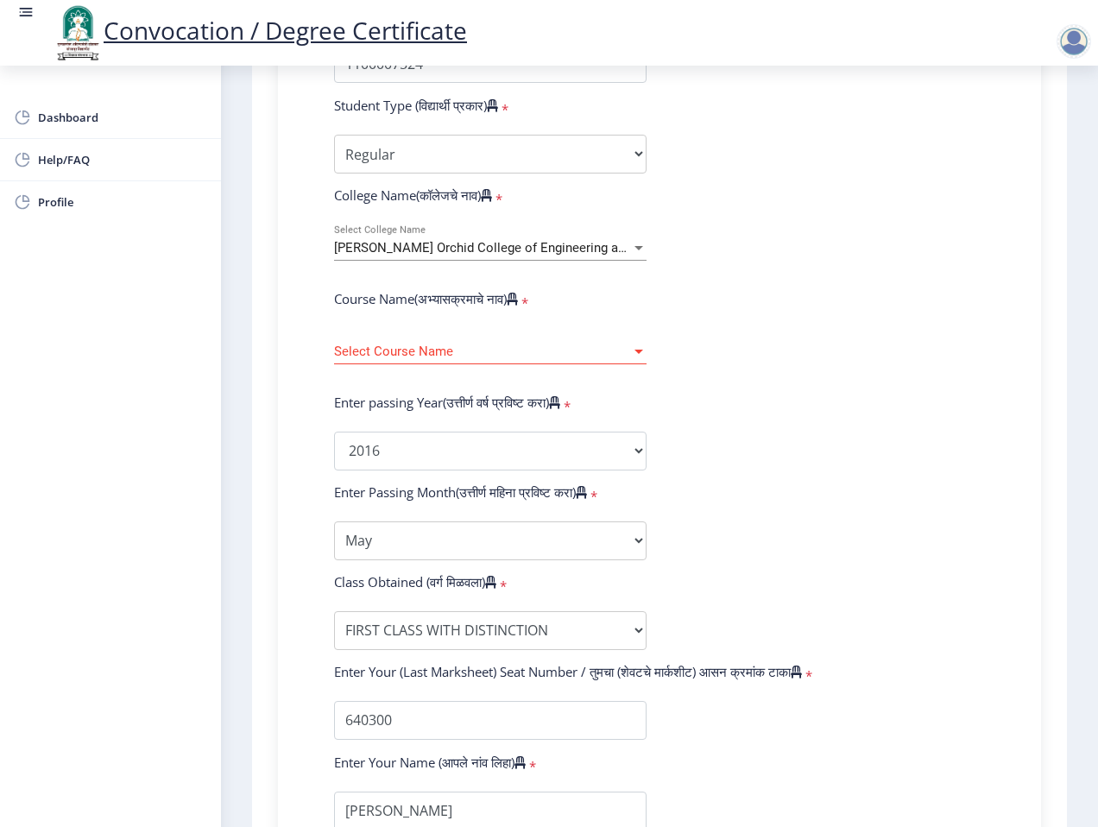
scroll to position [849, 0]
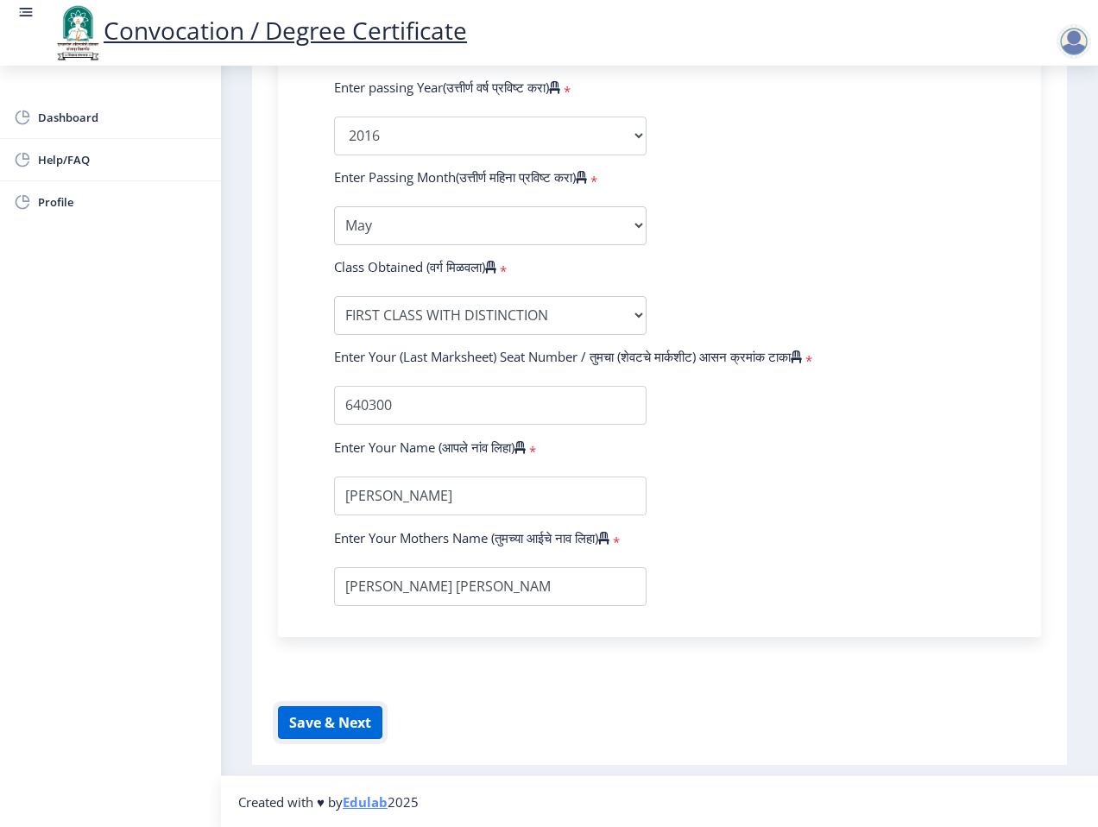
click at [359, 713] on button "Save & Next" at bounding box center [330, 722] width 104 height 33
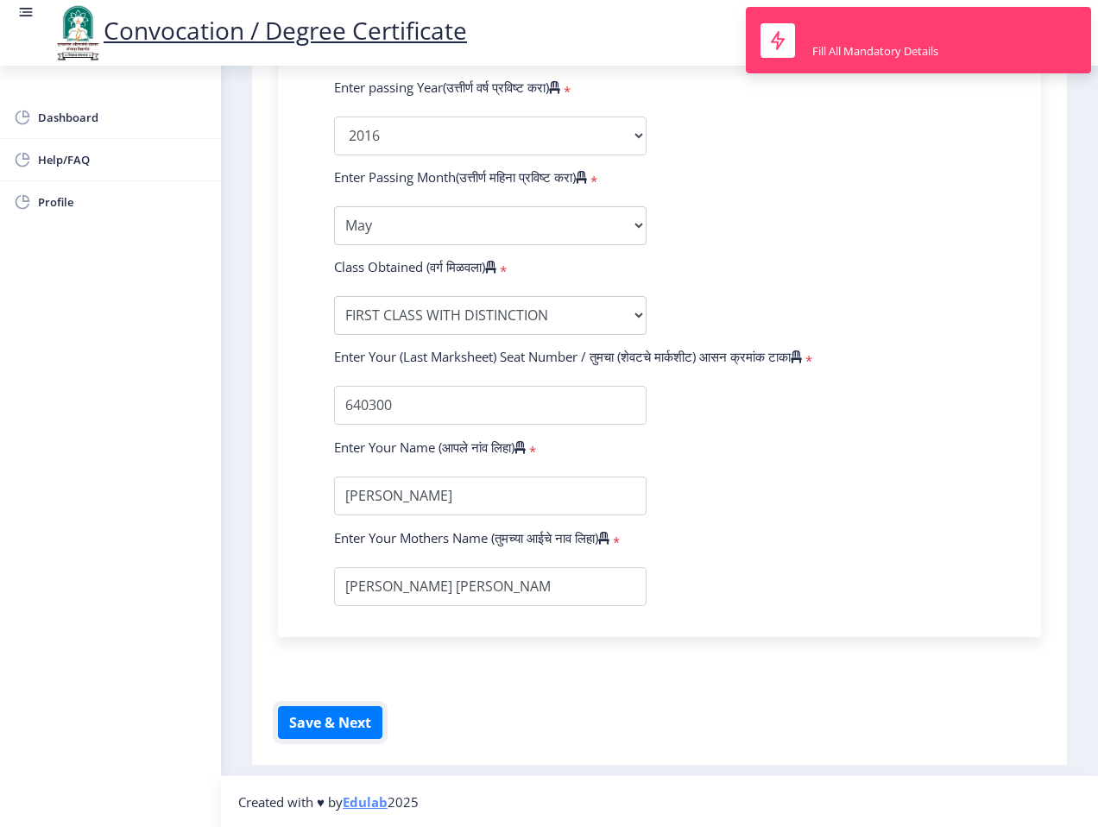
scroll to position [568, 0]
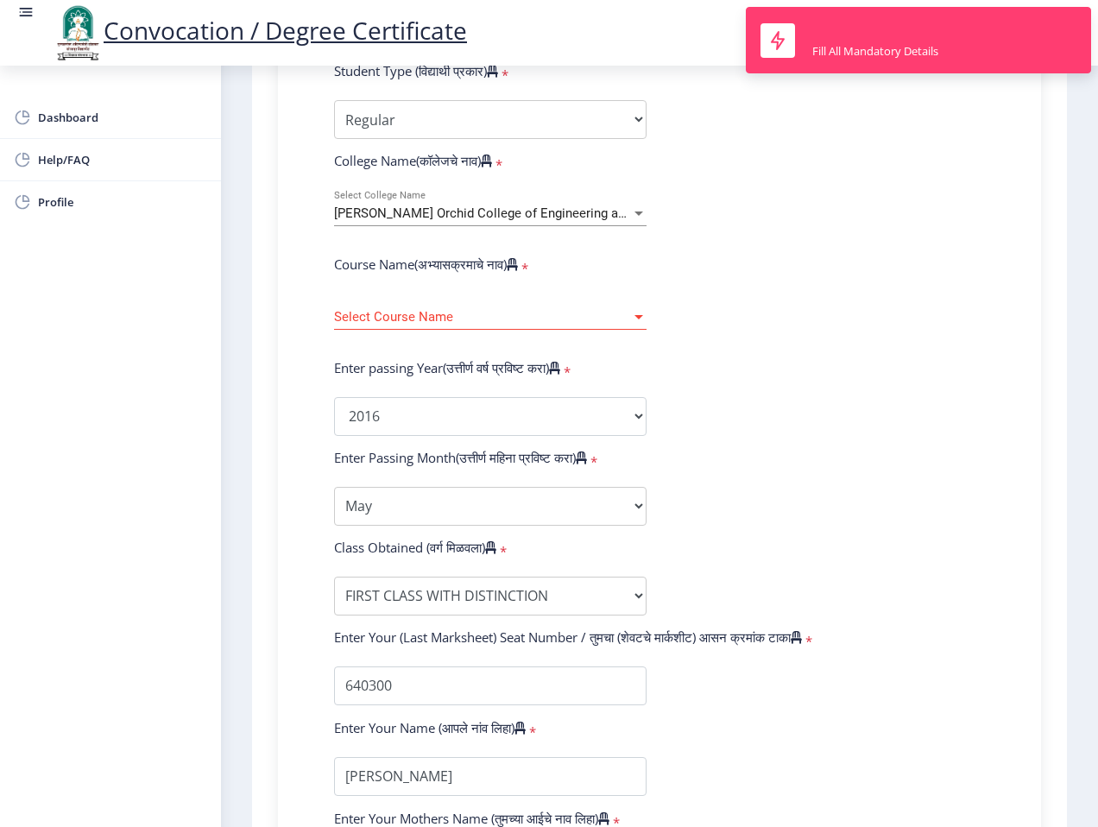
click at [612, 315] on span "Select Course Name" at bounding box center [482, 317] width 297 height 15
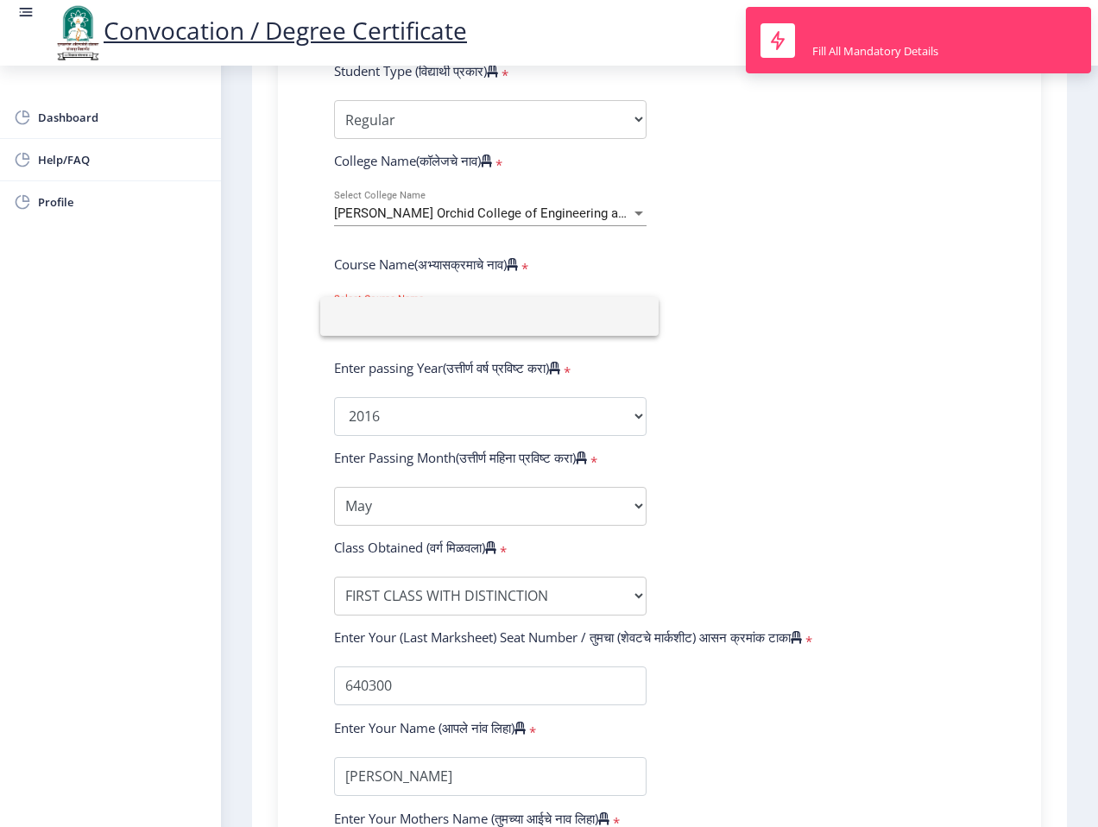
click at [1069, 273] on div at bounding box center [549, 413] width 1098 height 827
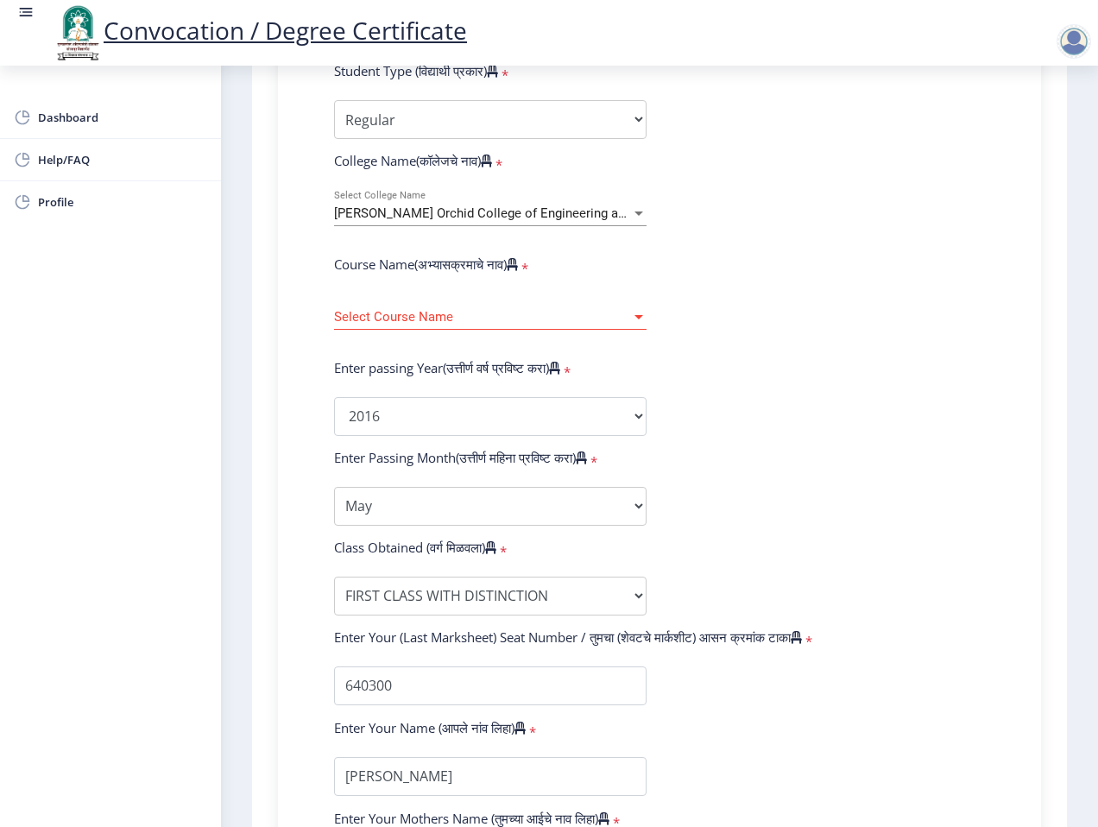
click at [442, 322] on span "Select Course Name" at bounding box center [482, 317] width 297 height 15
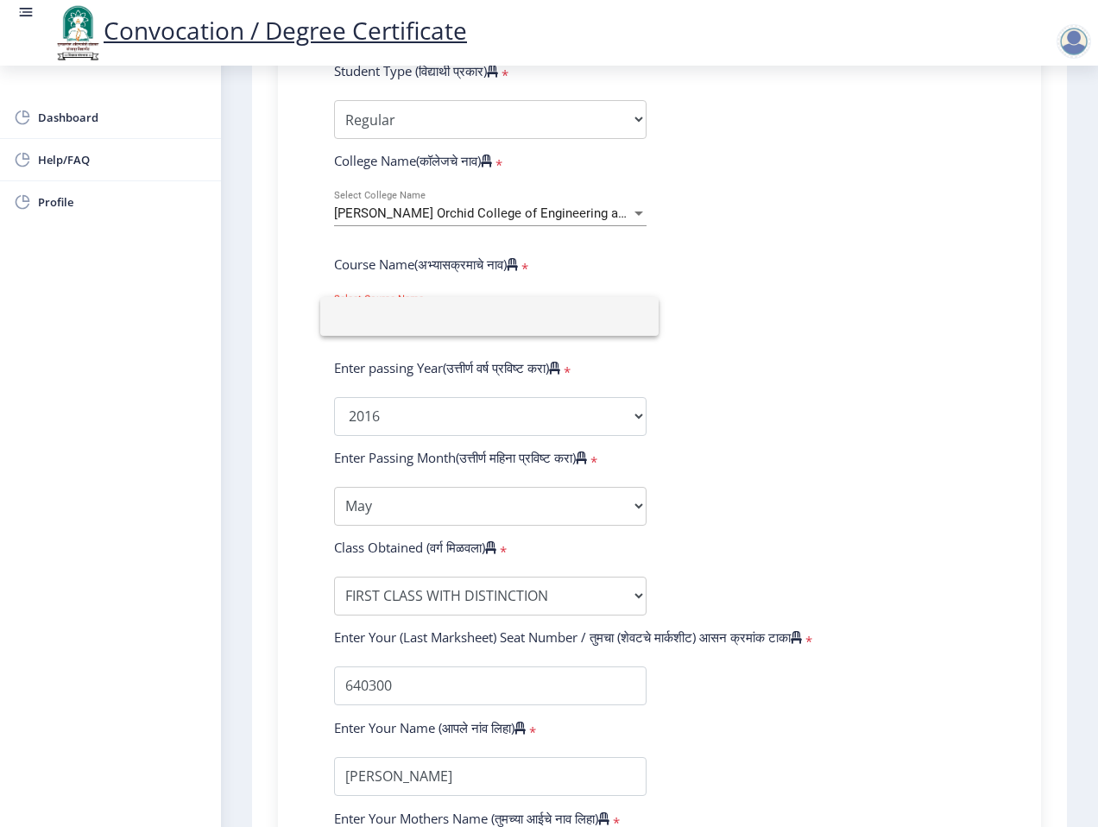
click at [851, 246] on div at bounding box center [549, 413] width 1098 height 827
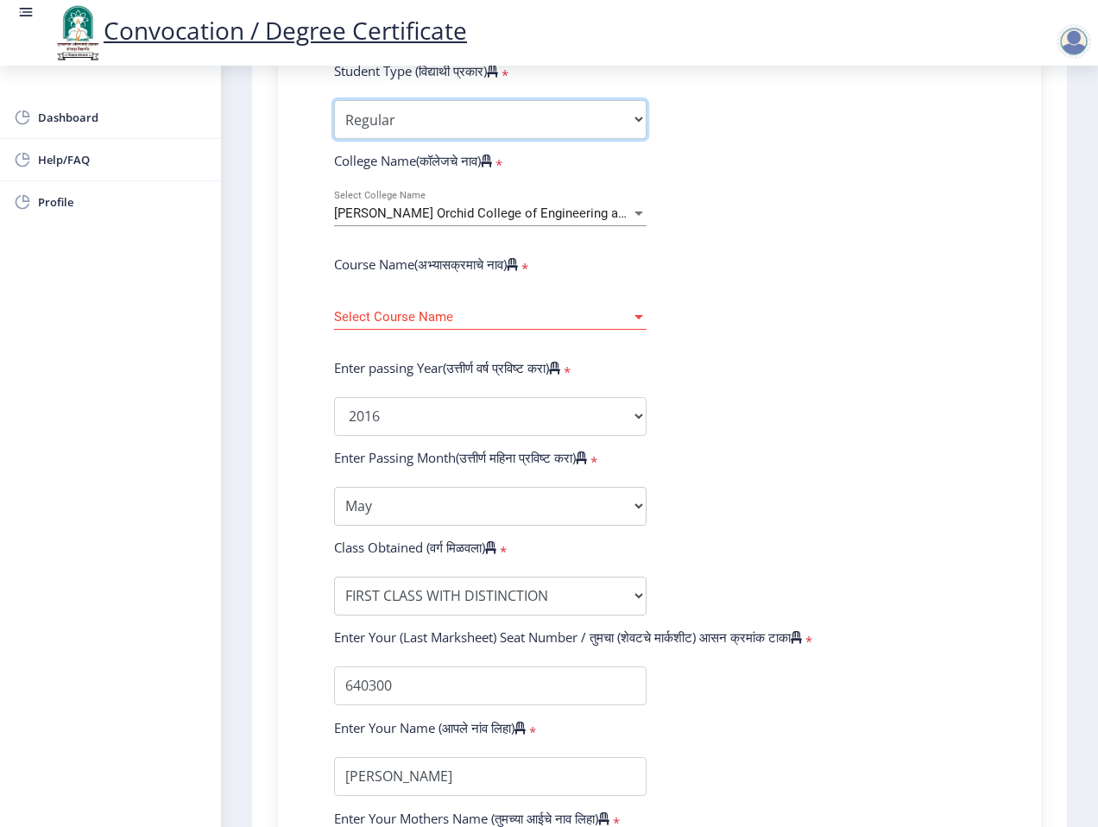
click at [554, 124] on select "Select Student Type Regular External" at bounding box center [490, 119] width 313 height 39
click at [334, 100] on select "Select Student Type Regular External" at bounding box center [490, 119] width 313 height 39
click at [717, 200] on form "Enter Your PRN Number (तुमचा पीआरएन (कायम नोंदणी क्रमांक) एंटर करा) * Student T…" at bounding box center [659, 429] width 677 height 915
click at [497, 224] on div "[PERSON_NAME] Orchid College of Engineering and Technology, [GEOGRAPHIC_DATA] S…" at bounding box center [490, 208] width 313 height 36
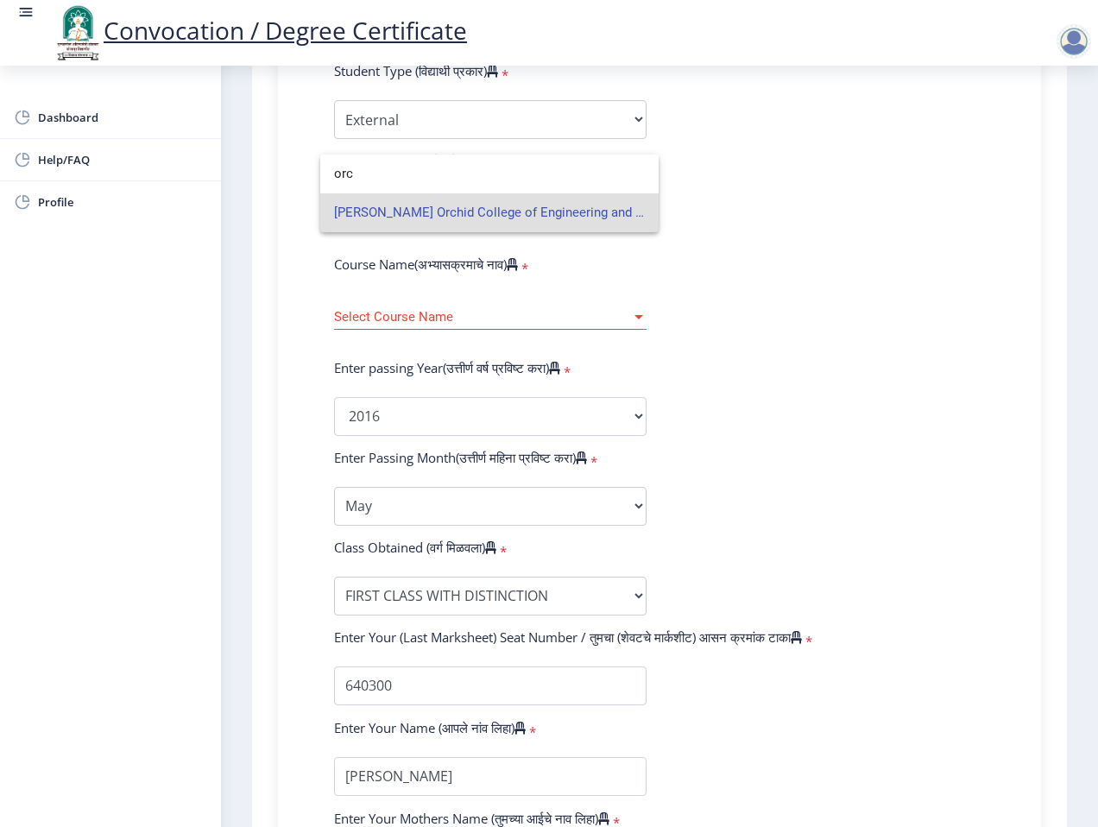
click at [786, 204] on div at bounding box center [549, 413] width 1098 height 827
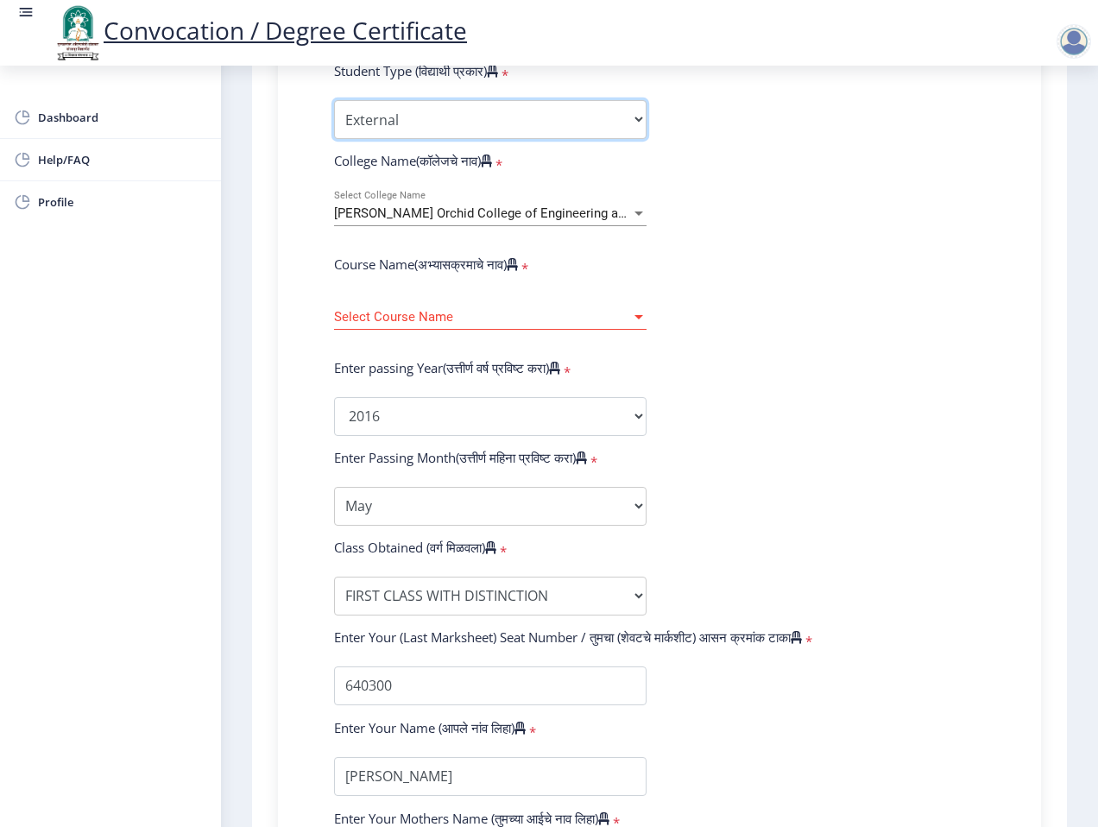
click at [523, 109] on select "Select Student Type Regular External" at bounding box center [490, 119] width 313 height 39
select select "Regular"
click at [334, 100] on select "Select Student Type Regular External" at bounding box center [490, 119] width 313 height 39
click at [849, 237] on form "Enter Your PRN Number (तुमचा पीआरएन (कायम नोंदणी क्रमांक) एंटर करा) * Student T…" at bounding box center [659, 429] width 677 height 915
click at [586, 312] on span "Select Course Name" at bounding box center [482, 317] width 297 height 15
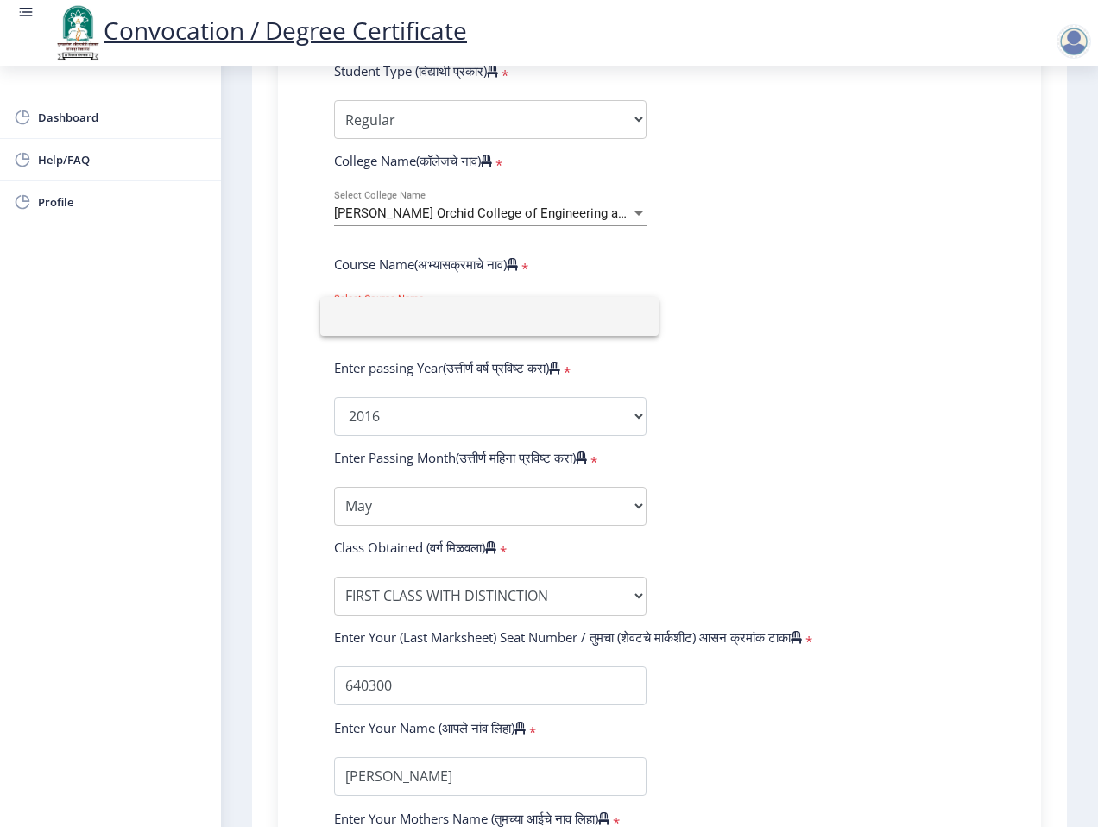
click at [840, 310] on div at bounding box center [549, 413] width 1098 height 827
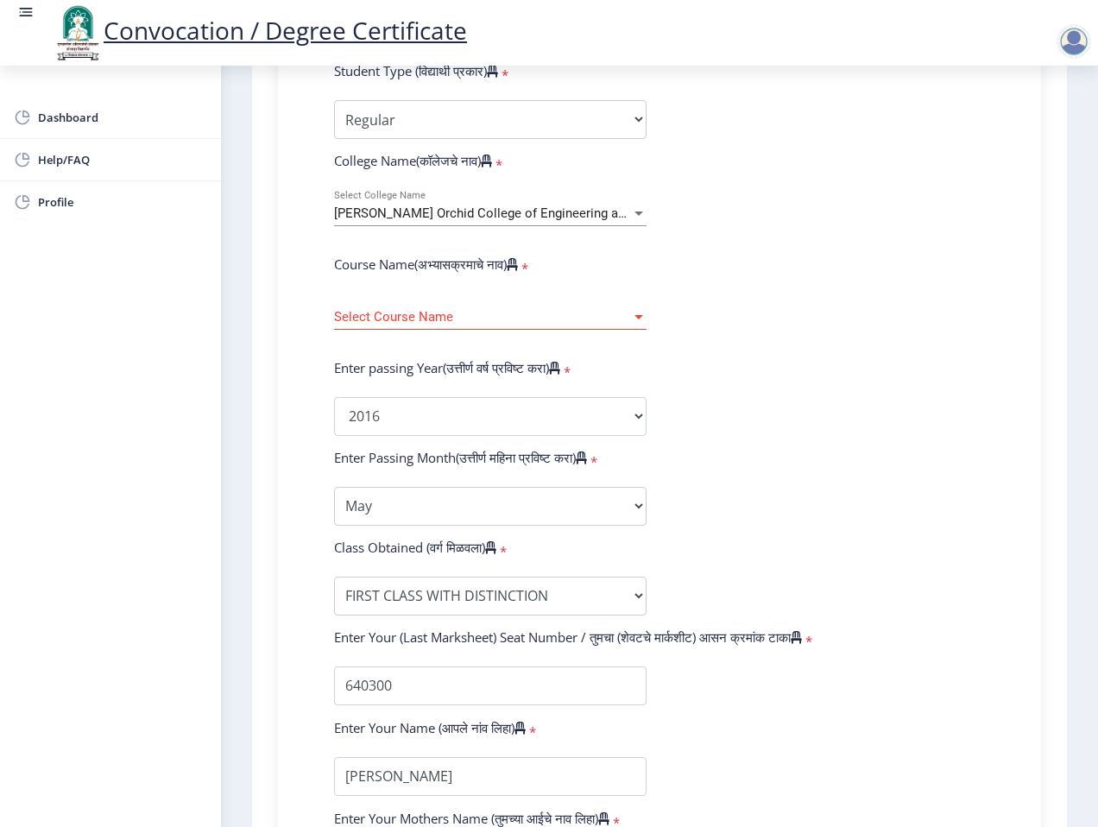
click at [561, 310] on span "Select Course Name" at bounding box center [482, 317] width 297 height 15
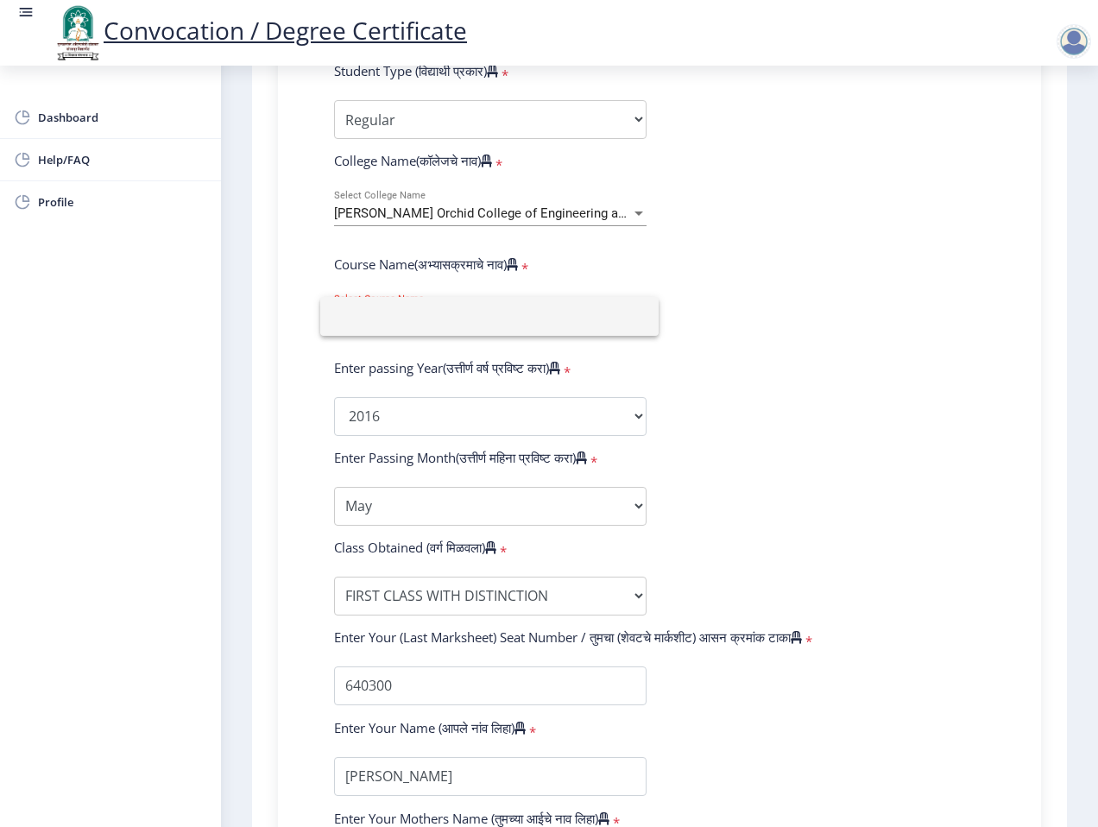
click at [743, 311] on div at bounding box center [549, 413] width 1098 height 827
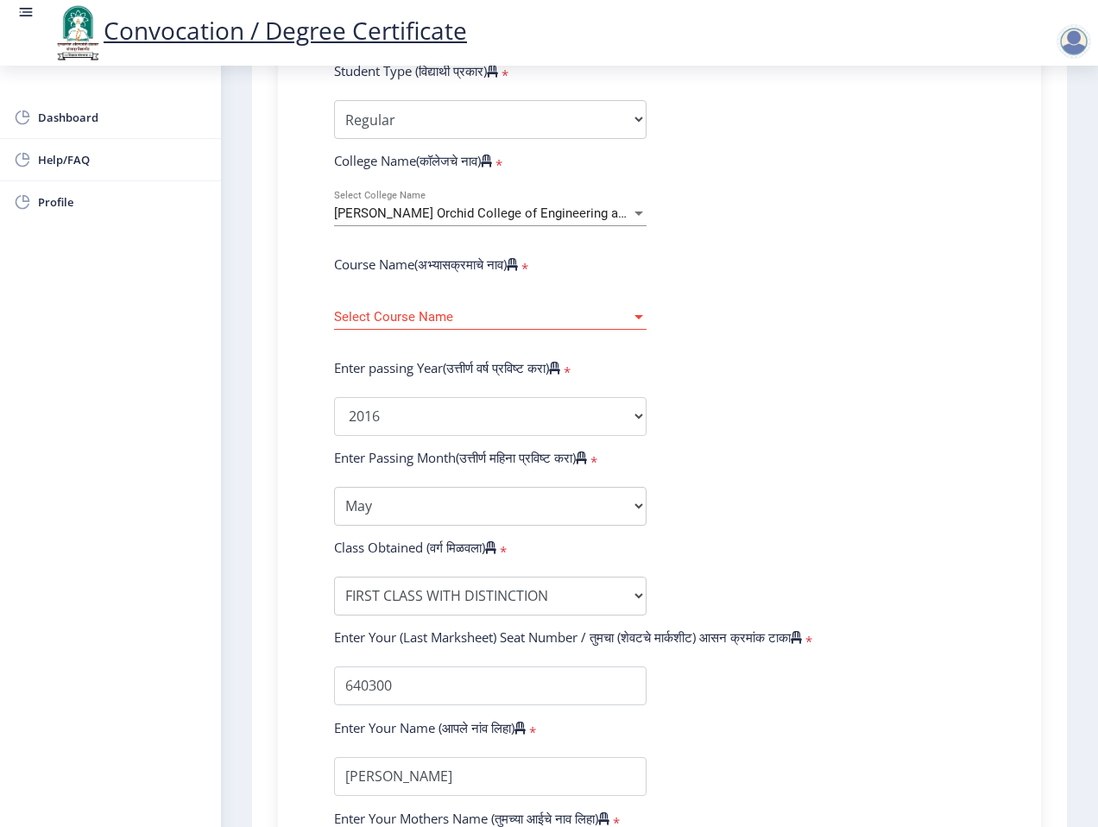
click at [472, 326] on div "Select Course Name Select Course Name" at bounding box center [490, 312] width 313 height 36
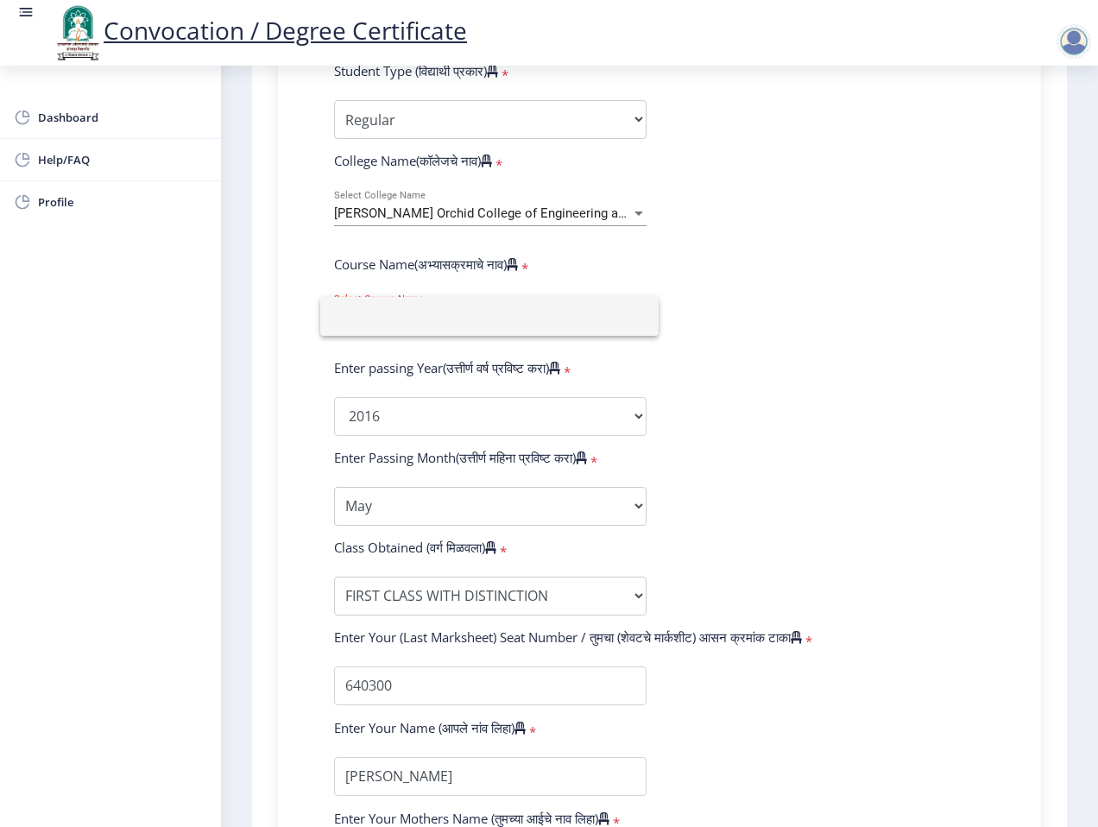
click at [673, 317] on div at bounding box center [549, 413] width 1098 height 827
click at [614, 319] on span "Select Course Name" at bounding box center [482, 317] width 297 height 15
click at [750, 305] on div at bounding box center [549, 413] width 1098 height 827
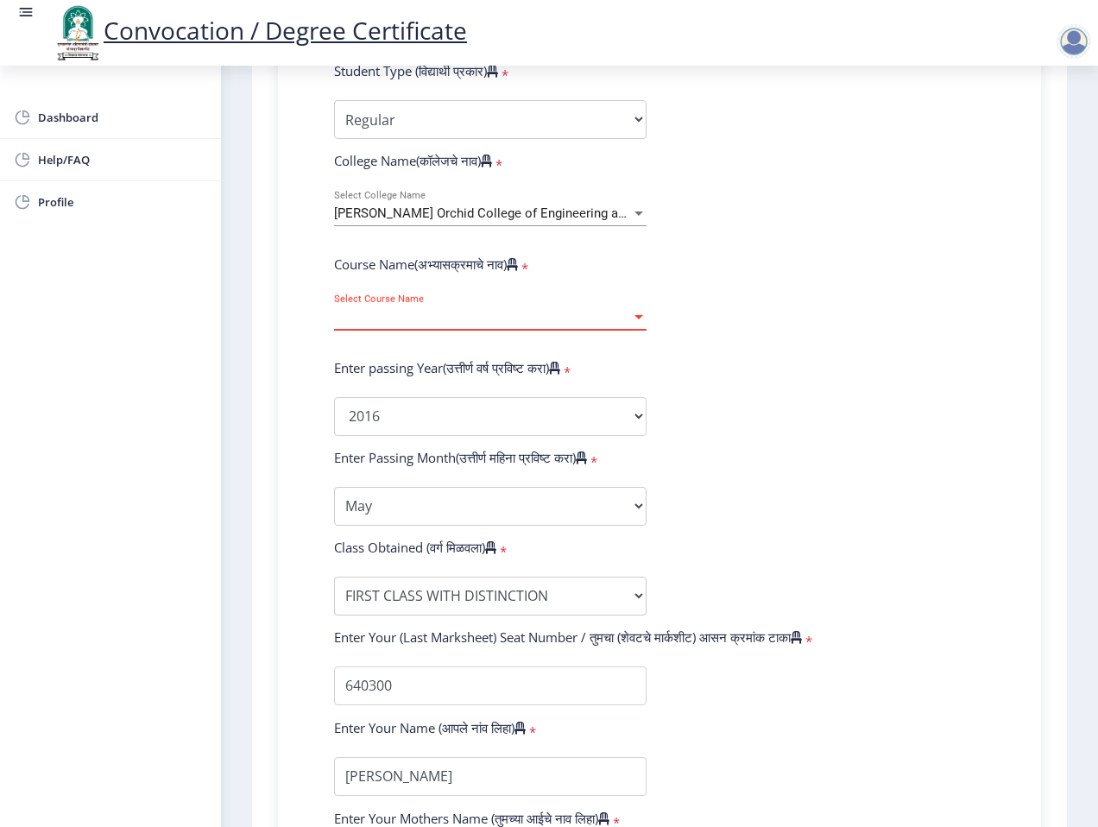
click at [604, 320] on span "Select Course Name" at bounding box center [482, 317] width 297 height 15
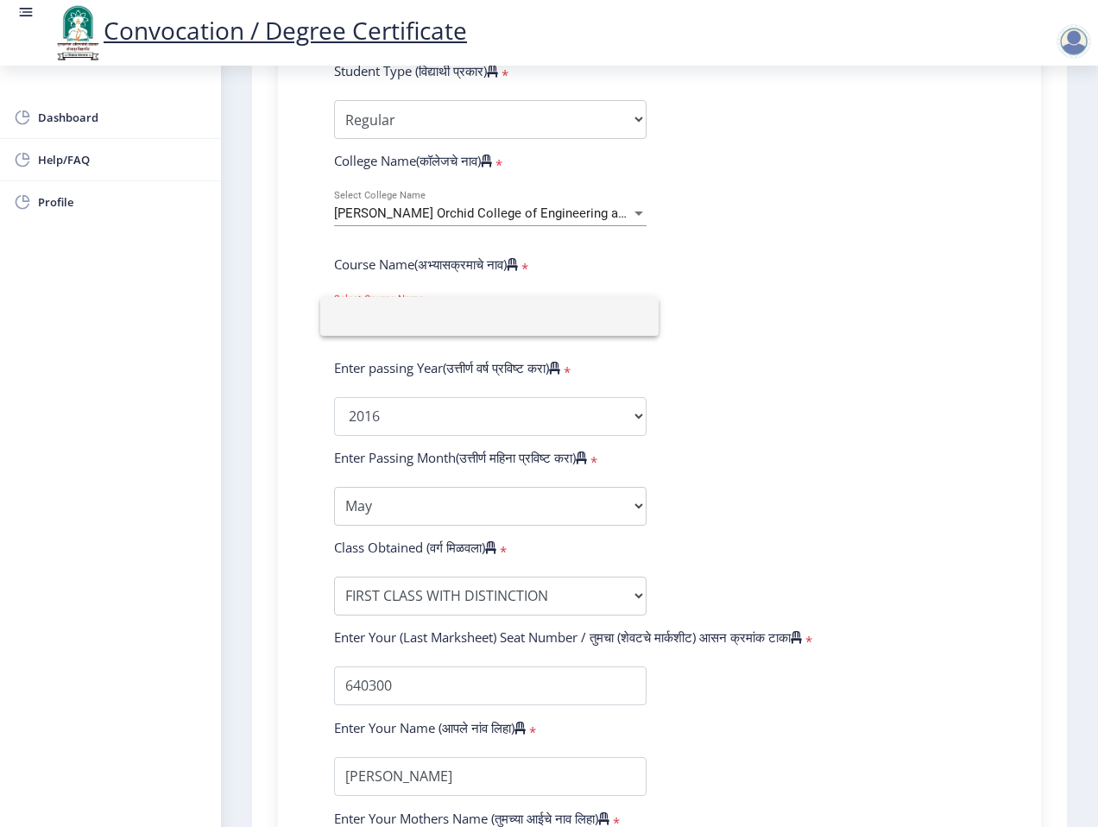
click at [826, 289] on div at bounding box center [549, 413] width 1098 height 827
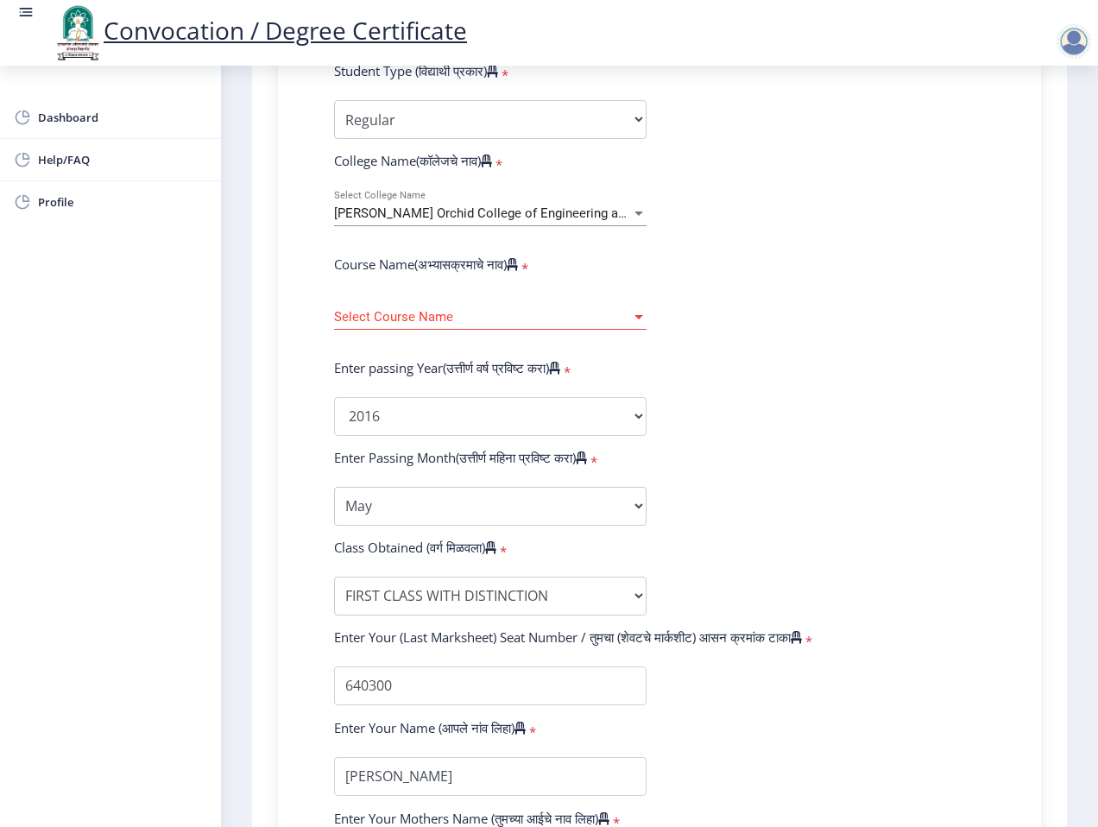
click at [585, 312] on span "Select Course Name" at bounding box center [482, 317] width 297 height 15
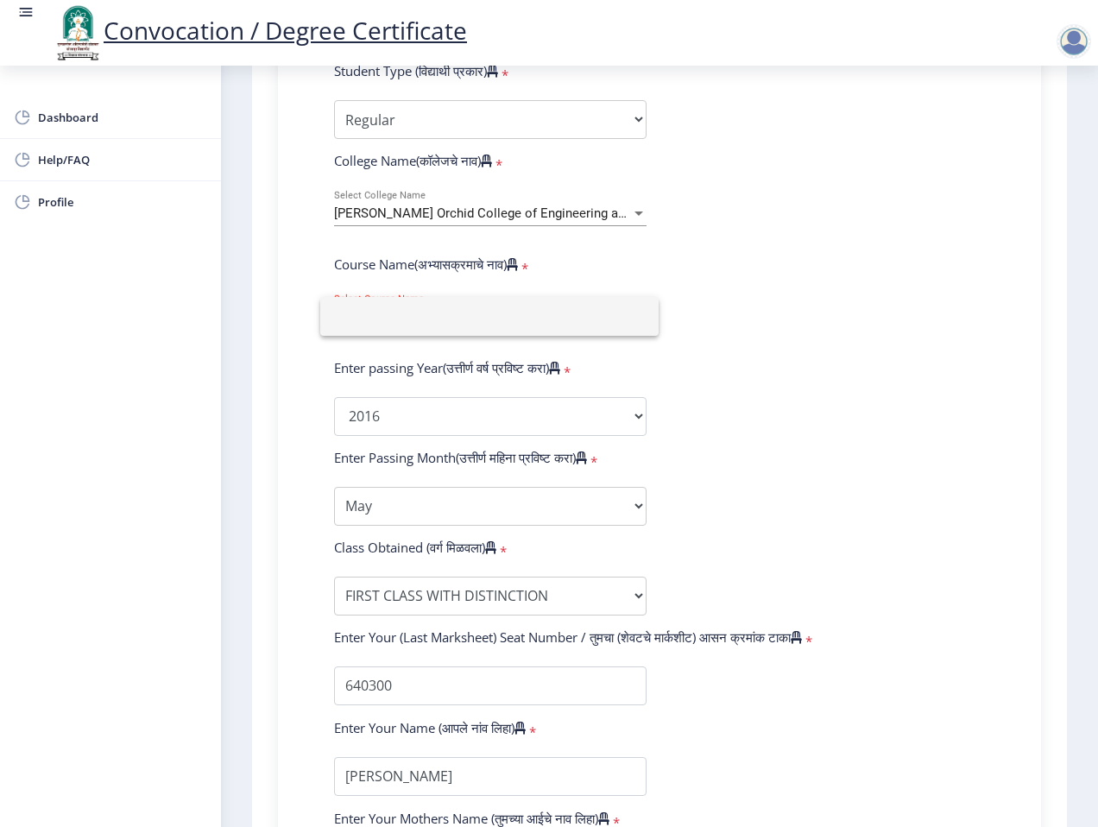
click at [760, 300] on div at bounding box center [549, 413] width 1098 height 827
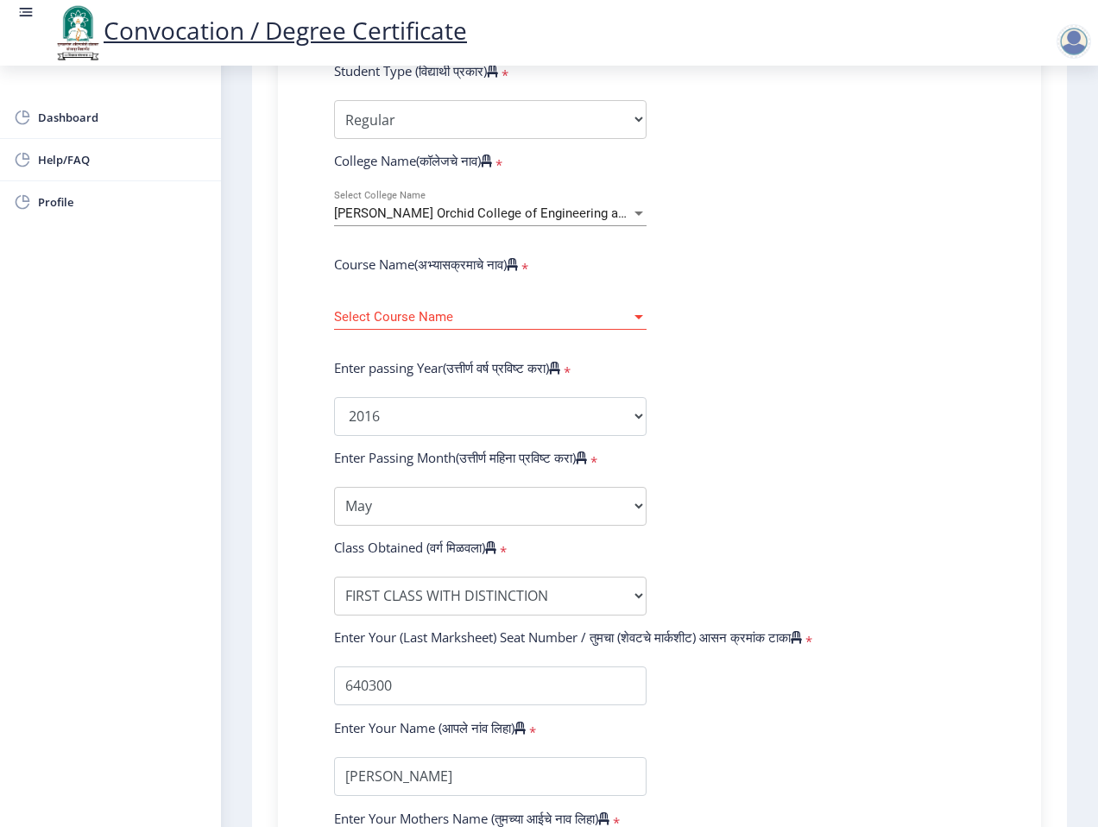
click at [635, 315] on div at bounding box center [639, 317] width 9 height 4
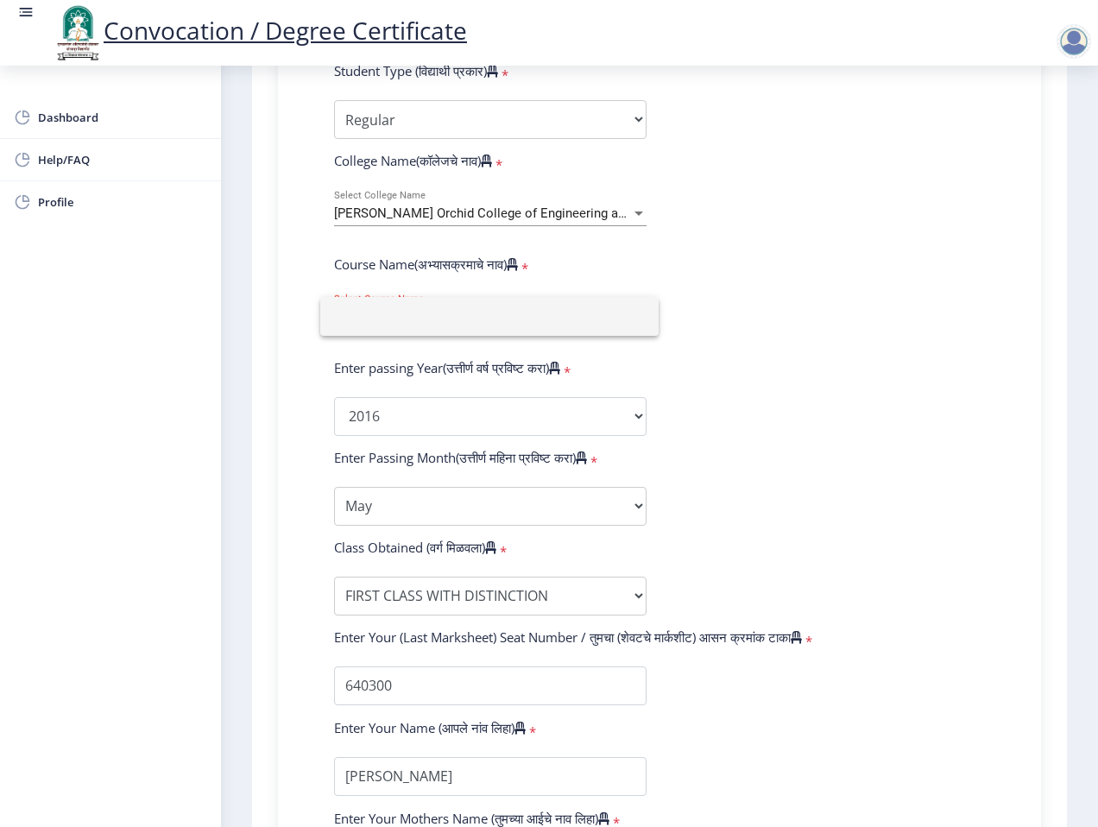
click at [851, 295] on div at bounding box center [549, 413] width 1098 height 827
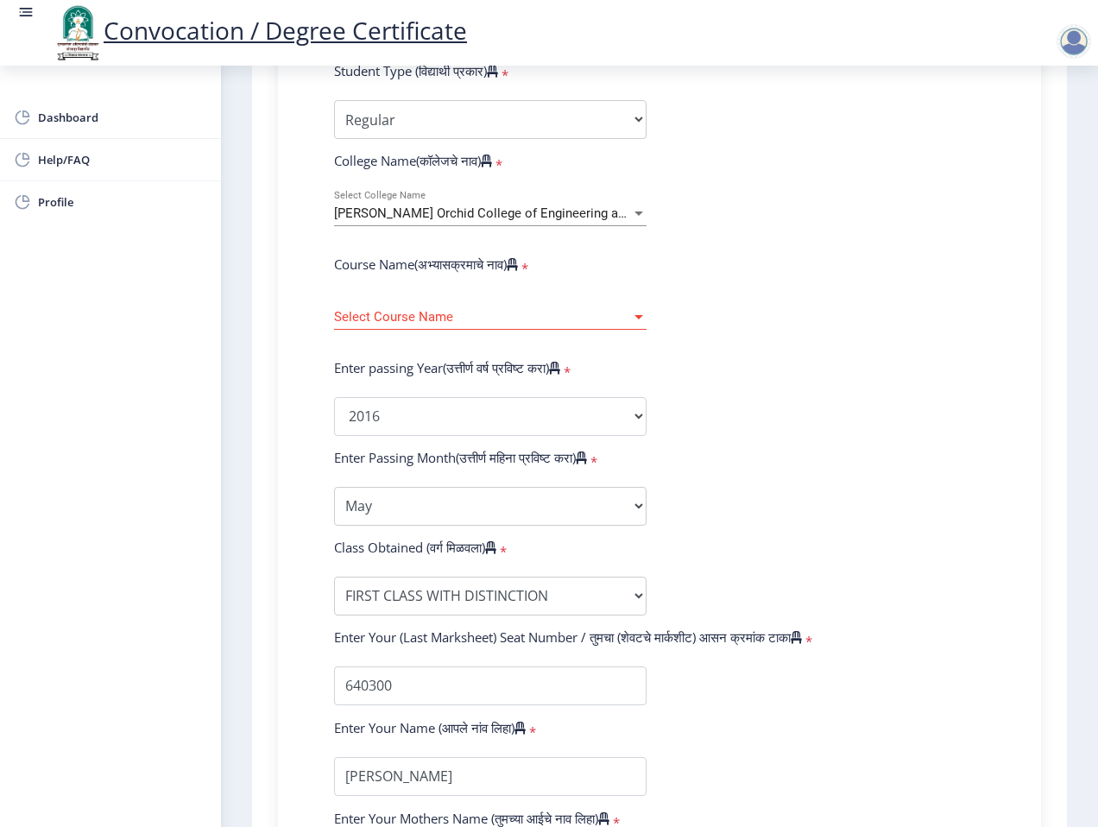
click at [509, 326] on div "Select Course Name Select Course Name" at bounding box center [490, 312] width 313 height 36
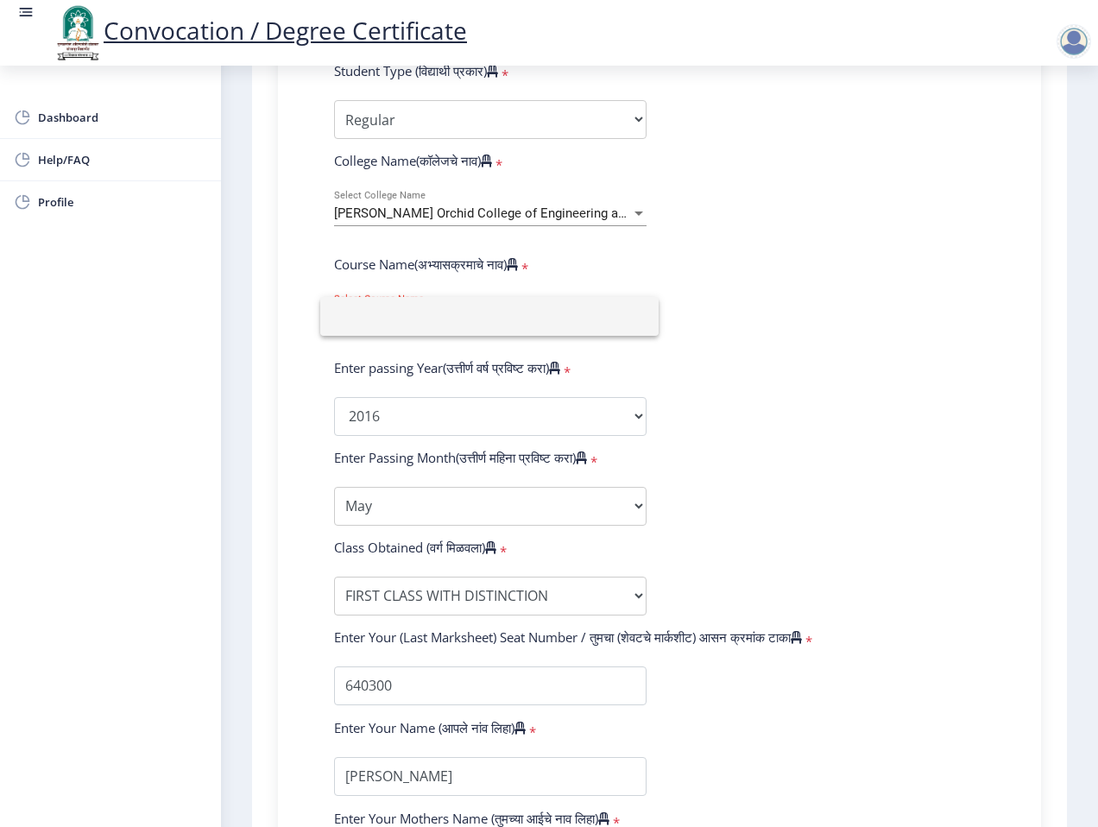
click at [721, 307] on div at bounding box center [549, 413] width 1098 height 827
click at [484, 330] on div "Select Course Name Select Course Name" at bounding box center [490, 320] width 313 height 53
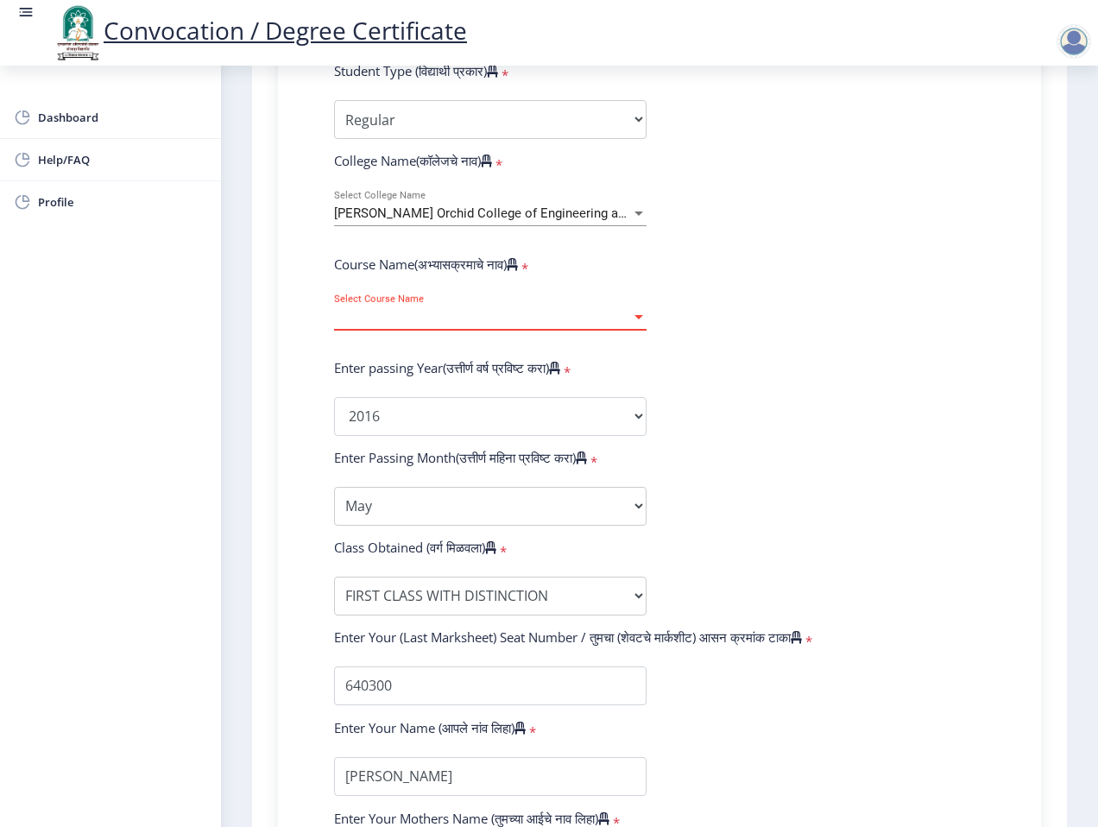
click at [559, 316] on span "Select Course Name" at bounding box center [482, 317] width 297 height 15
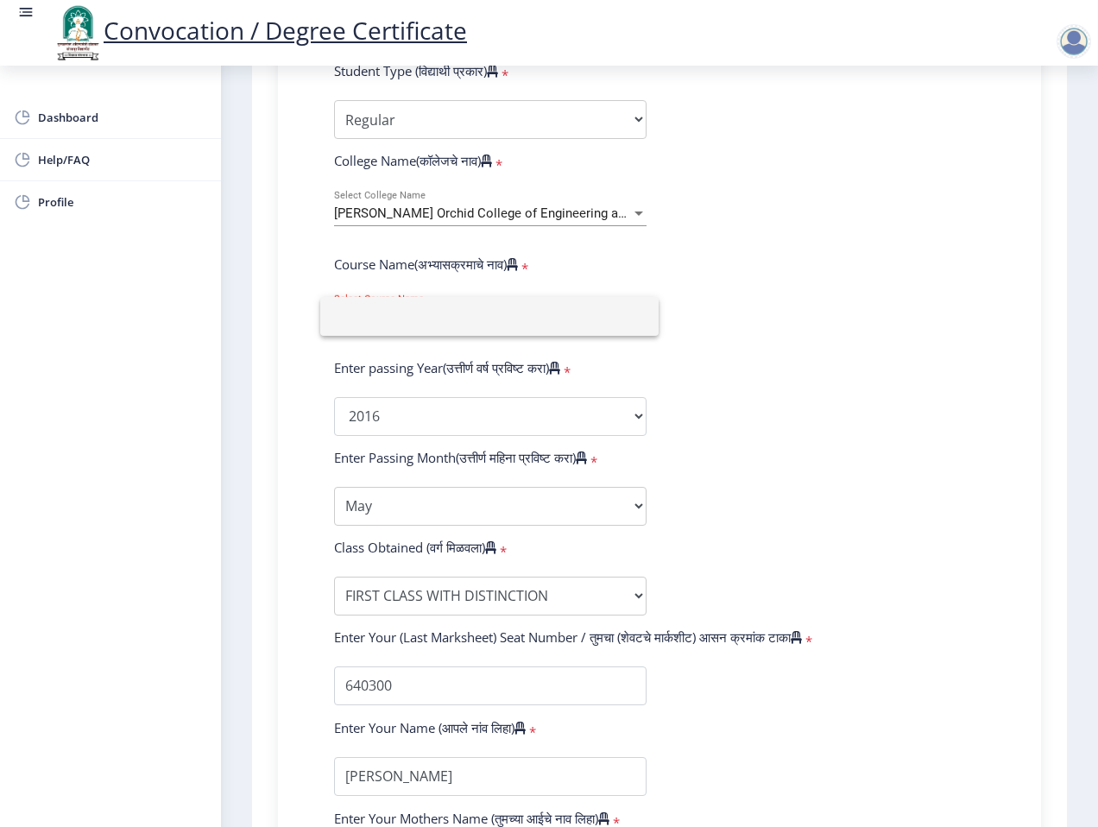
click at [818, 290] on div at bounding box center [549, 413] width 1098 height 827
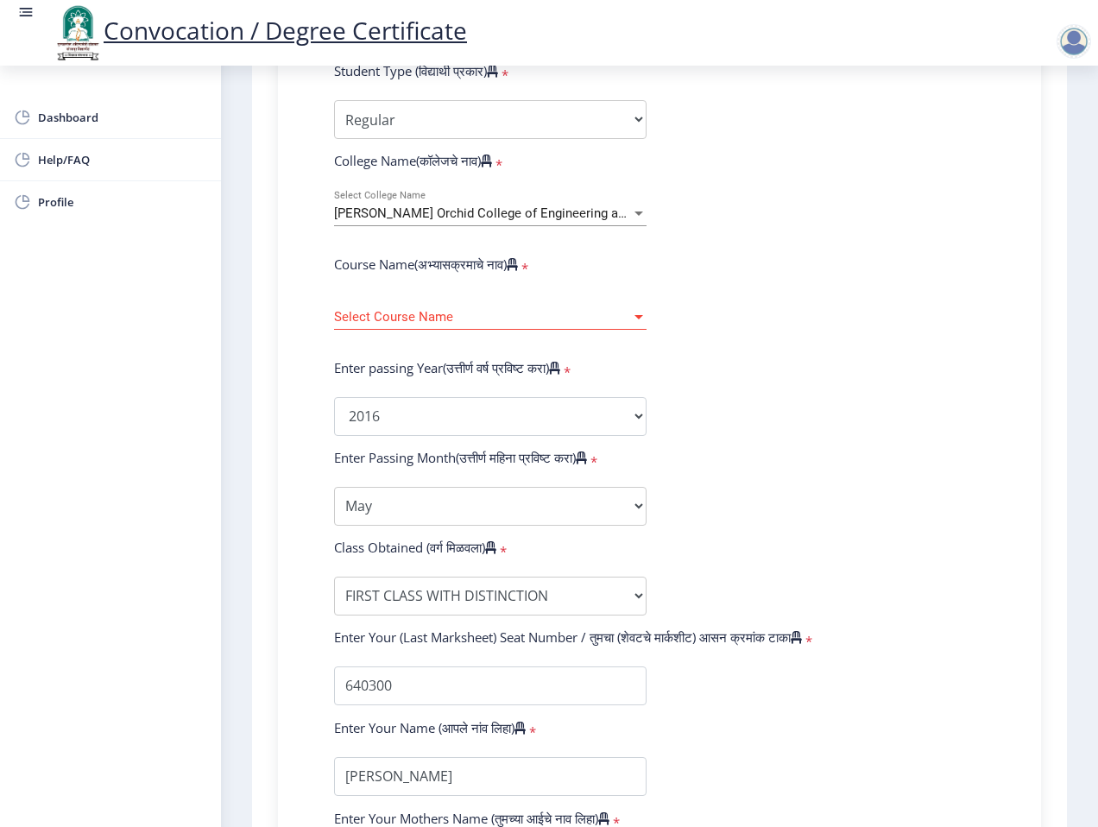
click at [592, 319] on span "Select Course Name" at bounding box center [482, 317] width 297 height 15
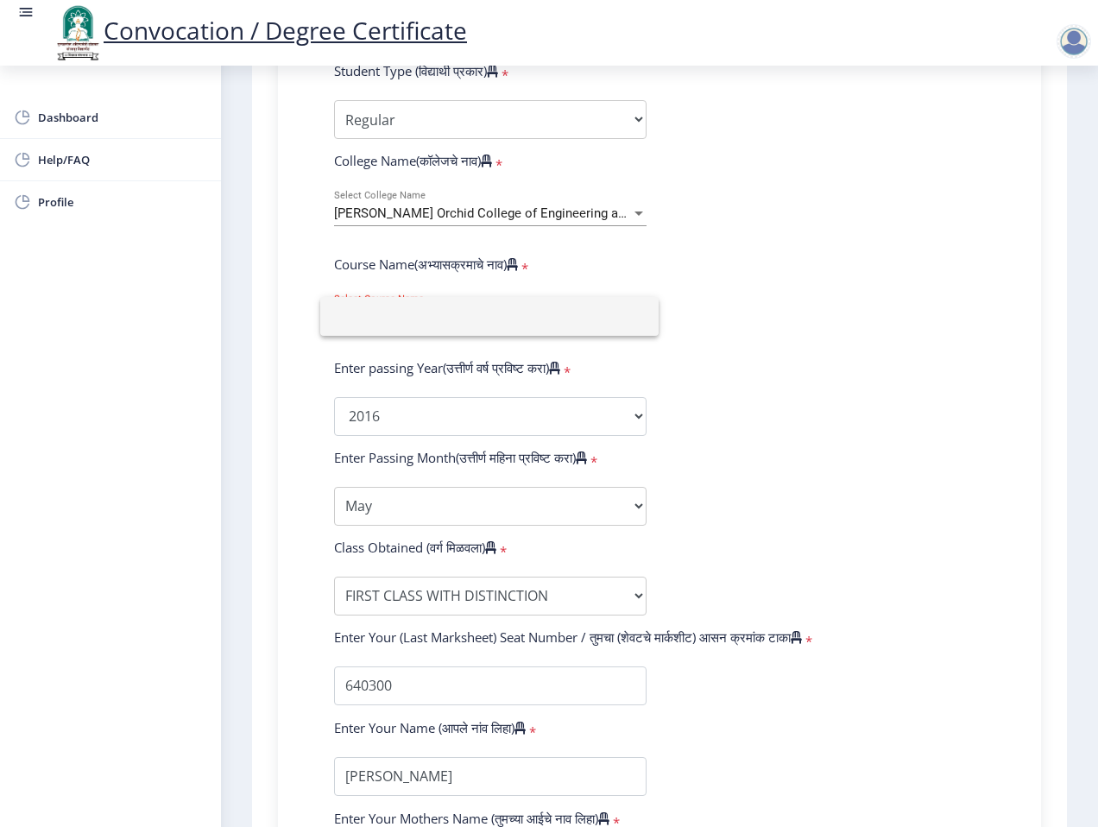
click at [833, 448] on div at bounding box center [549, 413] width 1098 height 827
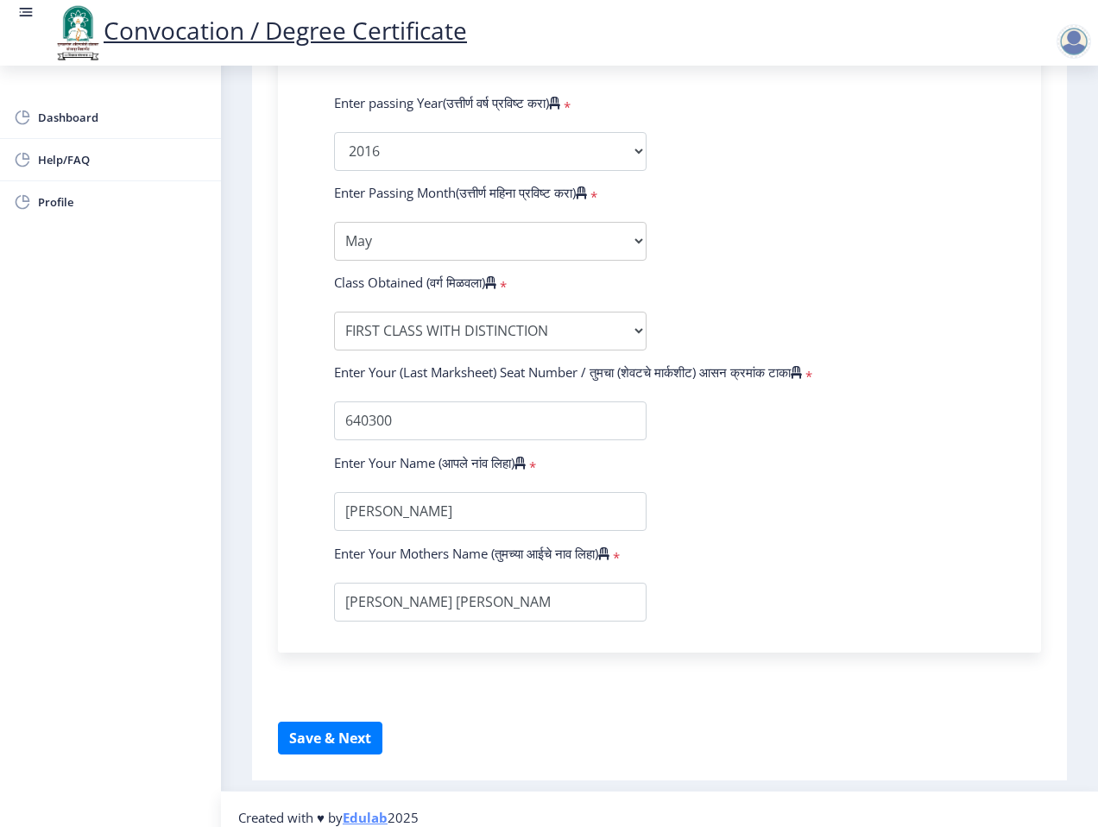
scroll to position [849, 0]
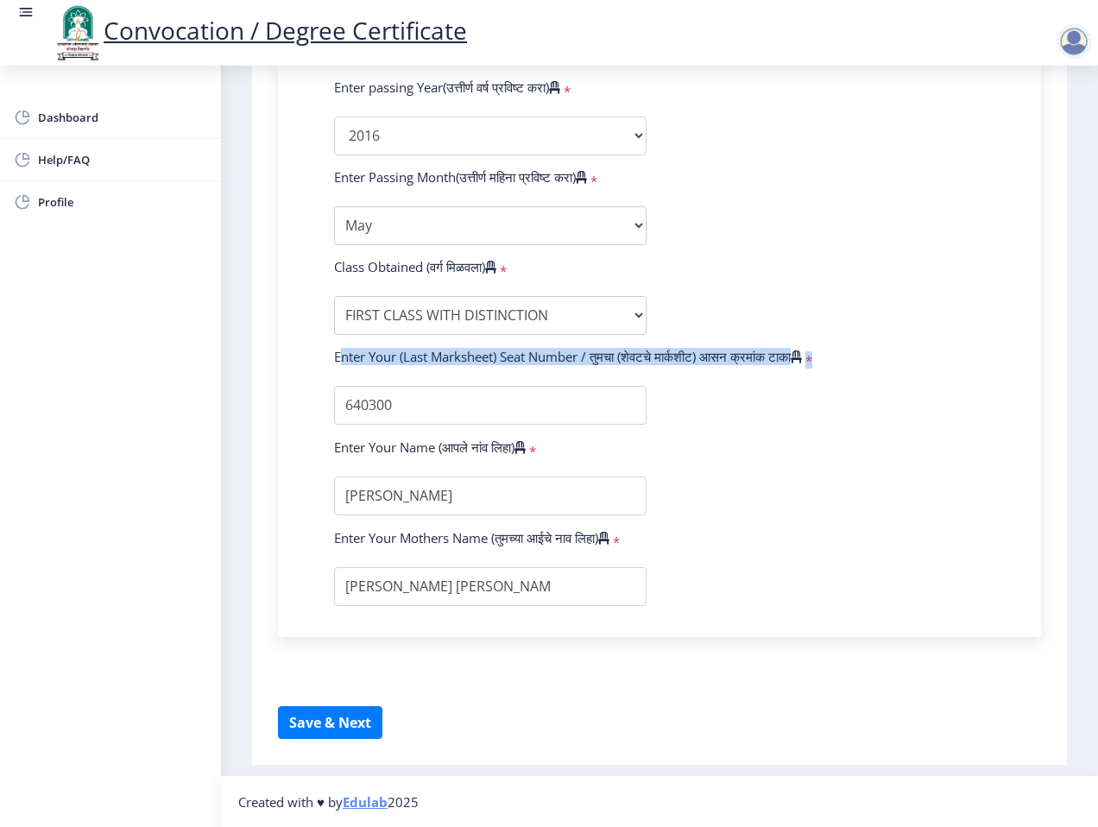
drag, startPoint x: 336, startPoint y: 354, endPoint x: 937, endPoint y: 355, distance: 601.1
click at [937, 355] on div "Enter Your (Last Marksheet) Seat Number / तुमचा (शेवटचे मार्कशीट) आसन क्रमांक ट…" at bounding box center [659, 360] width 677 height 24
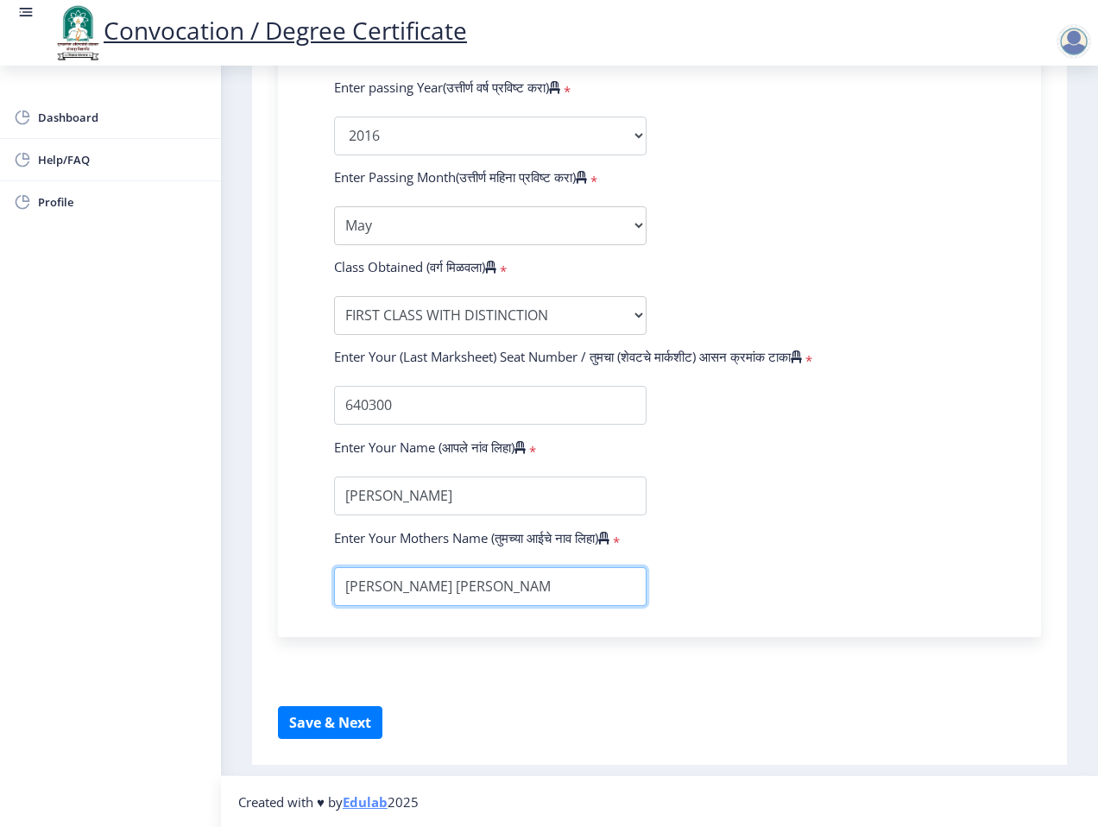
click at [497, 567] on input "textarea" at bounding box center [490, 586] width 313 height 39
click at [965, 581] on form "Enter Your PRN Number (तुमचा पीआरएन (कायम नोंदणी क्रमांक) एंटर करा) * Student T…" at bounding box center [659, 148] width 677 height 915
click at [383, 564] on form "Enter Your PRN Number (तुमचा पीआरएन (कायम नोंदणी क्रमांक) एंटर करा) * Student T…" at bounding box center [659, 148] width 677 height 915
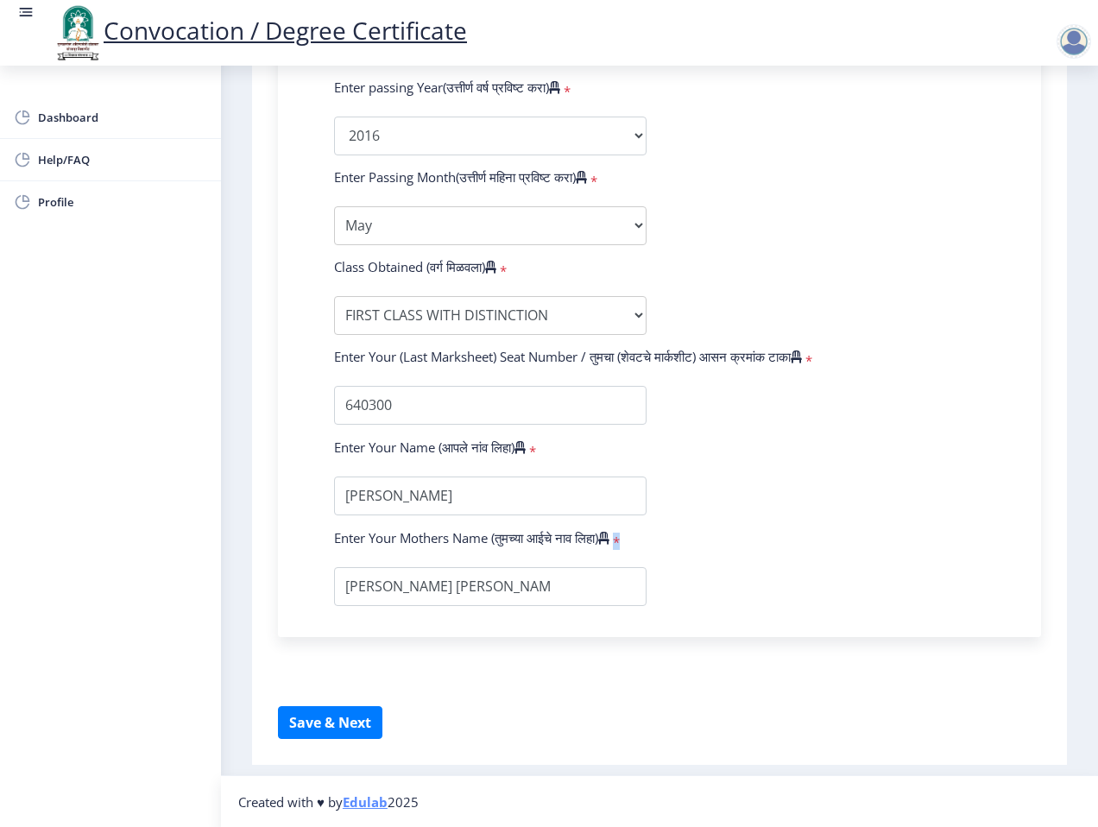
click at [383, 564] on form "Enter Your PRN Number (तुमचा पीआरएन (कायम नोंदणी क्रमांक) एंटर करा) * Student T…" at bounding box center [659, 148] width 677 height 915
click at [391, 507] on input "textarea" at bounding box center [490, 496] width 313 height 39
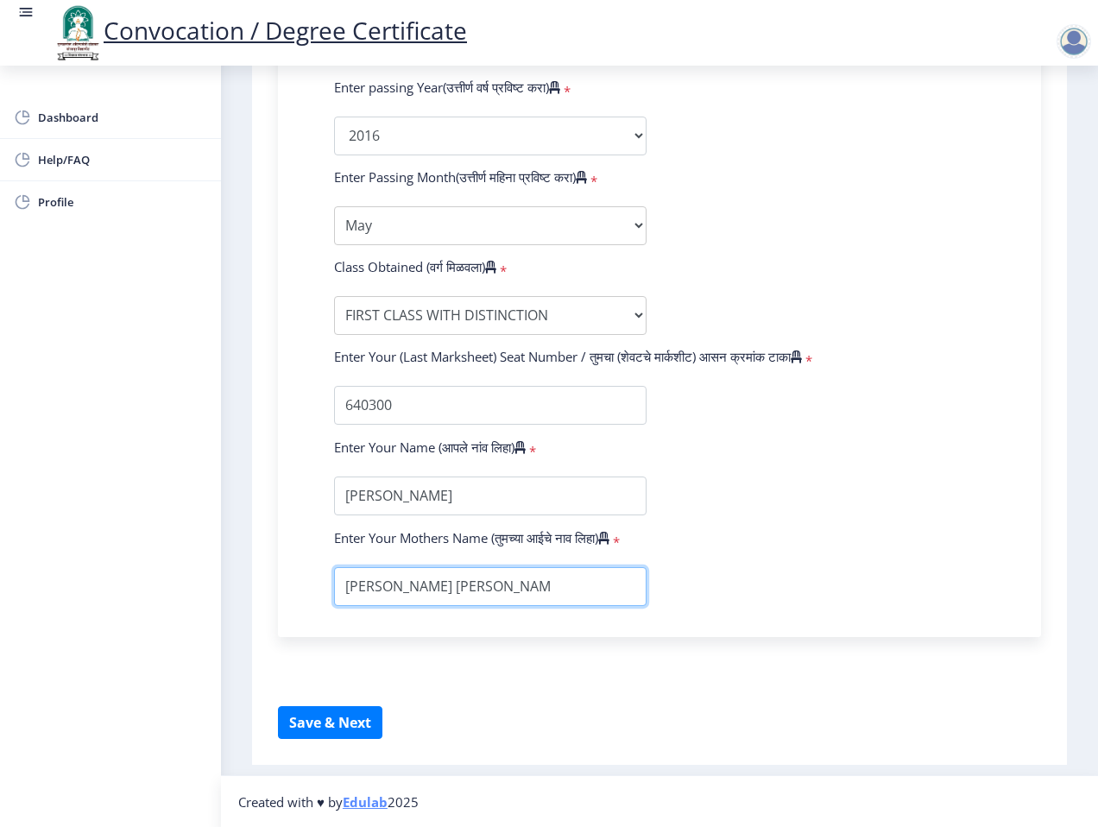
click at [586, 595] on input "textarea" at bounding box center [490, 586] width 313 height 39
drag, startPoint x: 586, startPoint y: 595, endPoint x: 639, endPoint y: 600, distance: 52.9
click at [588, 595] on input "textarea" at bounding box center [490, 586] width 313 height 39
click at [858, 579] on form "Enter Your PRN Number (तुमचा पीआरएन (कायम नोंदणी क्रमांक) एंटर करा) * Student T…" at bounding box center [659, 148] width 677 height 915
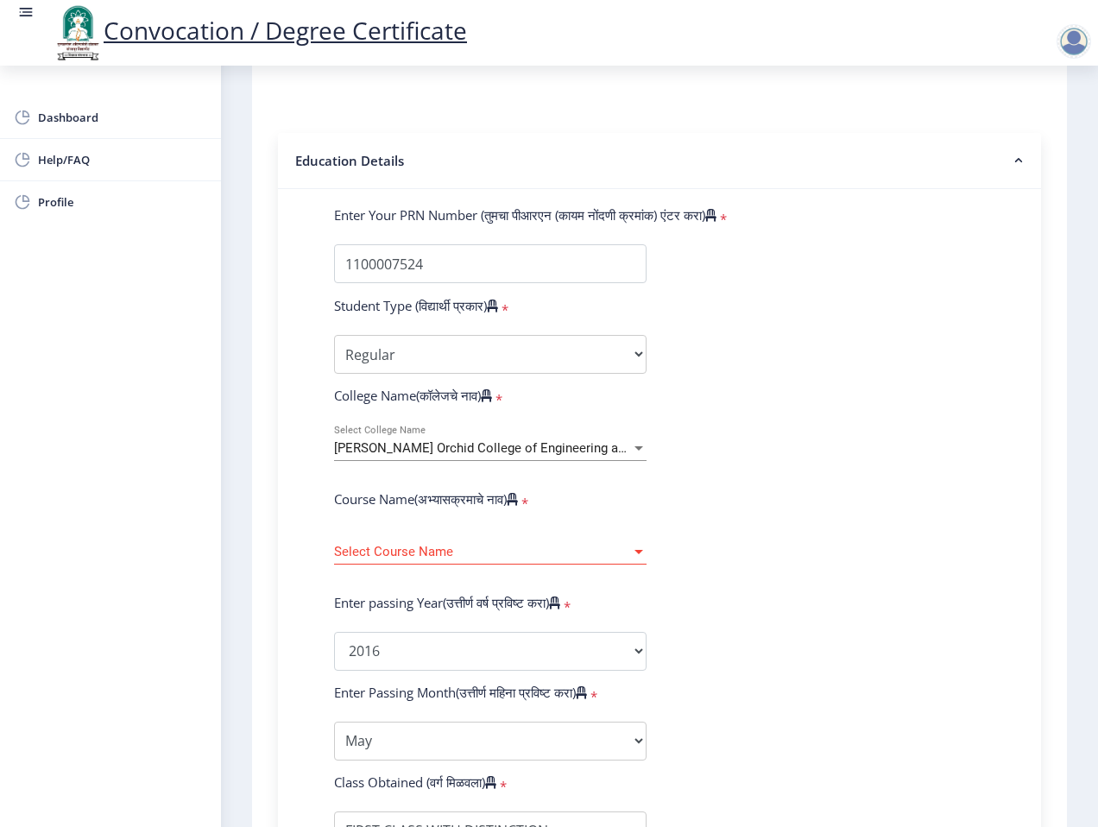
scroll to position [4, 0]
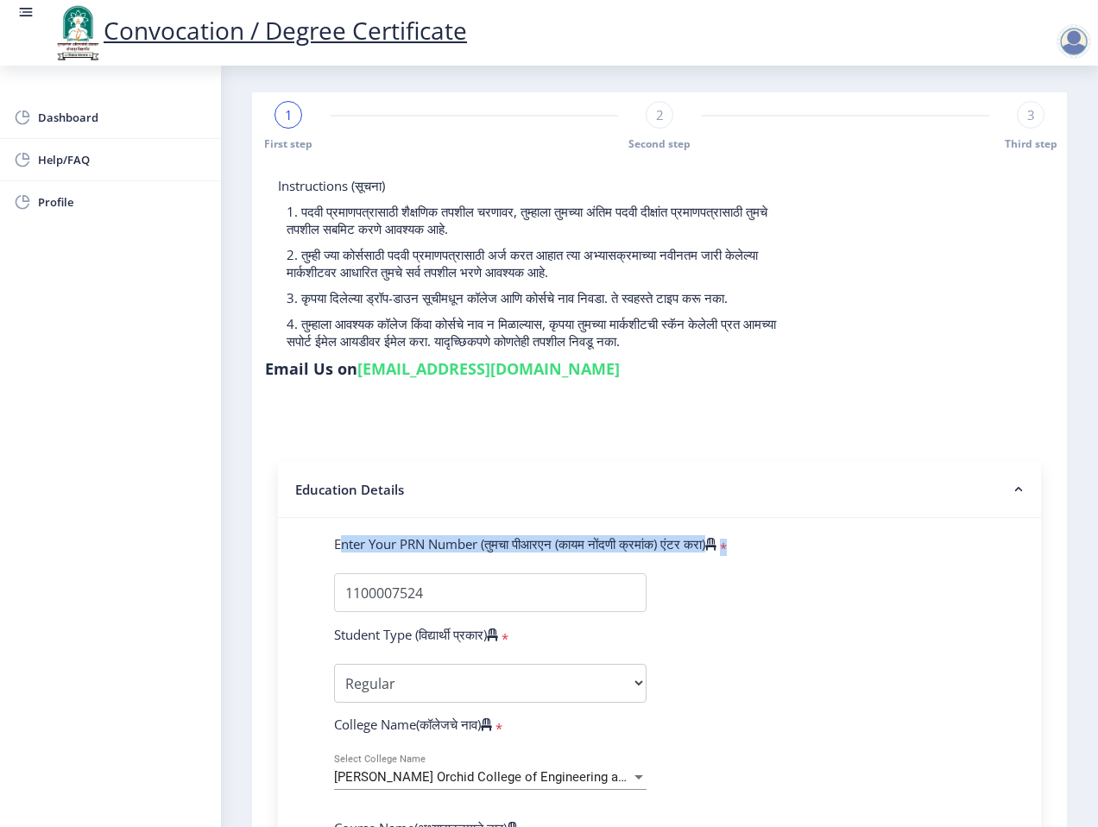
drag, startPoint x: 709, startPoint y: 545, endPoint x: 840, endPoint y: 539, distance: 131.4
click at [840, 539] on div "Enter Your PRN Number (तुमचा पीआरएन (कायम नोंदणी क्रमांक) एंटर करा) *" at bounding box center [659, 547] width 677 height 24
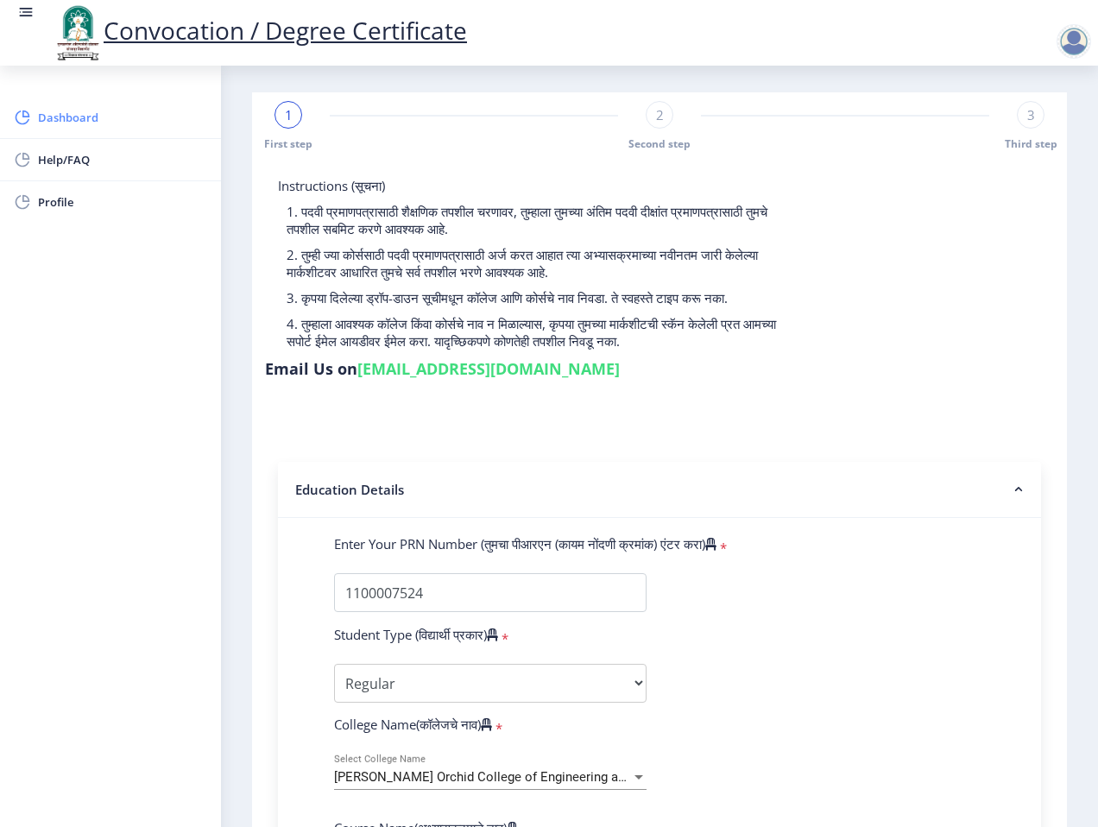
click at [119, 123] on span "Dashboard" at bounding box center [122, 117] width 169 height 21
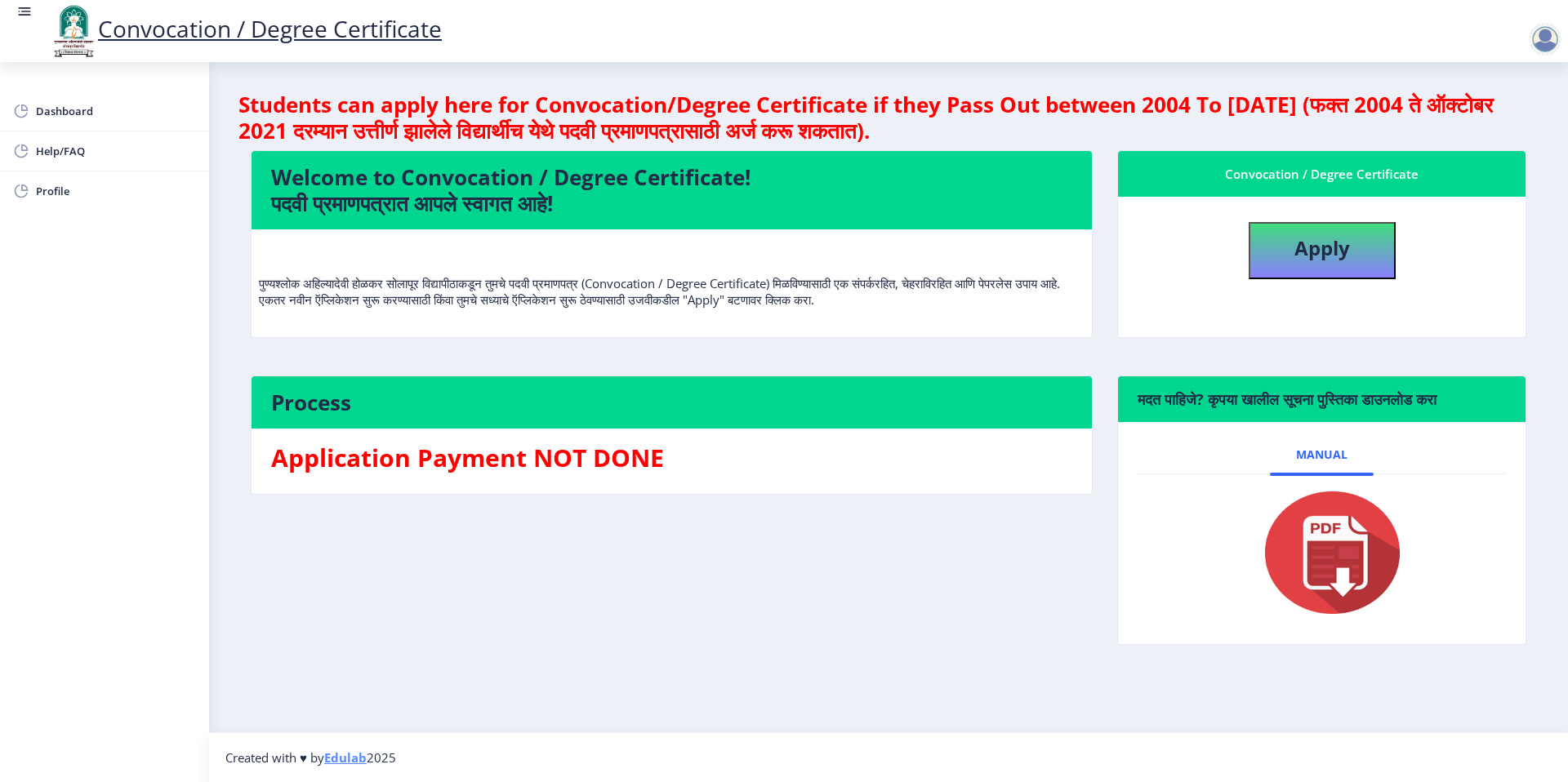
click at [1320, 391] on h6 "मदत पाहिजे? कृपया खालील सूचना पुस्तिका डाउनलोड करा" at bounding box center [1321, 399] width 368 height 20
drag, startPoint x: 1320, startPoint y: 391, endPoint x: 1332, endPoint y: 397, distance: 13.4
click at [1320, 391] on h6 "मदत पाहिजे? कृपया खालील सूचना पुस्तिका डाउनलोड करा" at bounding box center [1321, 399] width 368 height 20
click at [1503, 403] on h6 "मदत पाहिजे? कृपया खालील सूचना पुस्तिका डाउनलोड करा" at bounding box center [1321, 399] width 368 height 20
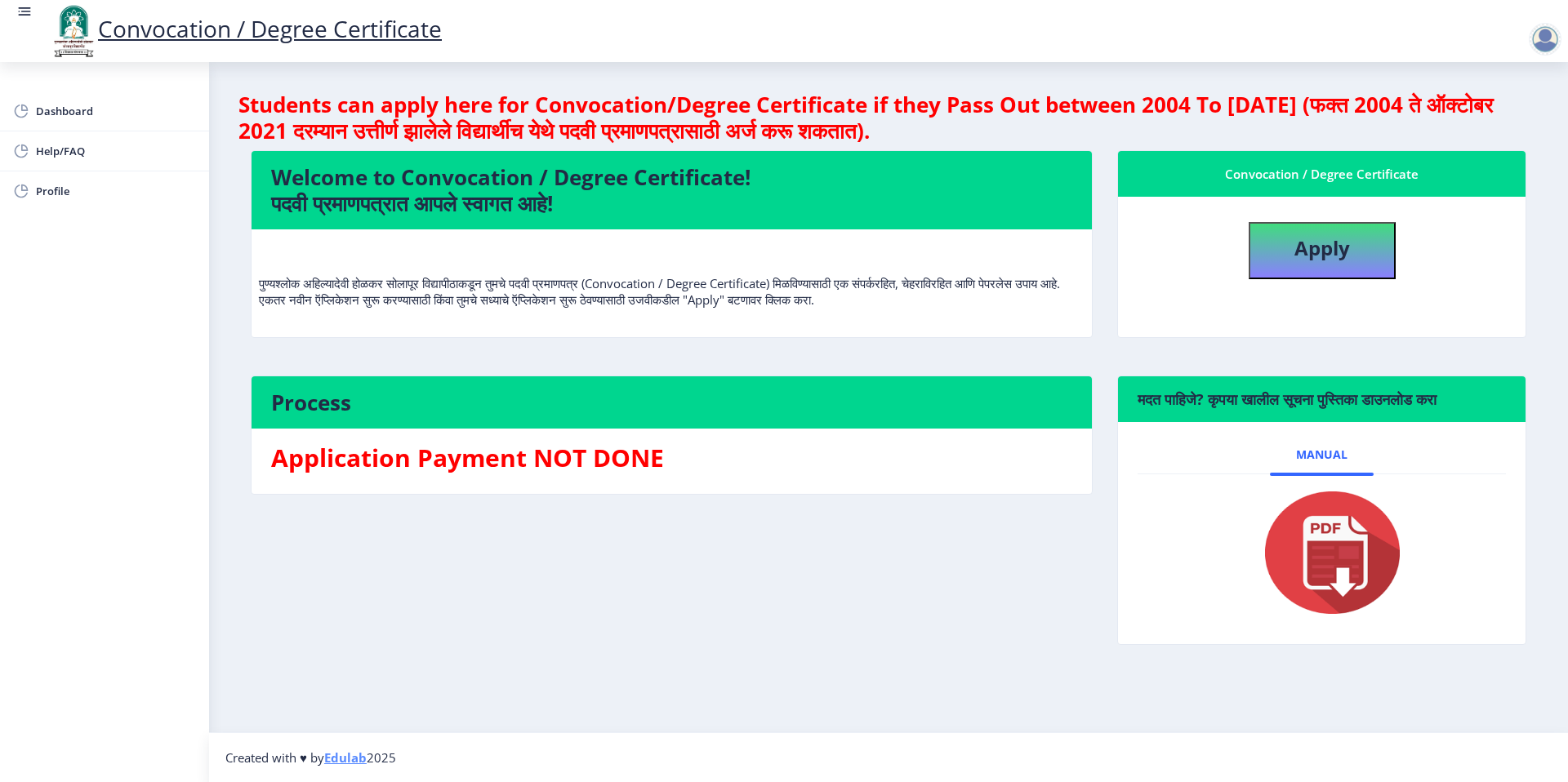
click at [1431, 349] on div "Convocation / Degree Certificate Apply" at bounding box center [1321, 254] width 434 height 209
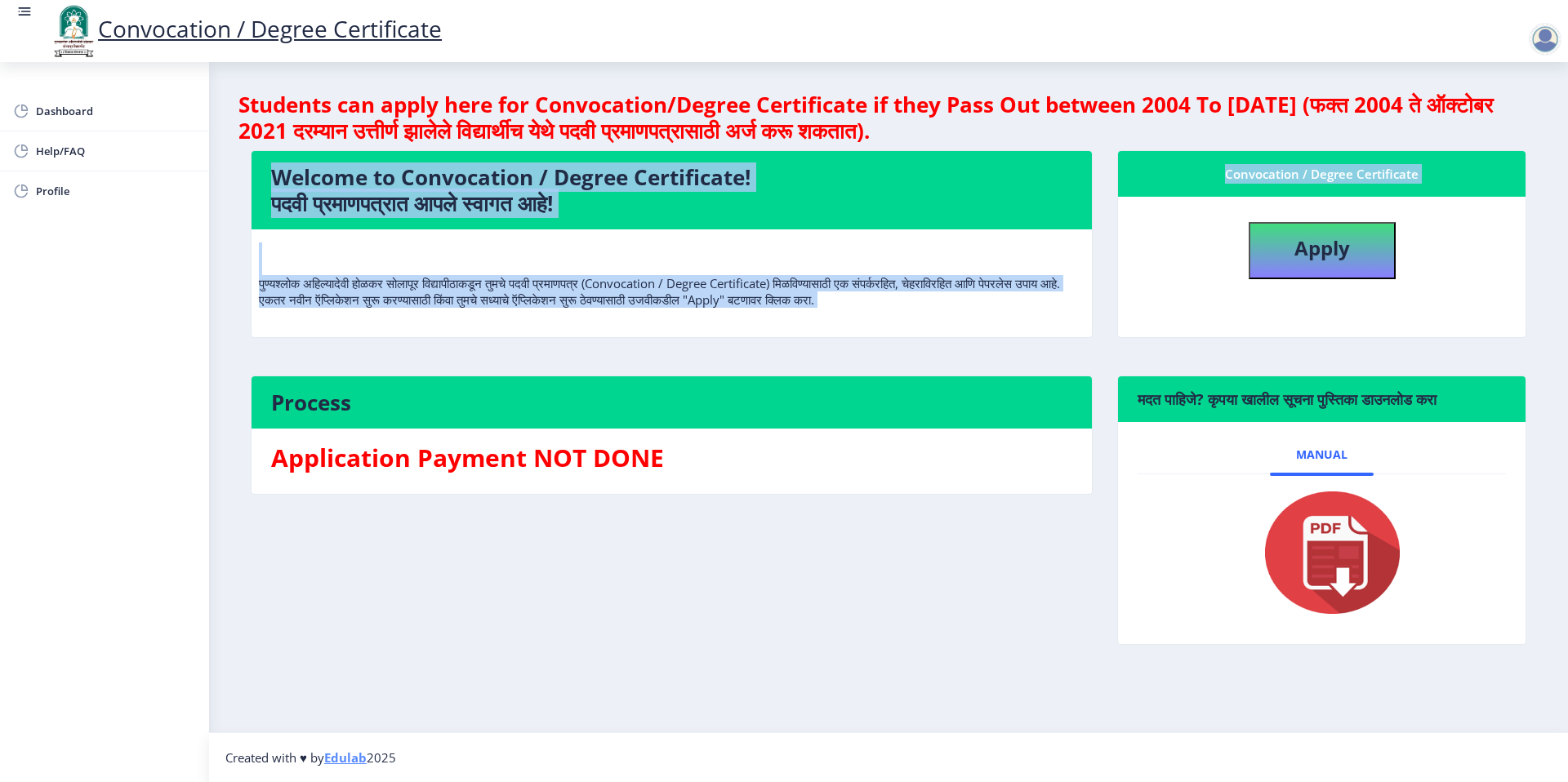
click at [1431, 349] on div "Convocation / Degree Certificate Apply" at bounding box center [1321, 254] width 434 height 209
click at [1328, 561] on img at bounding box center [1322, 553] width 164 height 130
click at [1308, 258] on b "Apply" at bounding box center [1322, 248] width 56 height 26
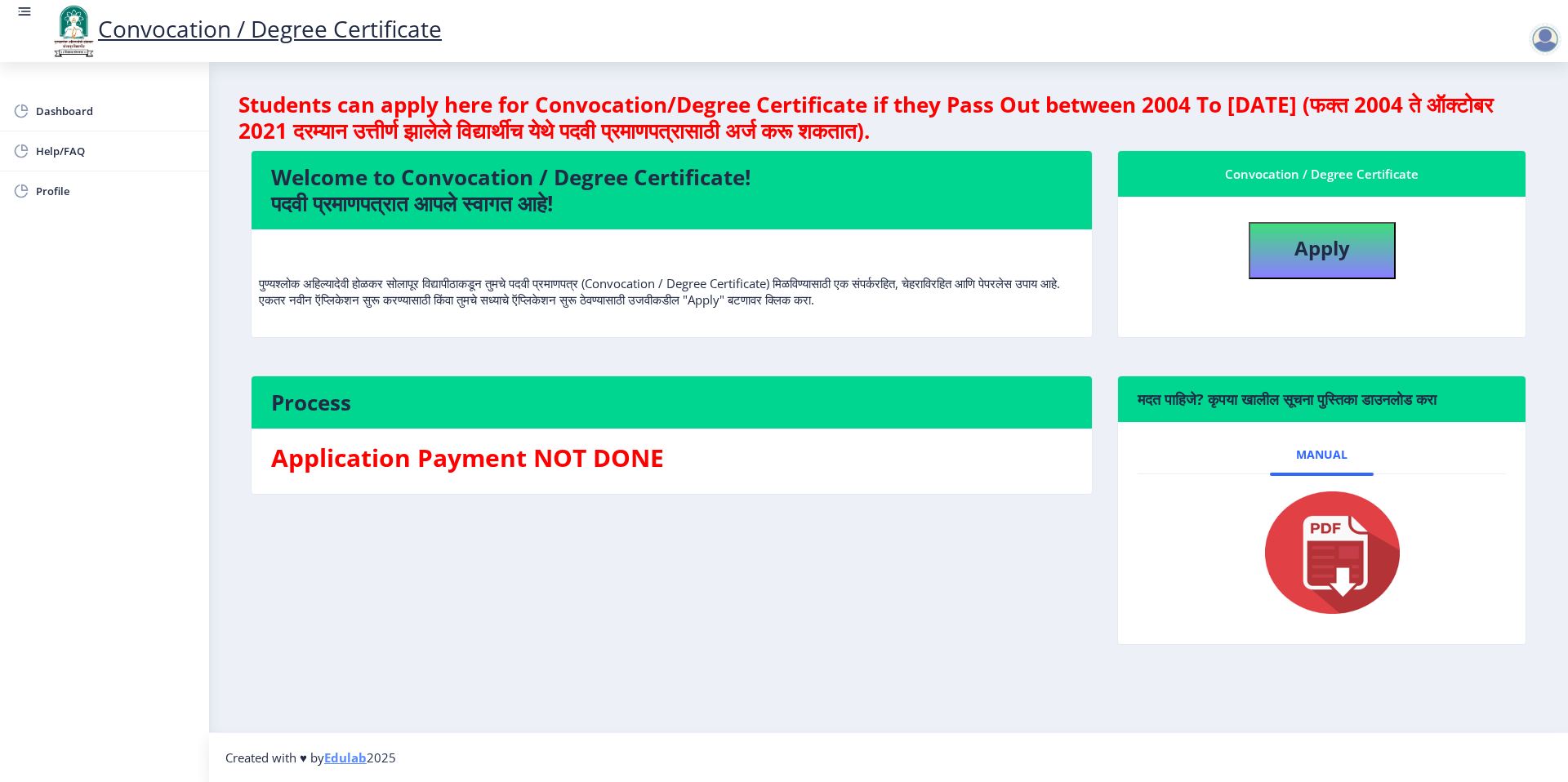
select select
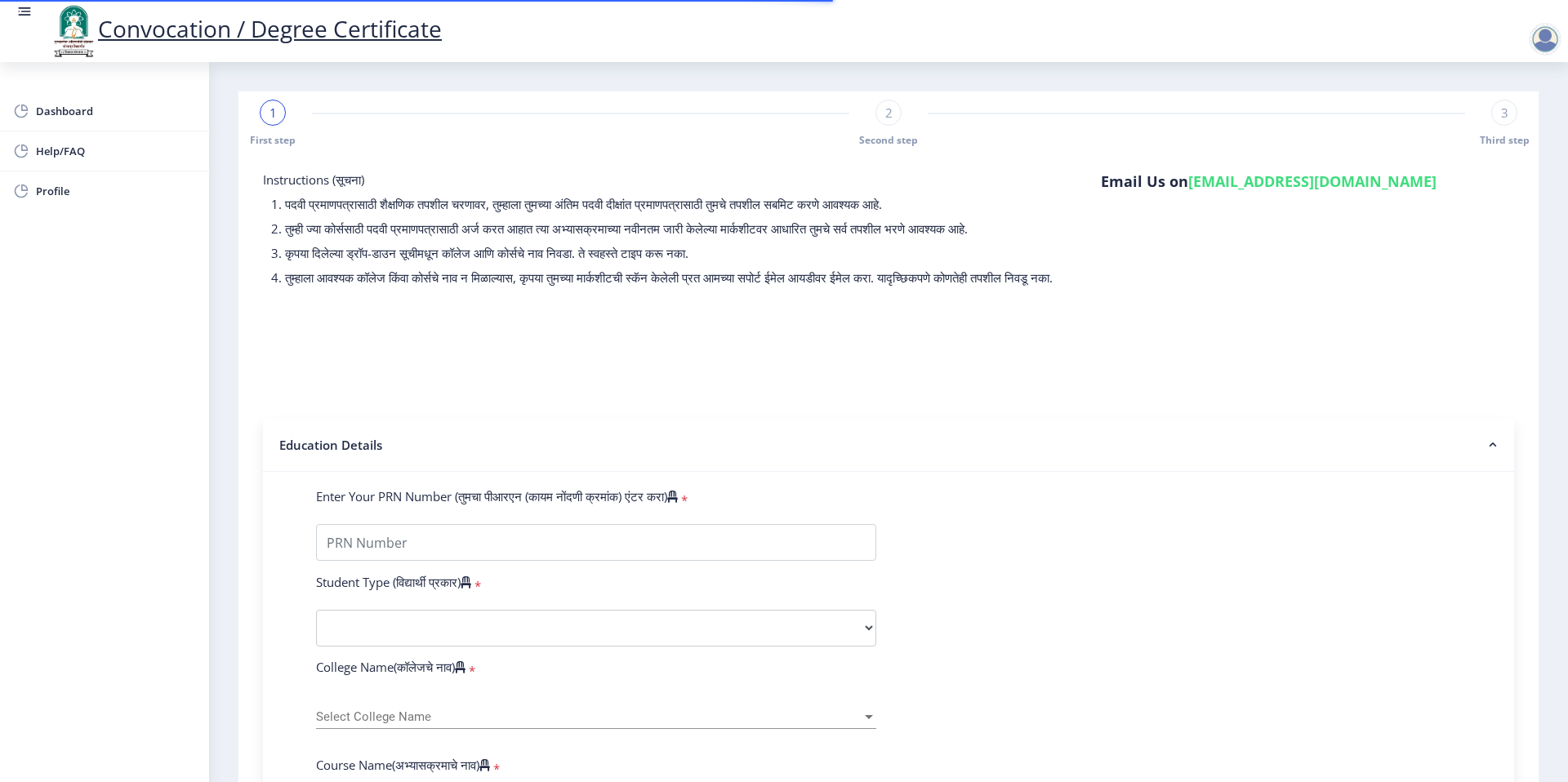
scroll to position [415, 0]
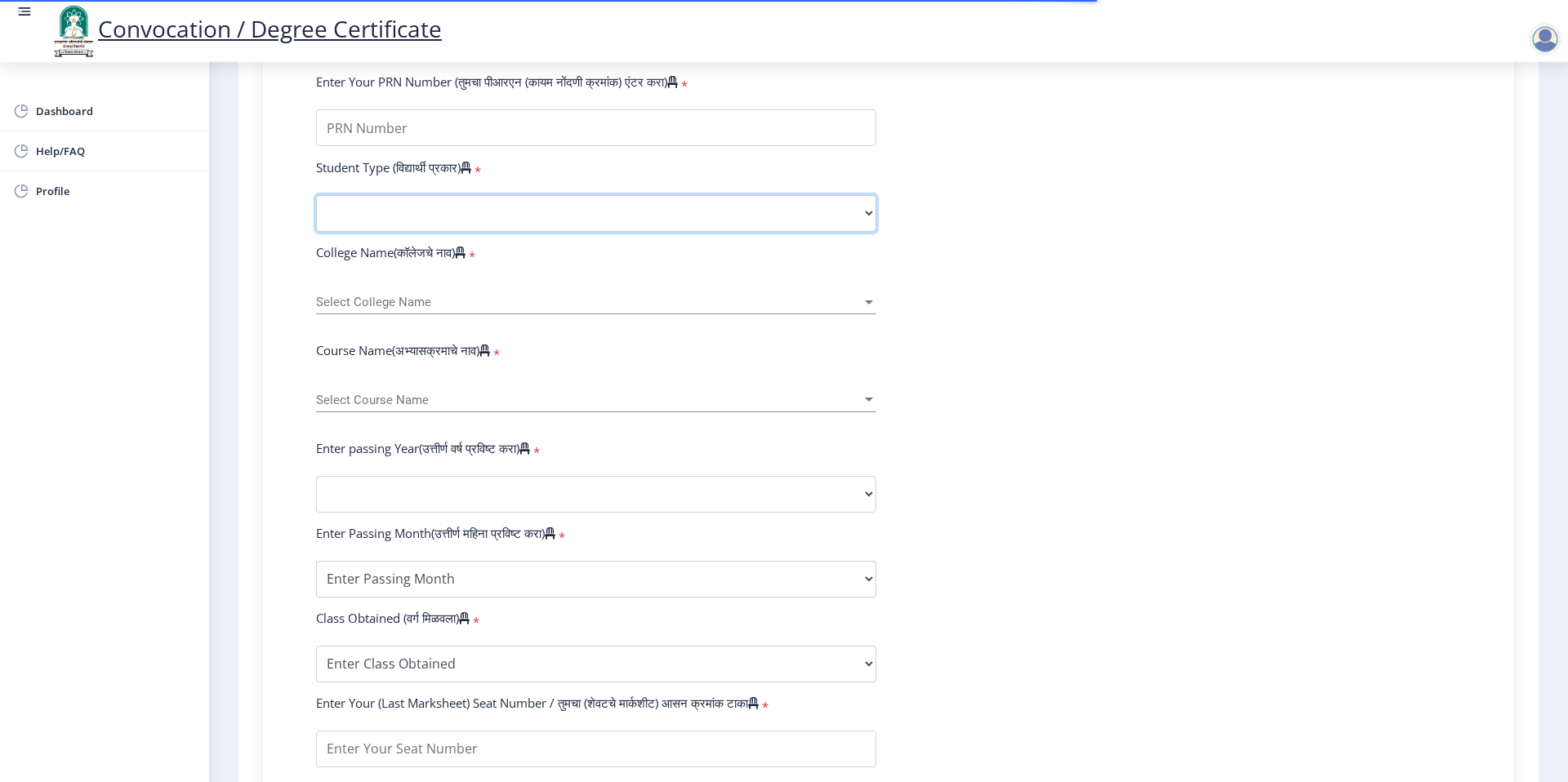
click at [828, 229] on select "Select Student Type Regular External" at bounding box center [596, 213] width 560 height 37
select select "Regular"
click at [316, 211] on select "Select Student Type Regular External" at bounding box center [596, 213] width 560 height 37
click at [1116, 259] on form "Enter Your PRN Number (तुमचा पीआरएन (कायम नोंदणी क्रमांक) एंटर करा) * Student T…" at bounding box center [888, 506] width 1170 height 865
click at [653, 309] on span "Select College Name" at bounding box center [588, 303] width 546 height 14
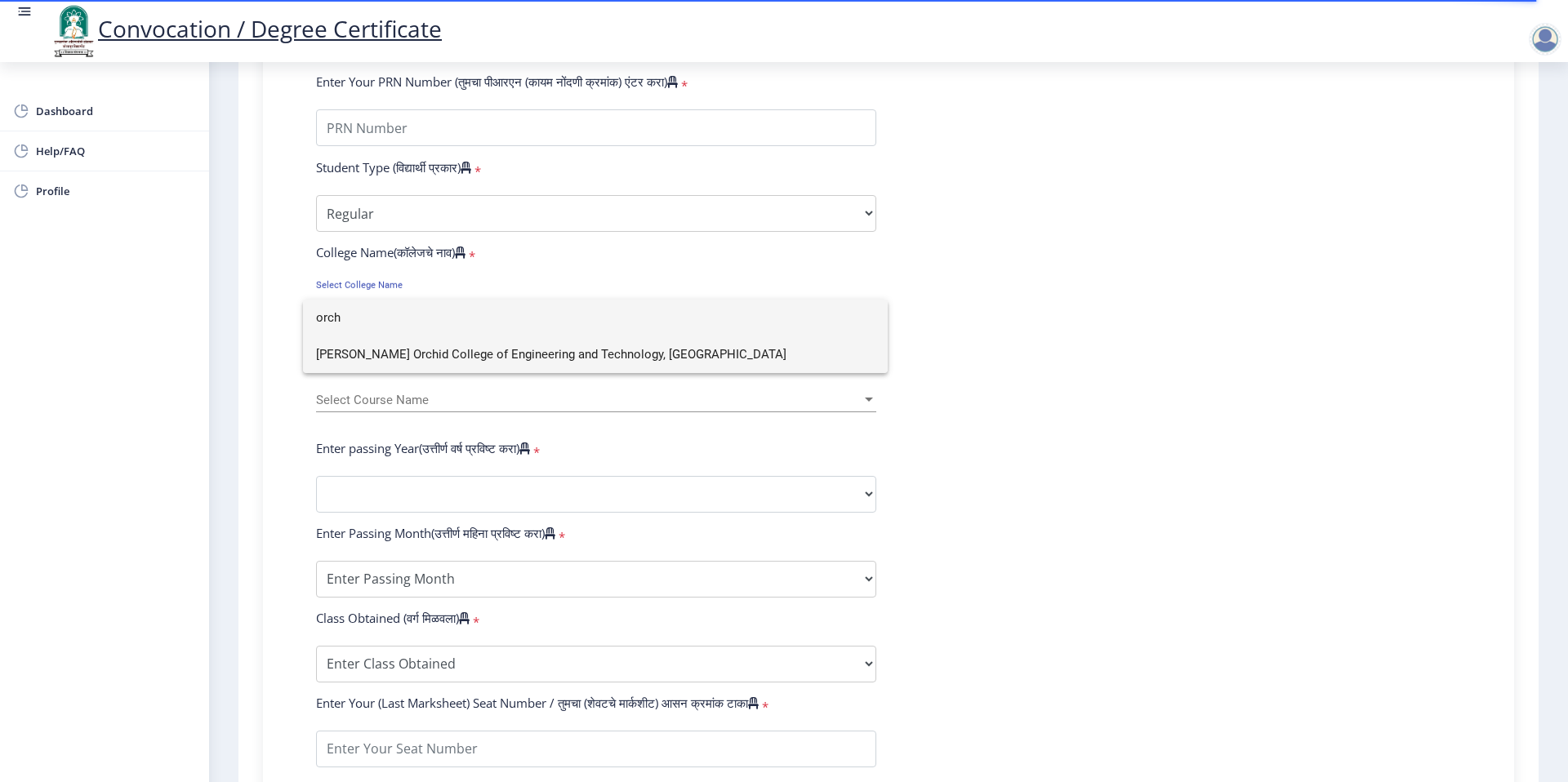
type input "orch"
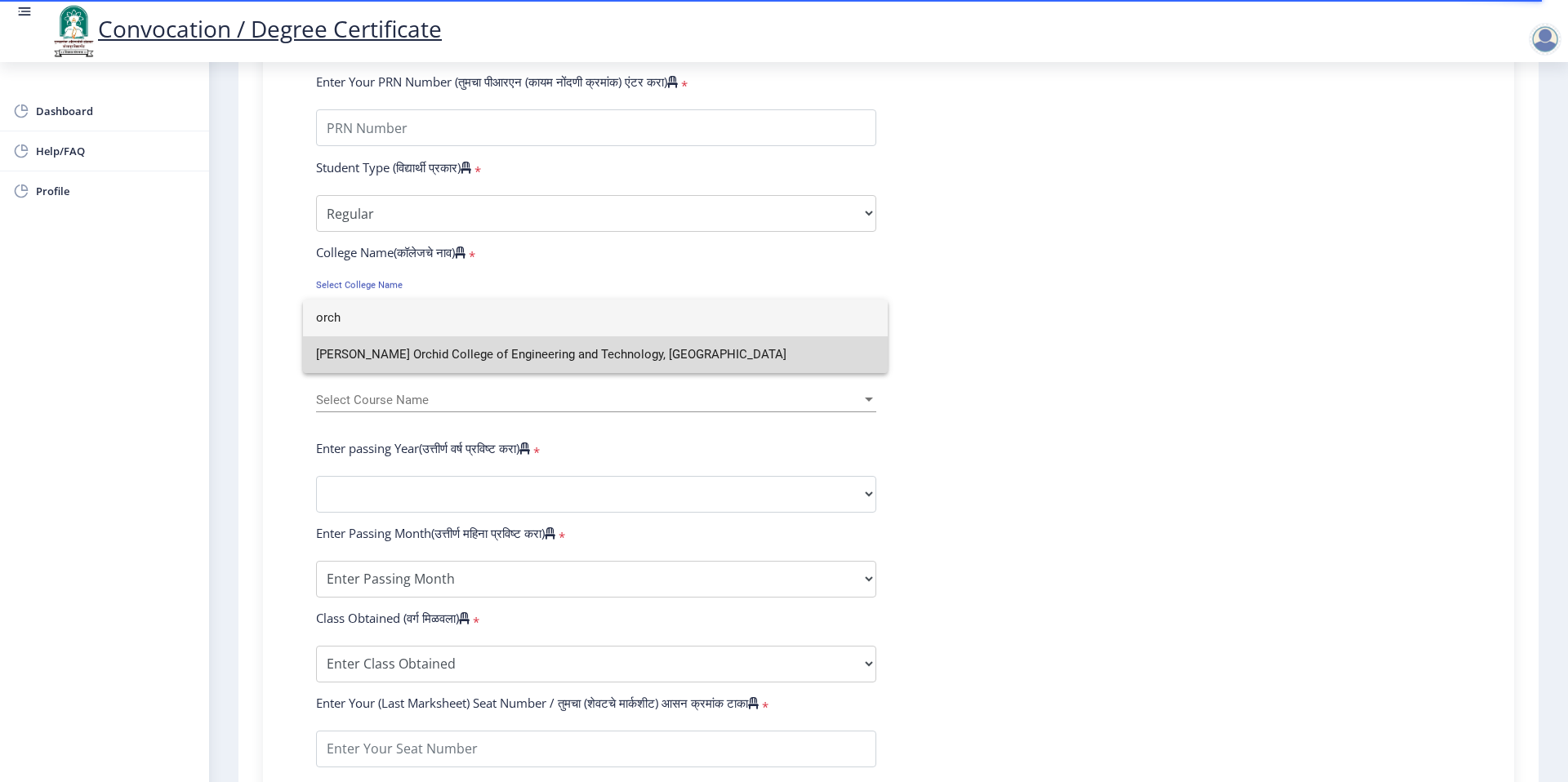
click at [459, 344] on span "[PERSON_NAME] Orchid College of Engineering and Technology, [GEOGRAPHIC_DATA]" at bounding box center [595, 355] width 559 height 37
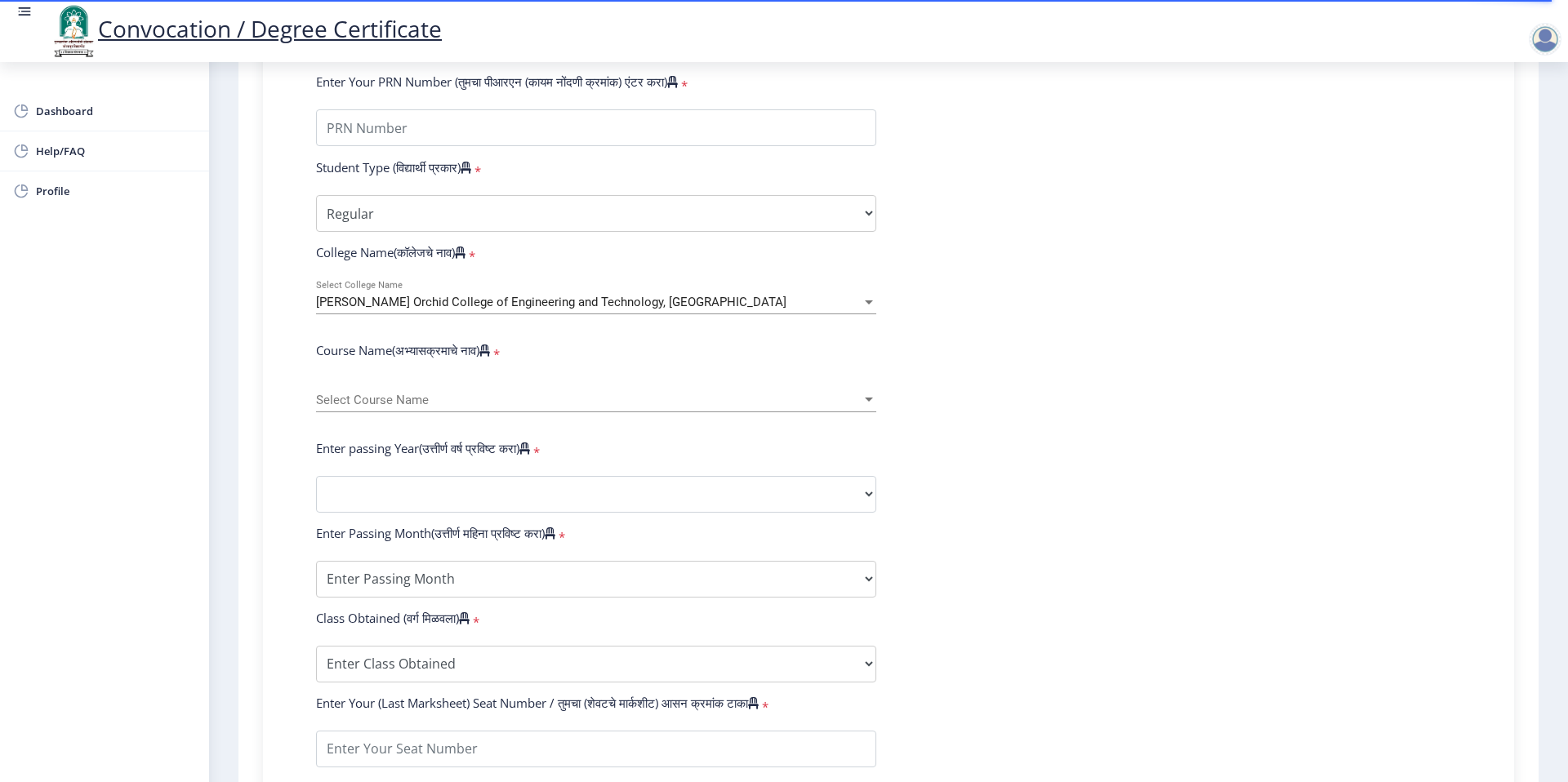
click at [1110, 273] on form "Enter Your PRN Number (तुमचा पीआरएन (कायम नोंदणी क्रमांक) एंटर करा) * Student T…" at bounding box center [888, 506] width 1170 height 865
click at [867, 408] on div at bounding box center [869, 400] width 15 height 14
click at [733, 423] on input at bounding box center [595, 416] width 559 height 37
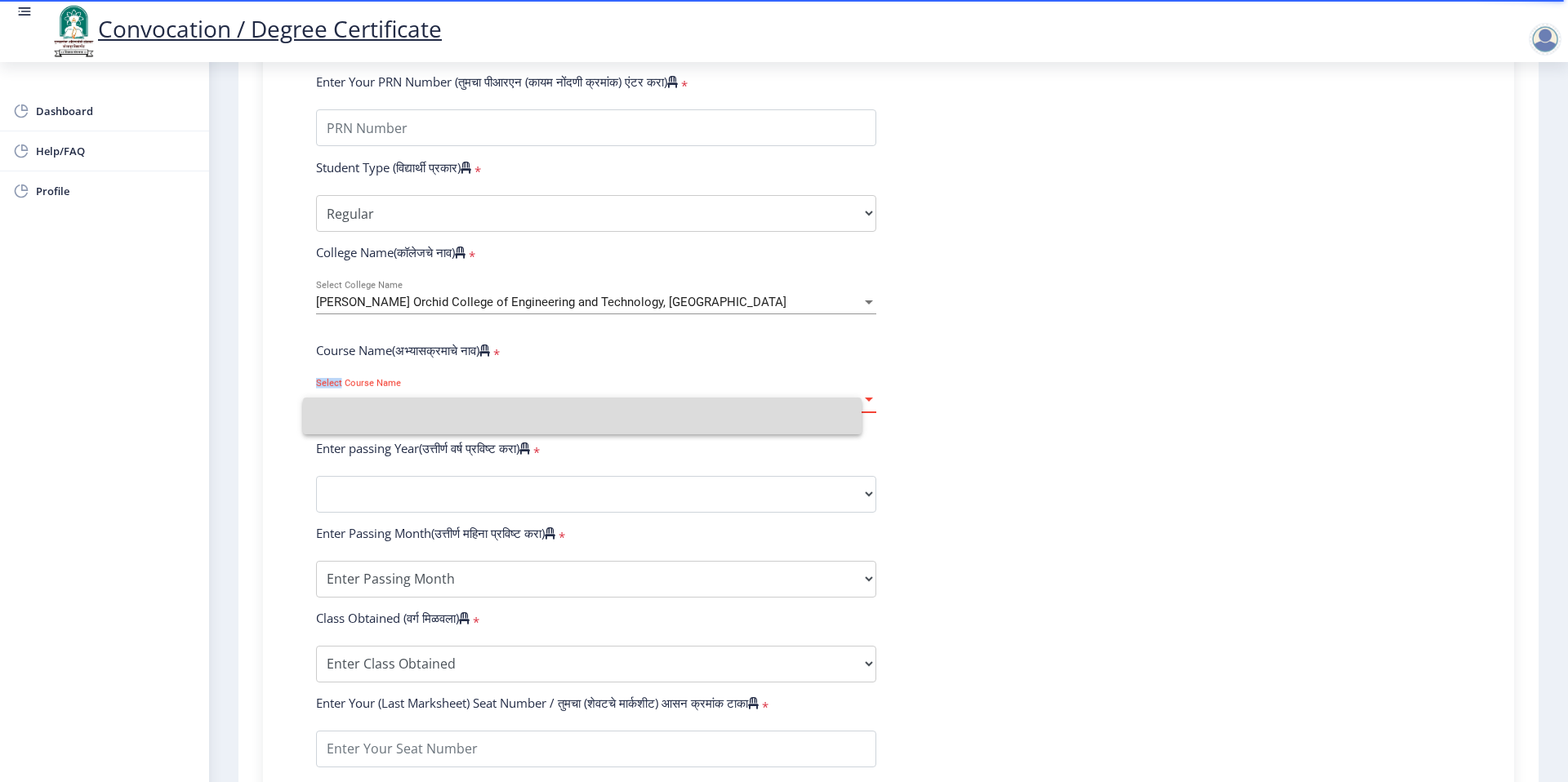
click at [733, 412] on div "Select Course Name Select Course Name" at bounding box center [596, 395] width 560 height 34
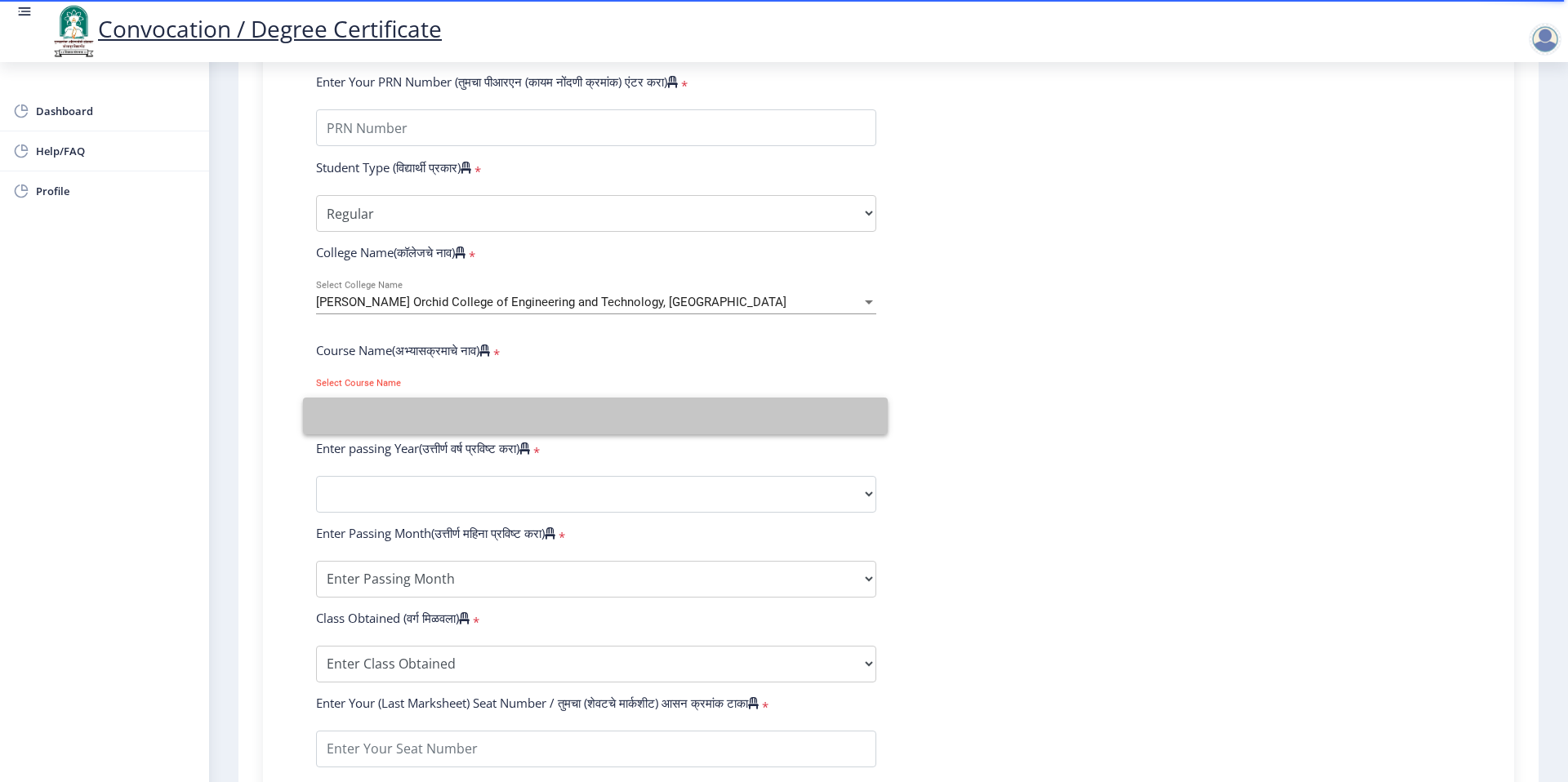
click at [733, 423] on input at bounding box center [595, 416] width 559 height 37
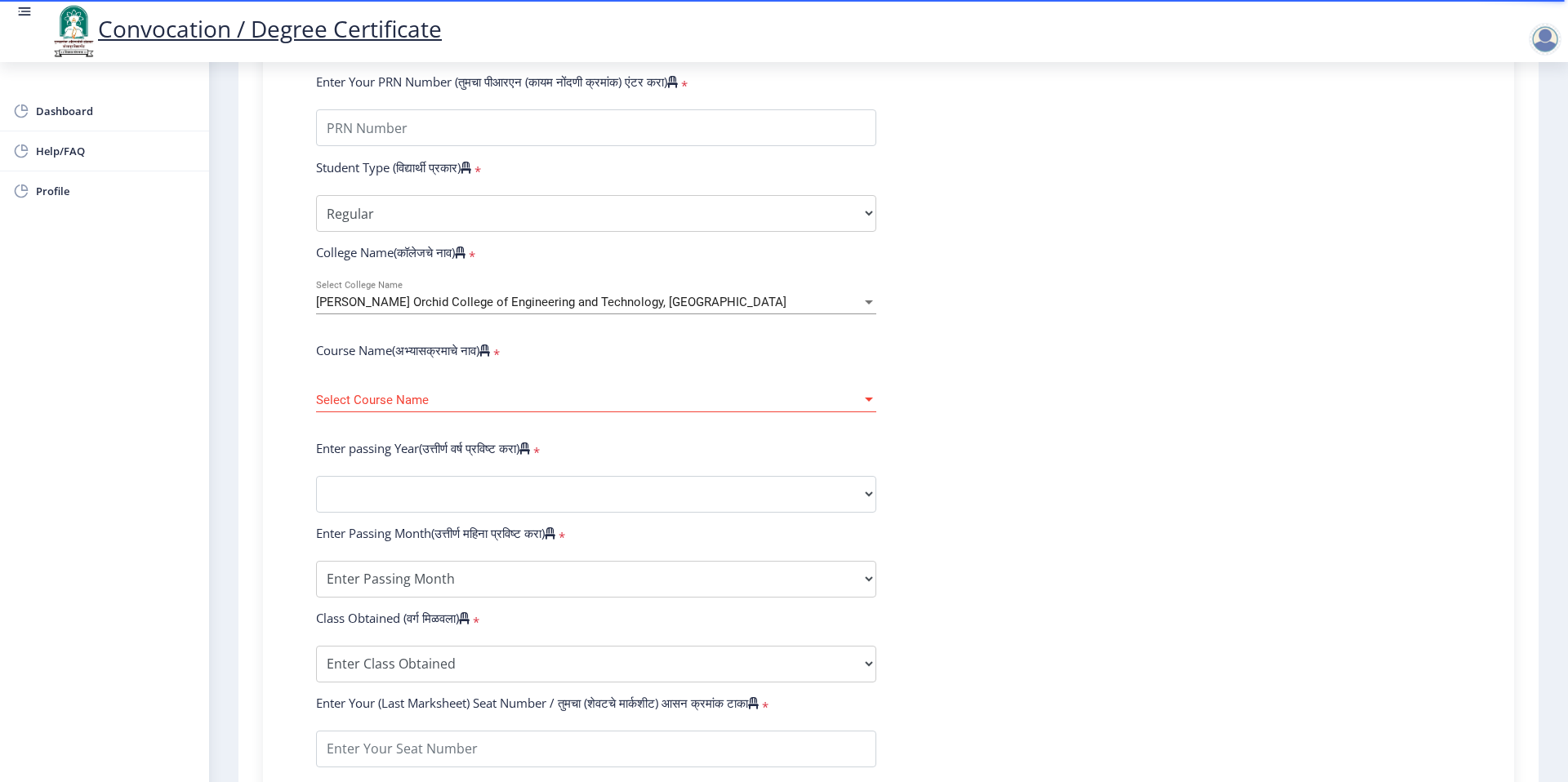
click at [975, 391] on form "Enter Your PRN Number (तुमचा पीआरएन (कायम नोंदणी क्रमांक) एंटर करा) * Student T…" at bounding box center [888, 506] width 1170 height 865
click at [890, 404] on form "Enter Your PRN Number (तुमचा पीआरएन (कायम नोंदणी क्रमांक) एंटर करा) * Student T…" at bounding box center [888, 506] width 1170 height 865
drag, startPoint x: 890, startPoint y: 404, endPoint x: 868, endPoint y: 413, distance: 23.8
click at [888, 406] on form "Enter Your PRN Number (तुमचा पीआरएन (कायम नोंदणी क्रमांक) एंटर करा) * Student T…" at bounding box center [888, 506] width 1170 height 865
click at [810, 412] on div "Select Course Name Select Course Name" at bounding box center [596, 395] width 560 height 34
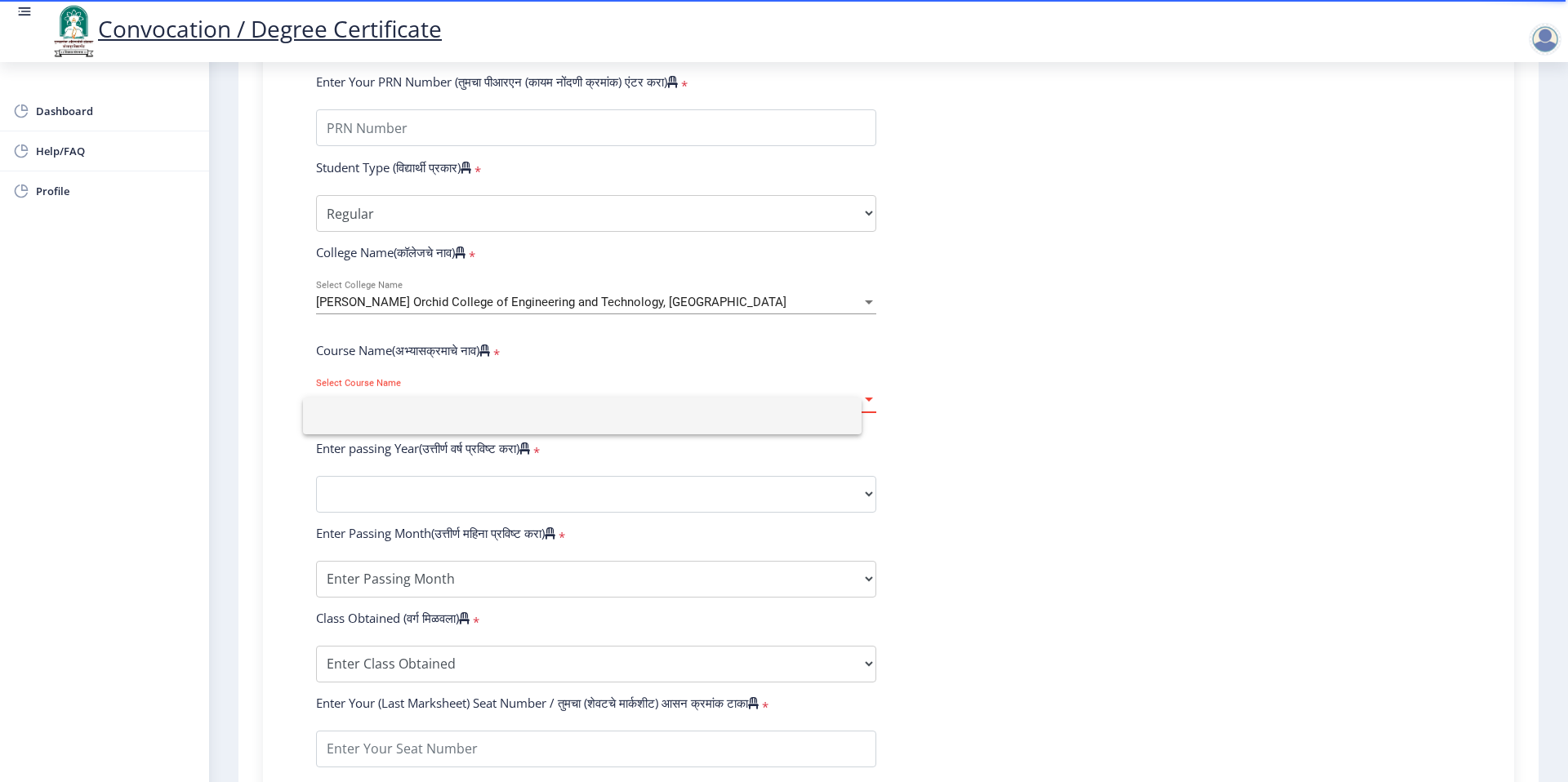
click at [810, 424] on input at bounding box center [582, 416] width 532 height 37
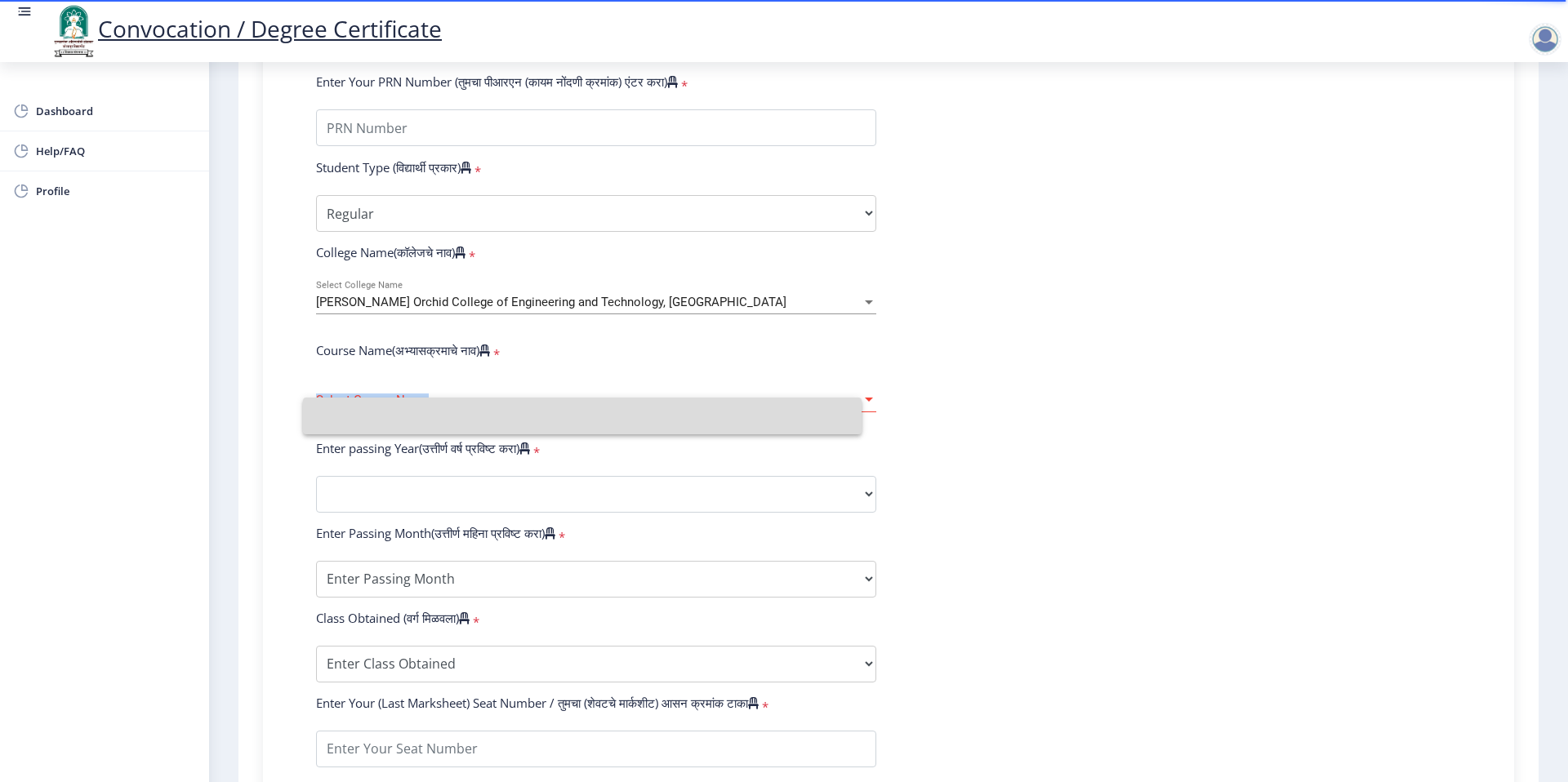
click at [810, 412] on div "Select Course Name Select Course Name" at bounding box center [596, 395] width 560 height 34
click at [1152, 404] on div at bounding box center [784, 391] width 1568 height 782
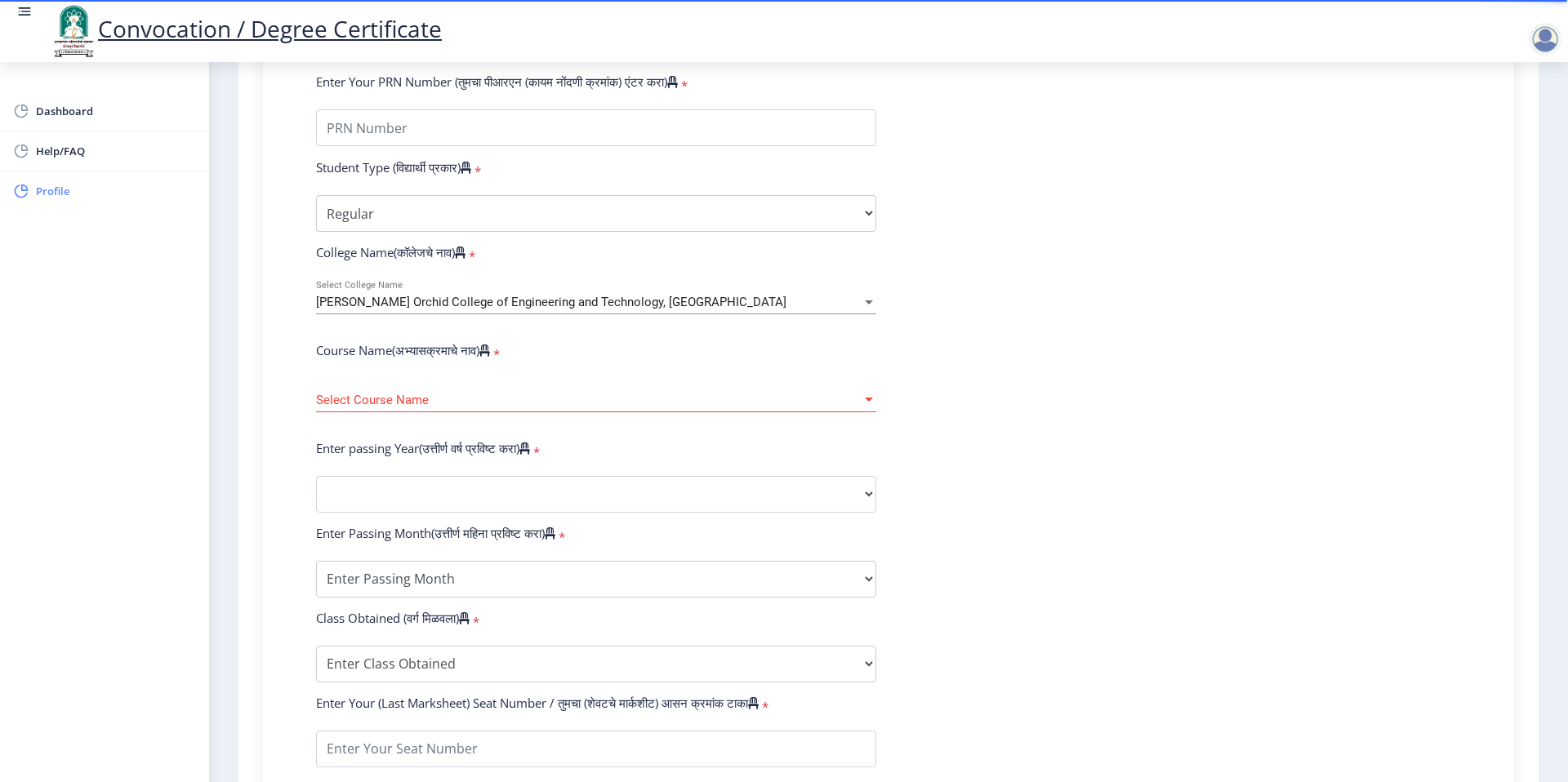
click at [44, 189] on span "Profile" at bounding box center [115, 191] width 160 height 20
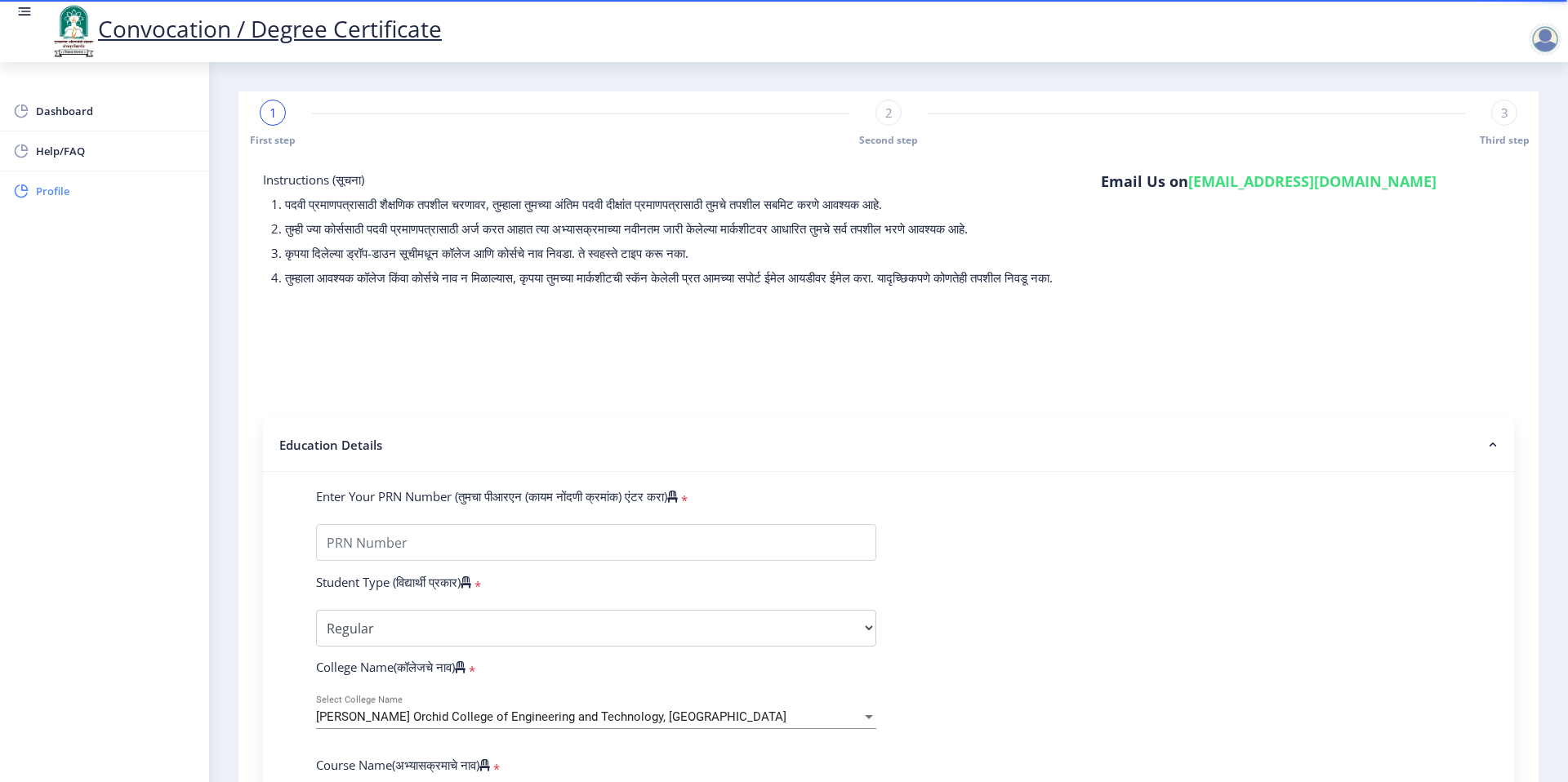
select select "[DEMOGRAPHIC_DATA]"
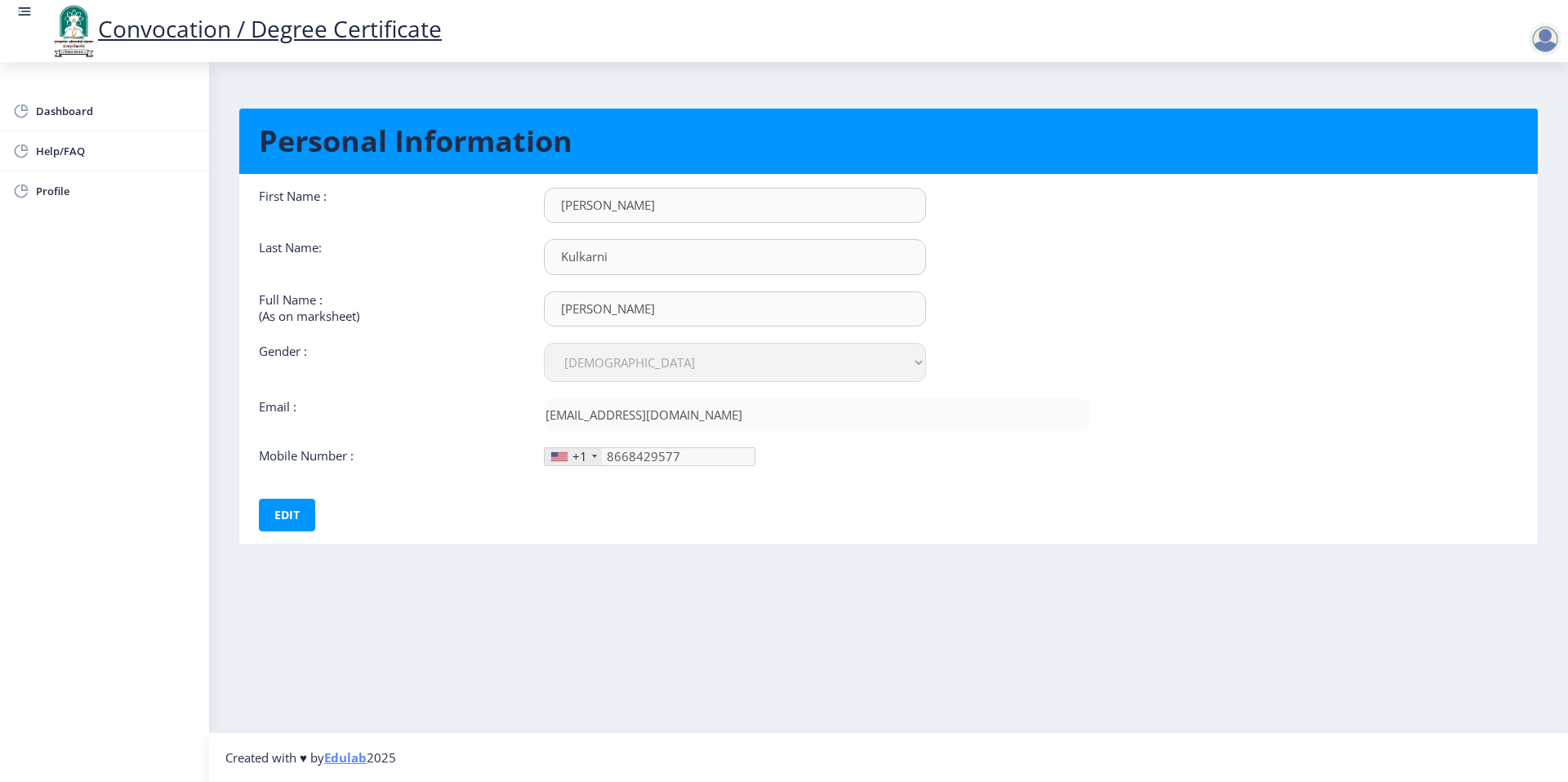
click at [581, 458] on div "+1" at bounding box center [580, 456] width 15 height 16
click at [590, 458] on div "+1" at bounding box center [573, 457] width 57 height 17
click at [1104, 461] on nb-card-body "First Name : [PERSON_NAME] Last Name: [PERSON_NAME] Full Name : (As on markshee…" at bounding box center [888, 359] width 1323 height 370
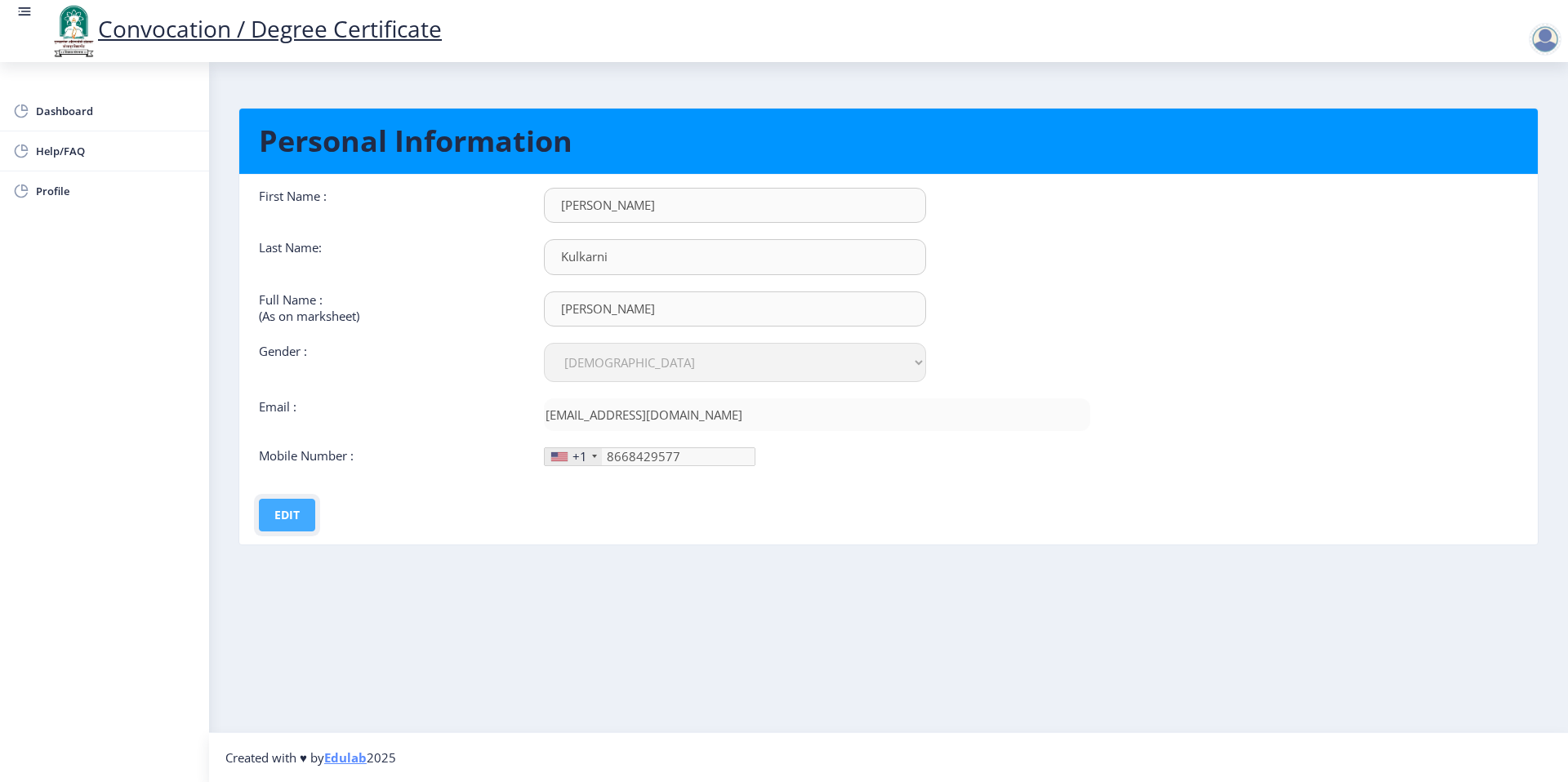
click at [270, 507] on button "Edit" at bounding box center [287, 515] width 57 height 33
click at [584, 453] on div "+1" at bounding box center [580, 456] width 15 height 16
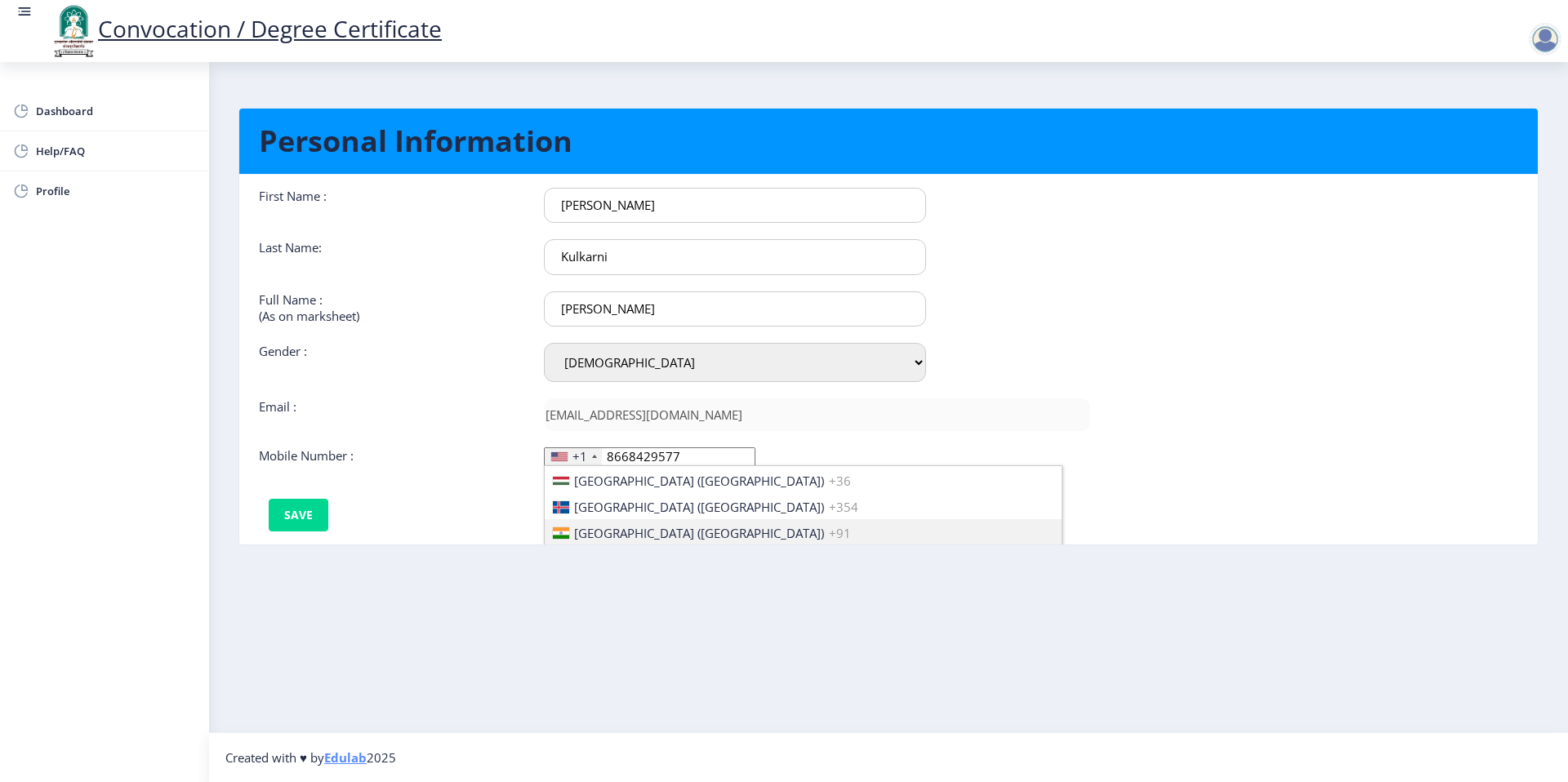
scroll to position [2552, 0]
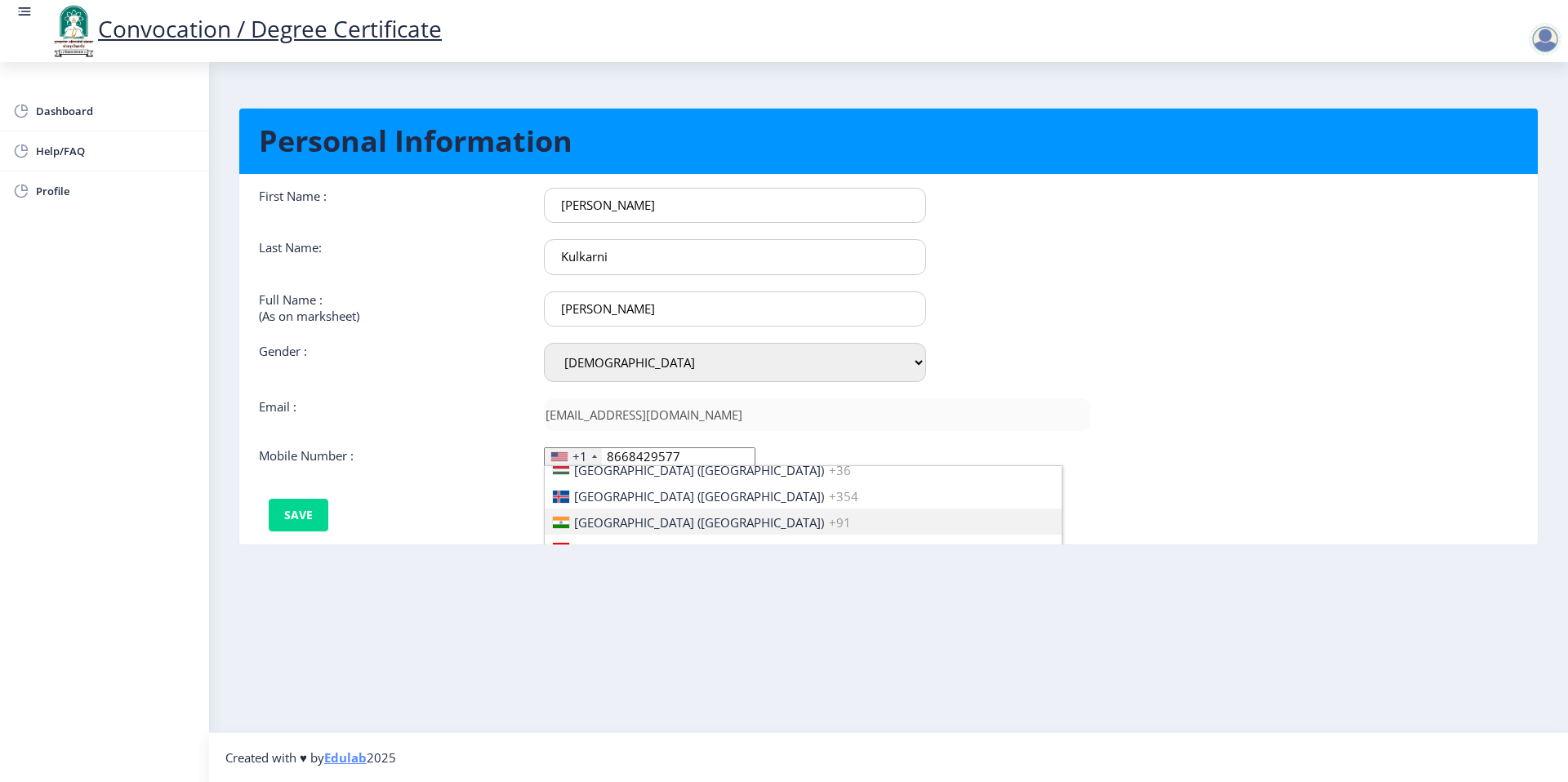
click at [653, 512] on li "[GEOGRAPHIC_DATA] ([GEOGRAPHIC_DATA]) +91" at bounding box center [803, 522] width 517 height 26
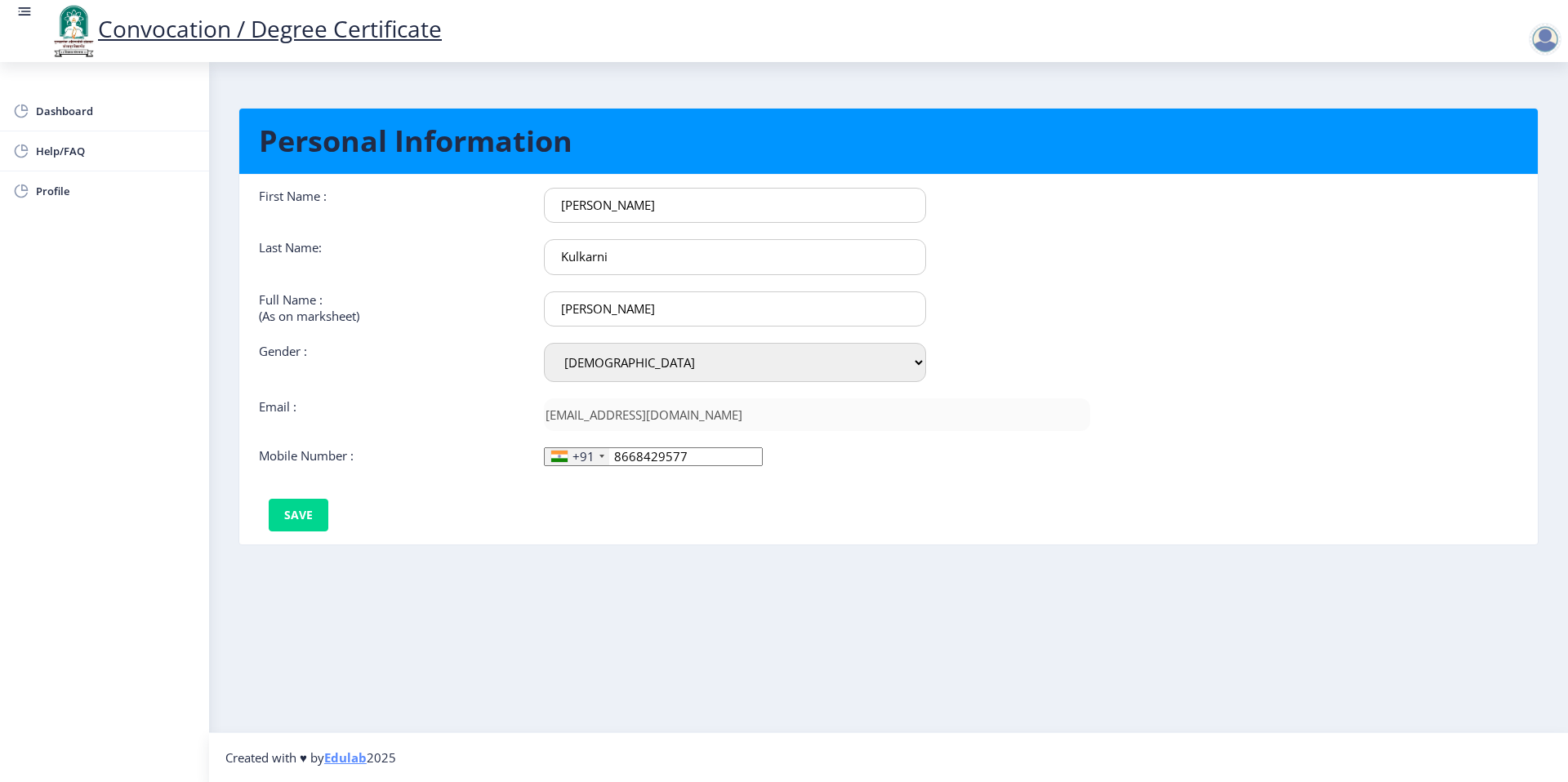
click at [486, 508] on div "First Name : [PERSON_NAME] Last Name: [PERSON_NAME] Full Name : (As on markshee…" at bounding box center [674, 360] width 856 height 344
click at [307, 520] on button "Save" at bounding box center [298, 515] width 60 height 33
